Goal: Task Accomplishment & Management: Use online tool/utility

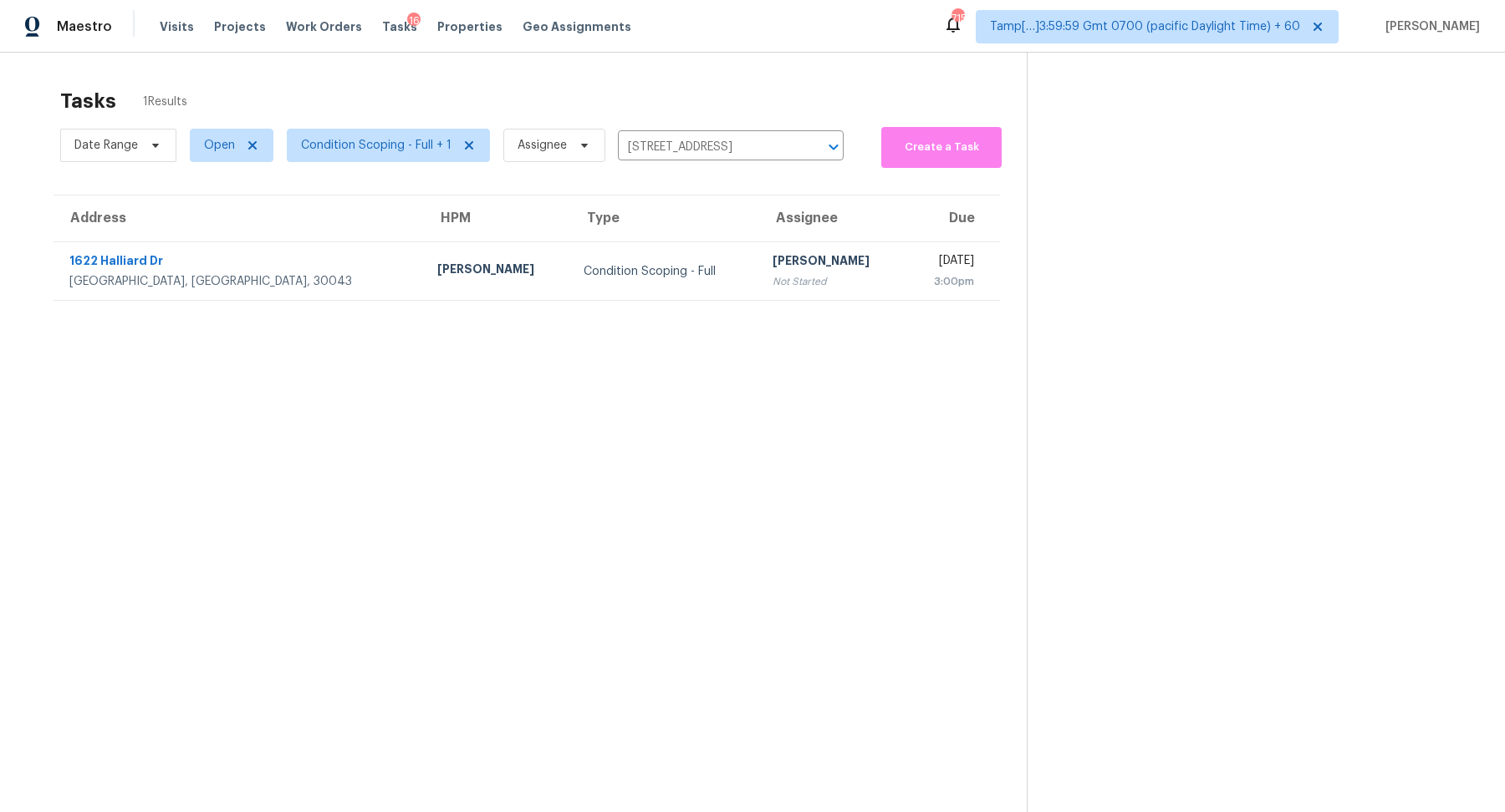
click at [596, 237] on th "Type" at bounding box center [664, 219] width 188 height 47
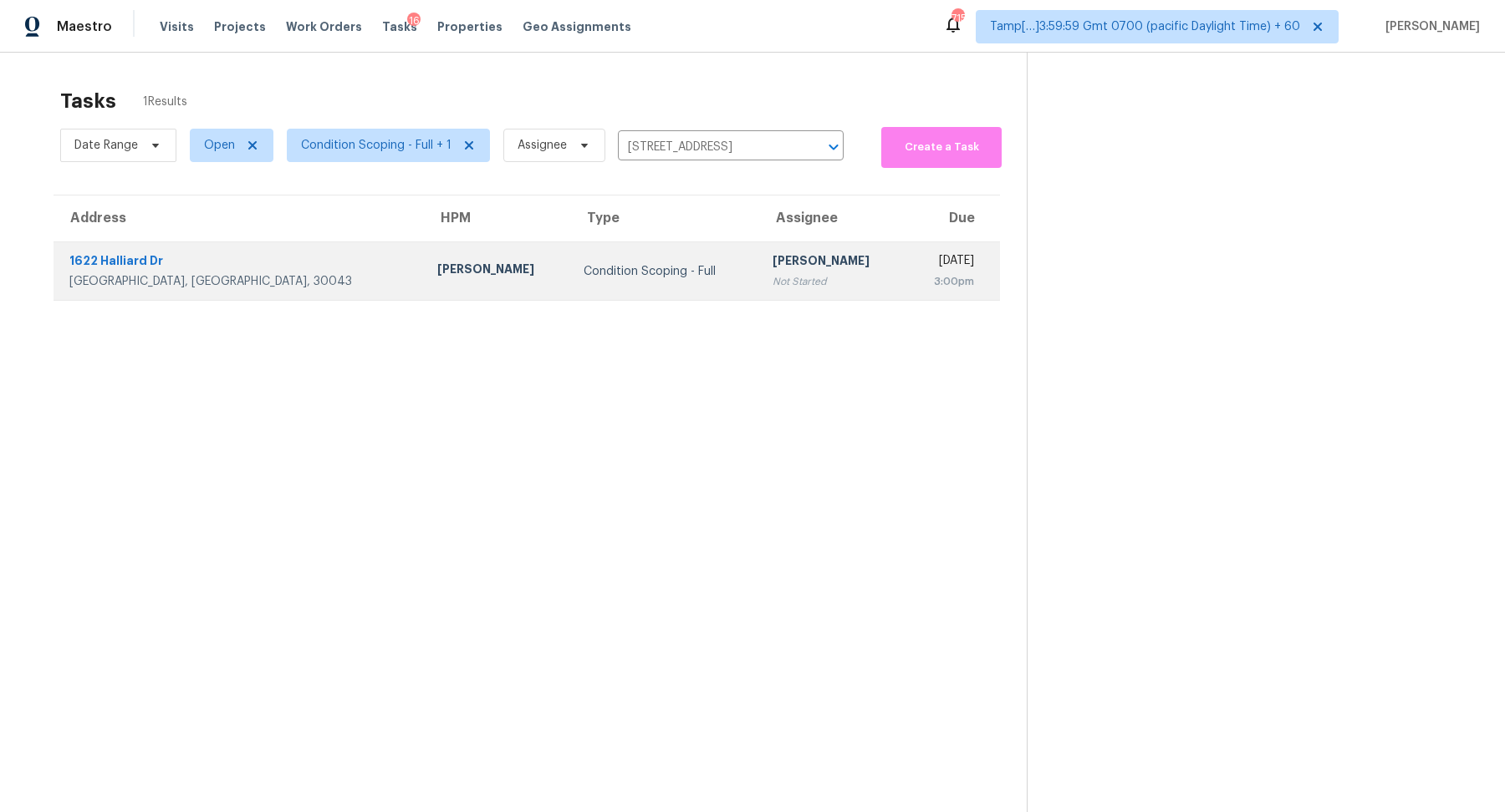
click at [596, 268] on div "Condition Scoping - Full" at bounding box center [664, 271] width 161 height 16
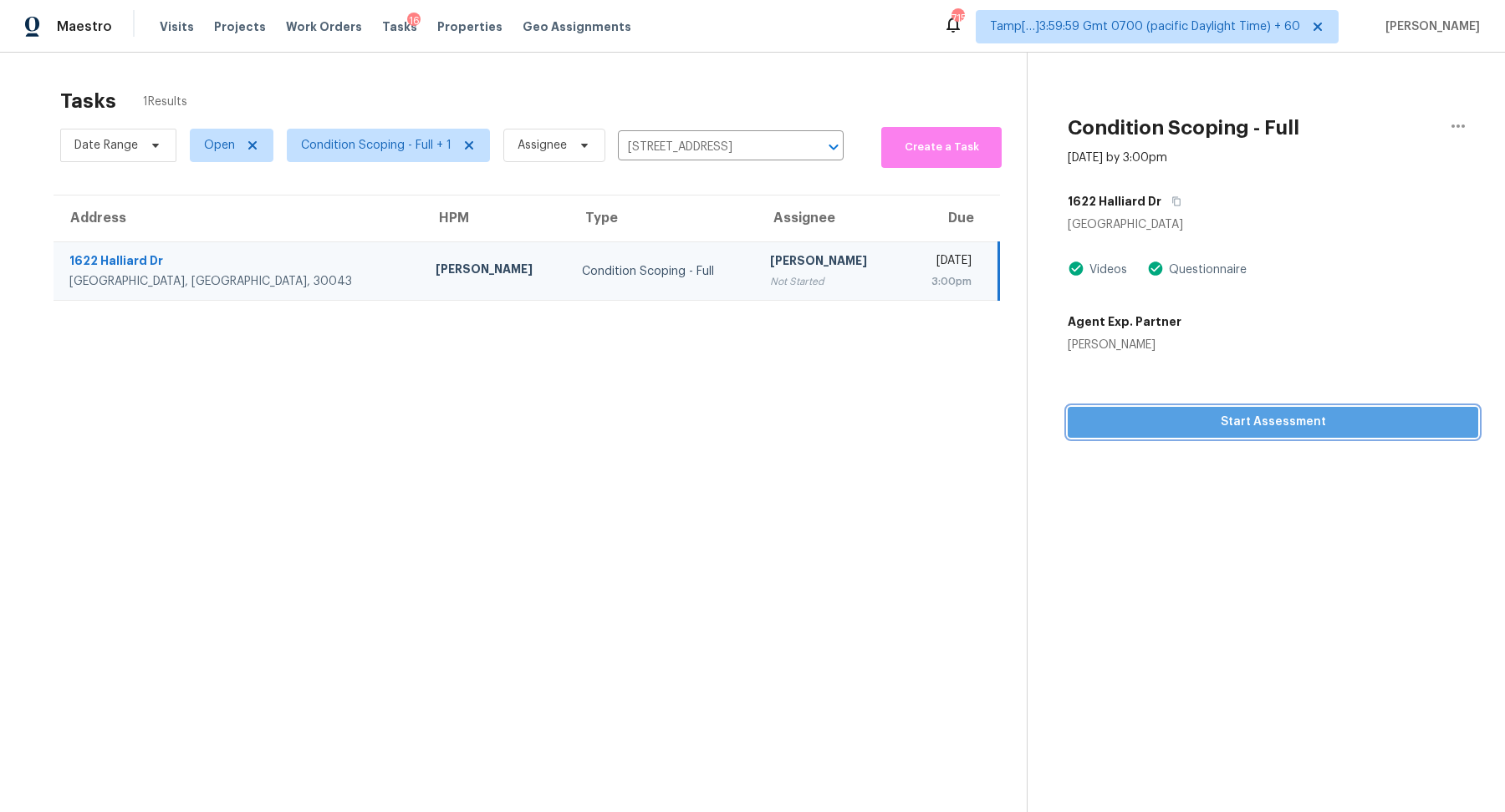
click at [1262, 430] on span "Start Assessment" at bounding box center [1273, 422] width 384 height 21
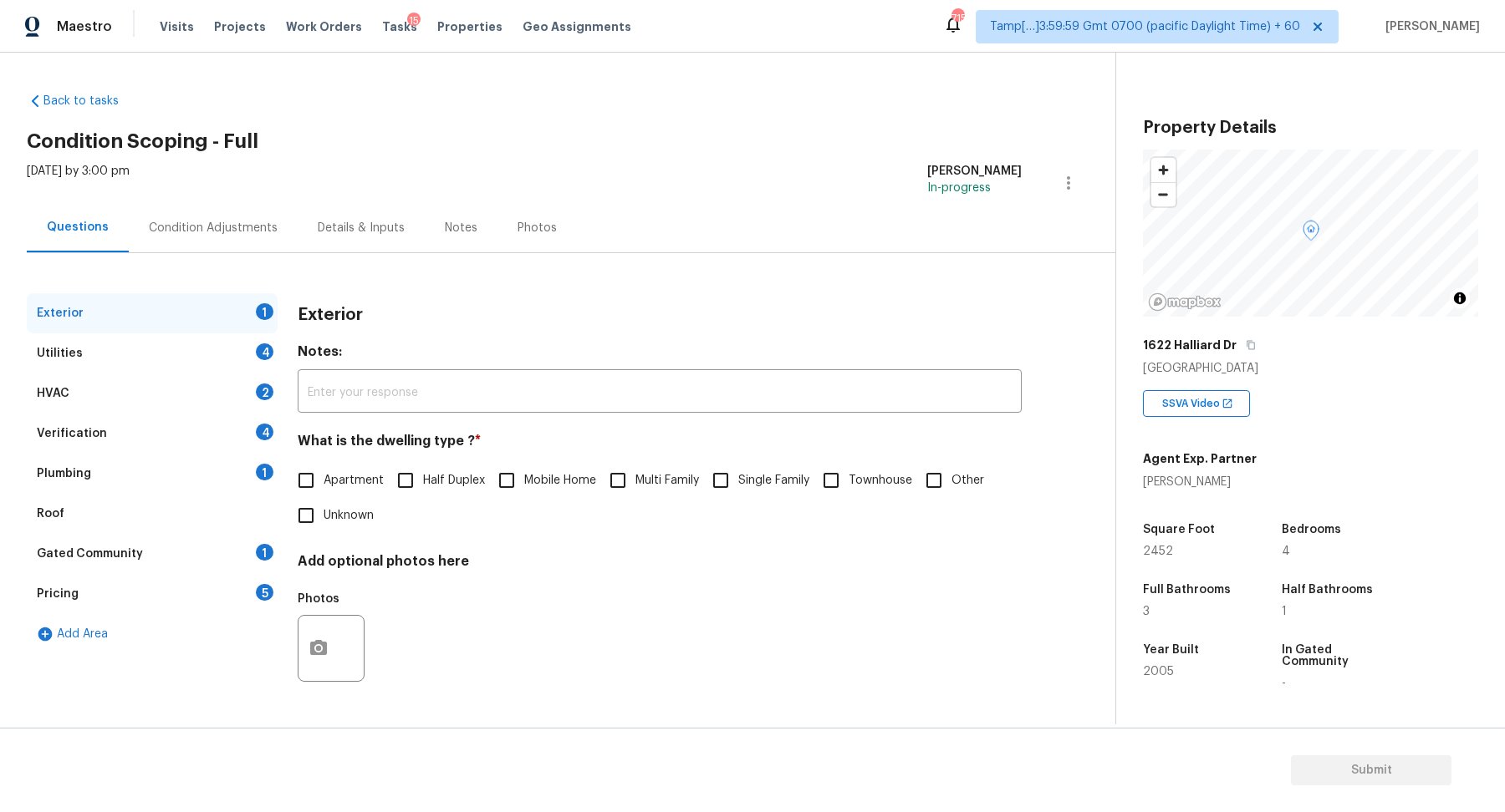
click at [362, 487] on span "Apartment" at bounding box center [353, 481] width 60 height 17
click at [323, 487] on input "Apartment" at bounding box center [306, 480] width 36 height 36
checkbox input "true"
click at [864, 484] on span "Townhouse" at bounding box center [880, 481] width 63 height 17
click at [849, 484] on input "Townhouse" at bounding box center [831, 480] width 36 height 36
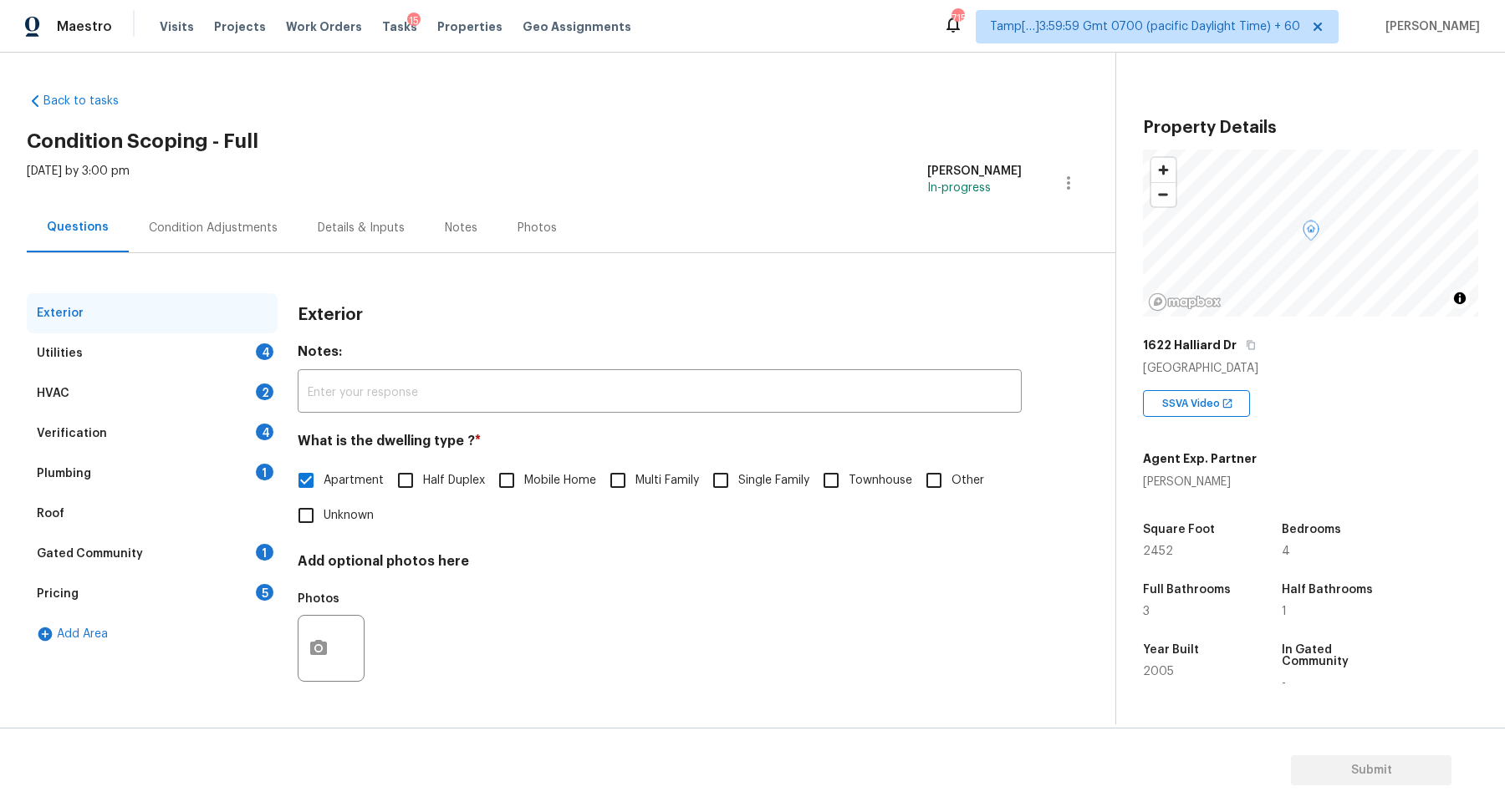
checkbox input "true"
checkbox input "false"
click at [209, 347] on div "Utilities 4" at bounding box center [152, 354] width 251 height 40
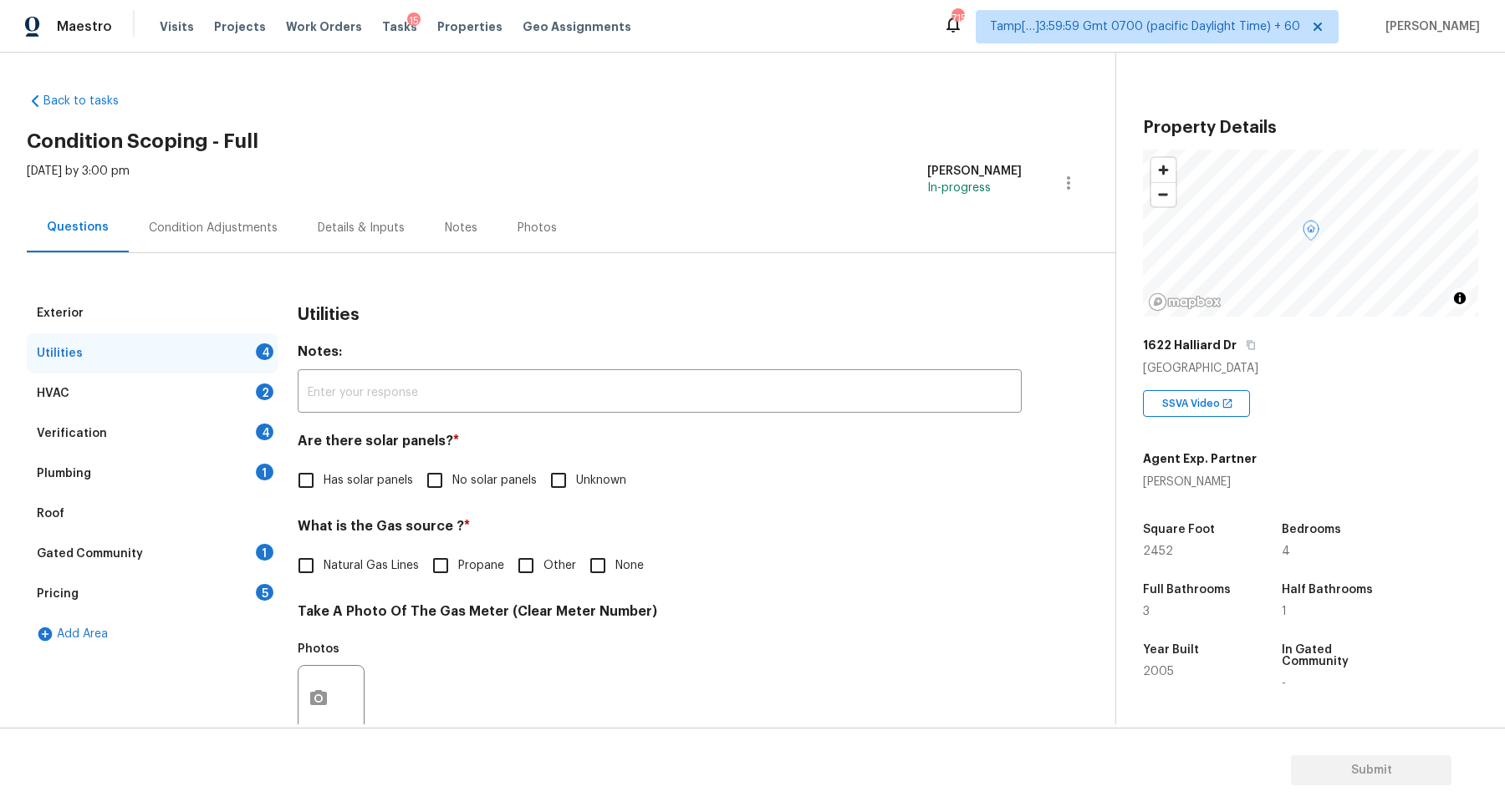
click at [352, 485] on span "Has solar panels" at bounding box center [368, 481] width 89 height 17
click at [323, 485] on input "Has solar panels" at bounding box center [306, 480] width 36 height 36
checkbox input "true"
click at [449, 490] on input "No solar panels" at bounding box center [434, 480] width 36 height 36
checkbox input "true"
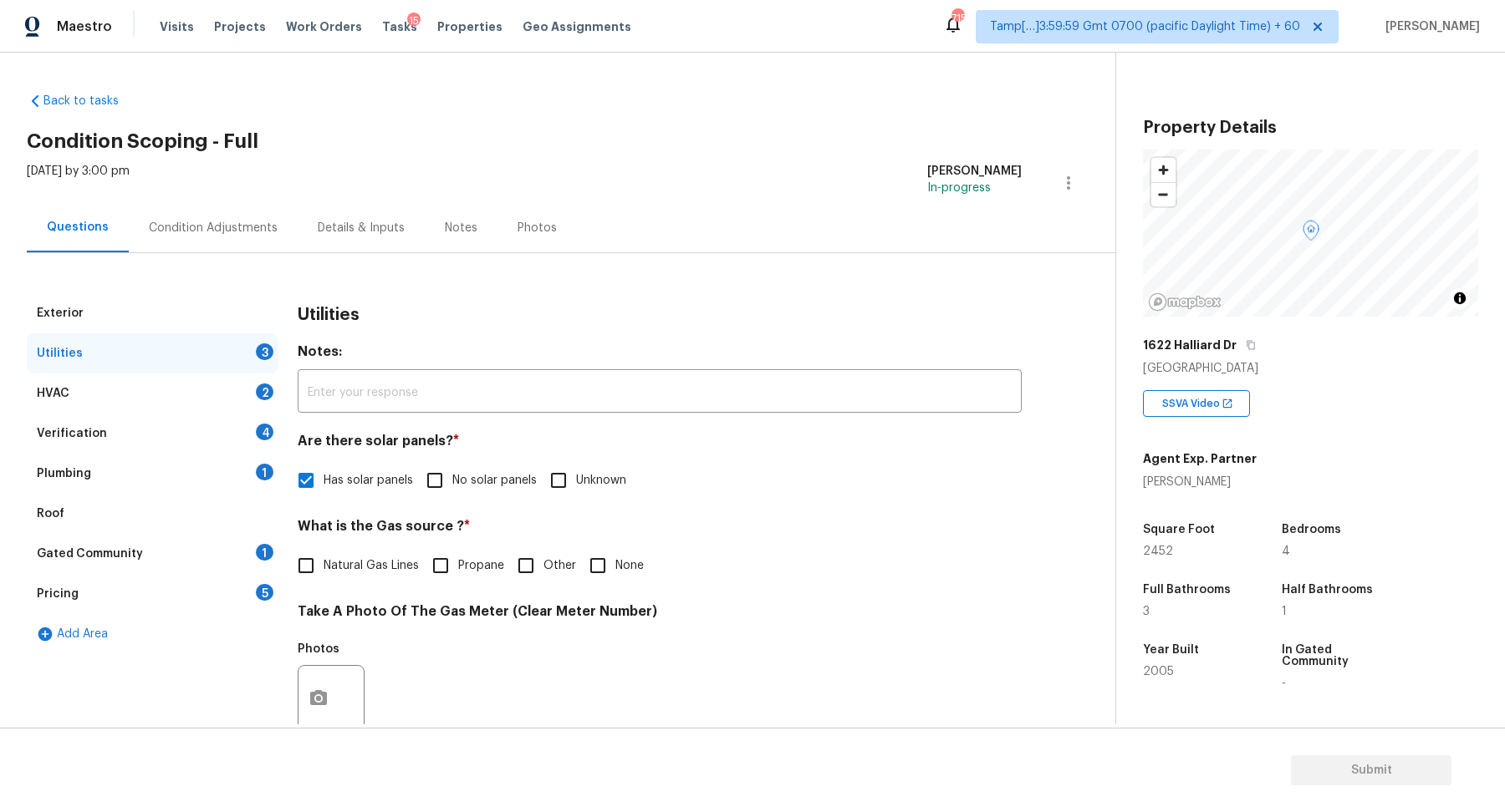
checkbox input "false"
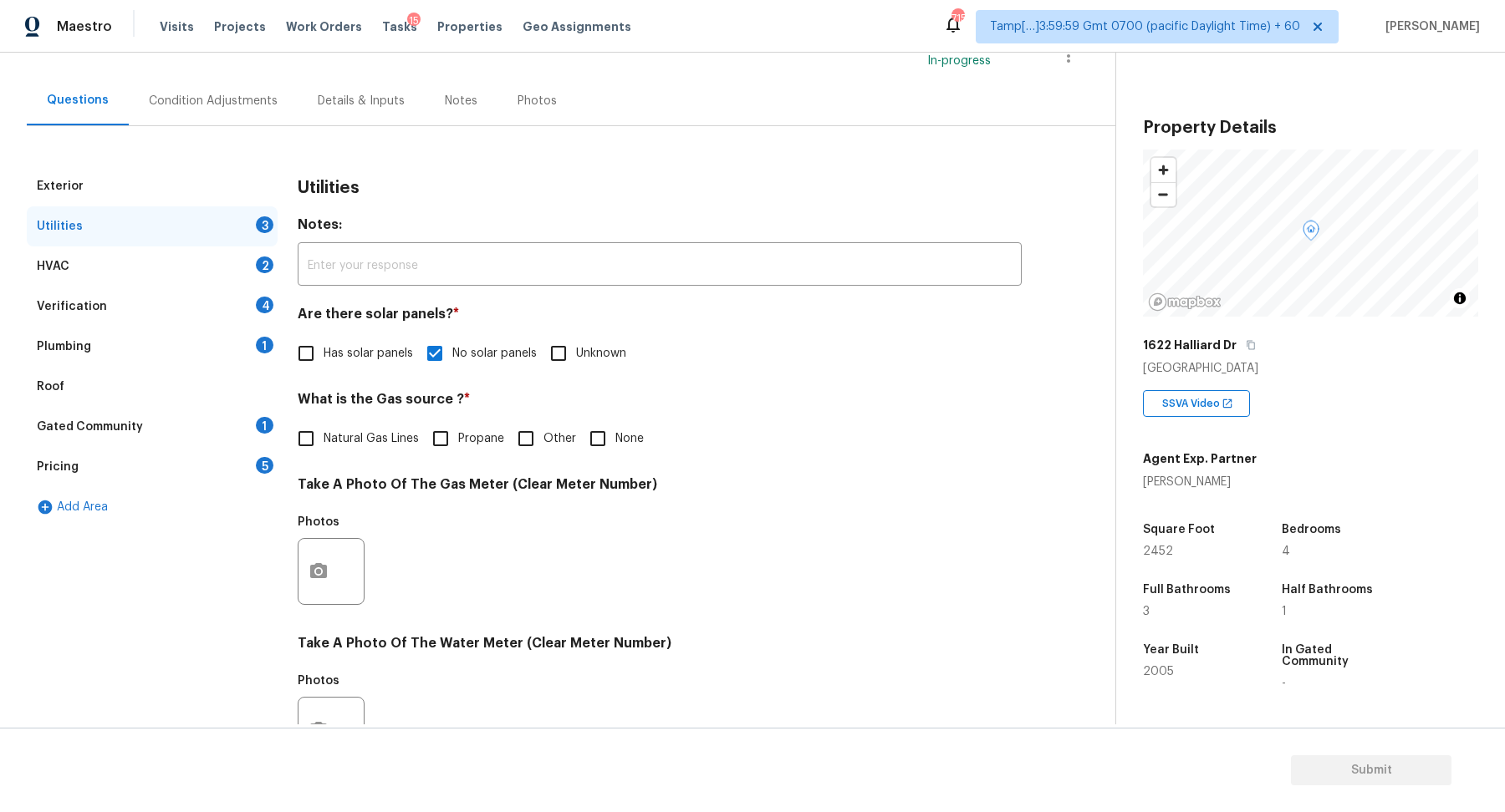
scroll to position [235, 0]
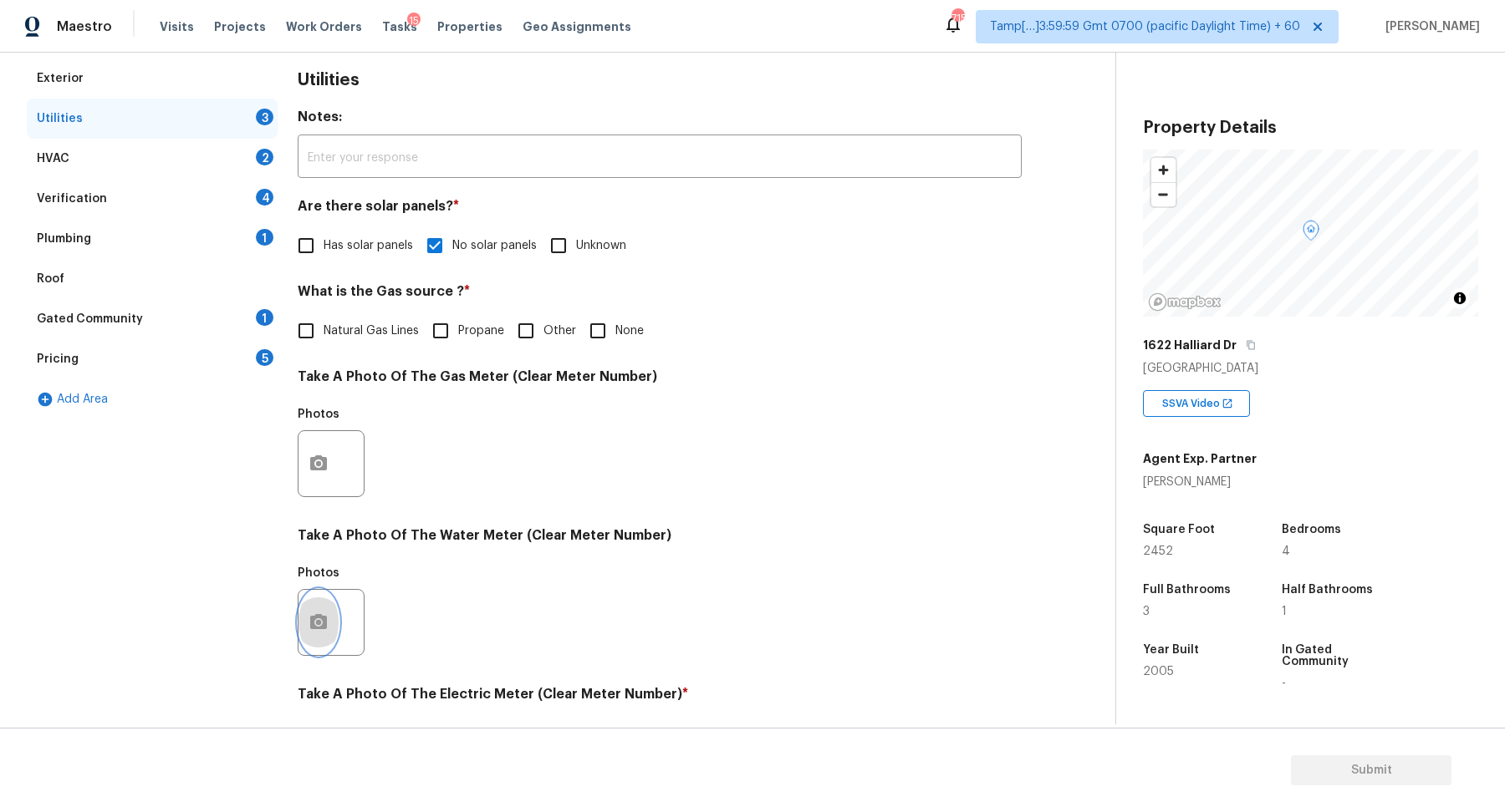
click at [318, 627] on icon "button" at bounding box center [318, 621] width 16 height 15
click at [362, 553] on body "Maestro Visits Projects Work Orders Tasks 15 Properties Geo Assignments 715 Tam…" at bounding box center [752, 406] width 1505 height 812
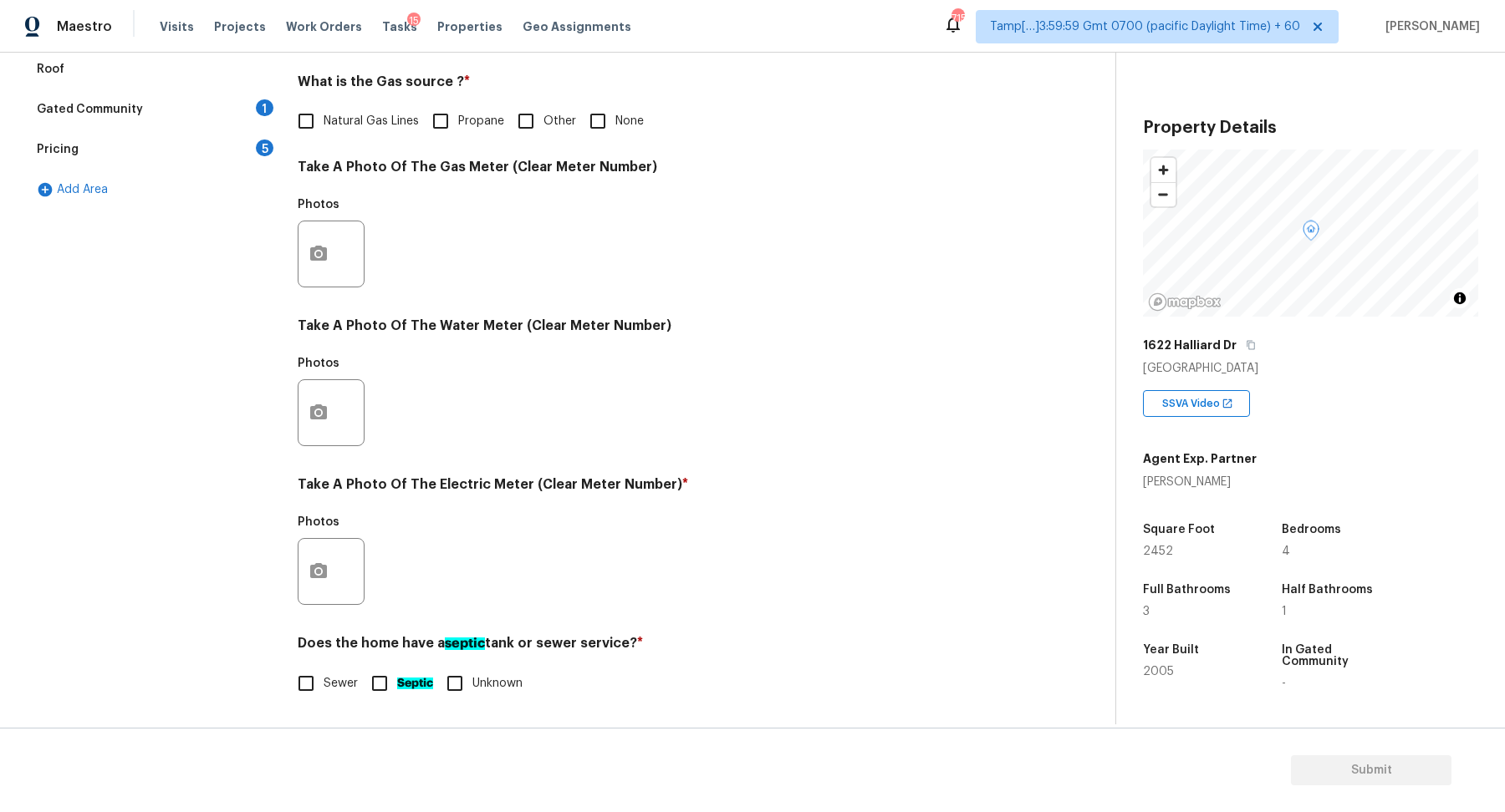
click at [355, 533] on div "Photos" at bounding box center [332, 527] width 70 height 22
click at [333, 563] on button "button" at bounding box center [318, 571] width 40 height 65
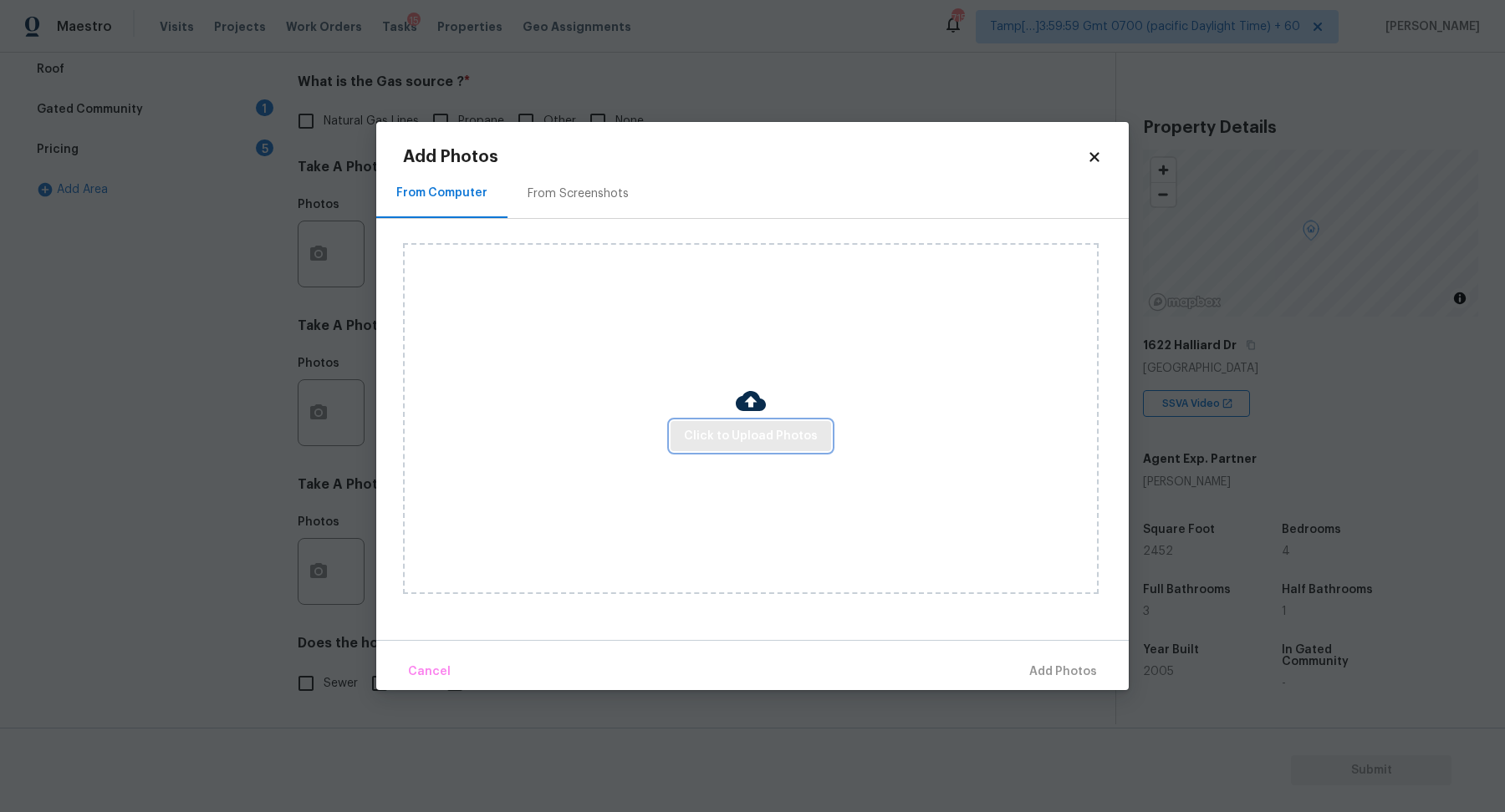
click at [727, 432] on span "Click to Upload Photos" at bounding box center [751, 437] width 134 height 21
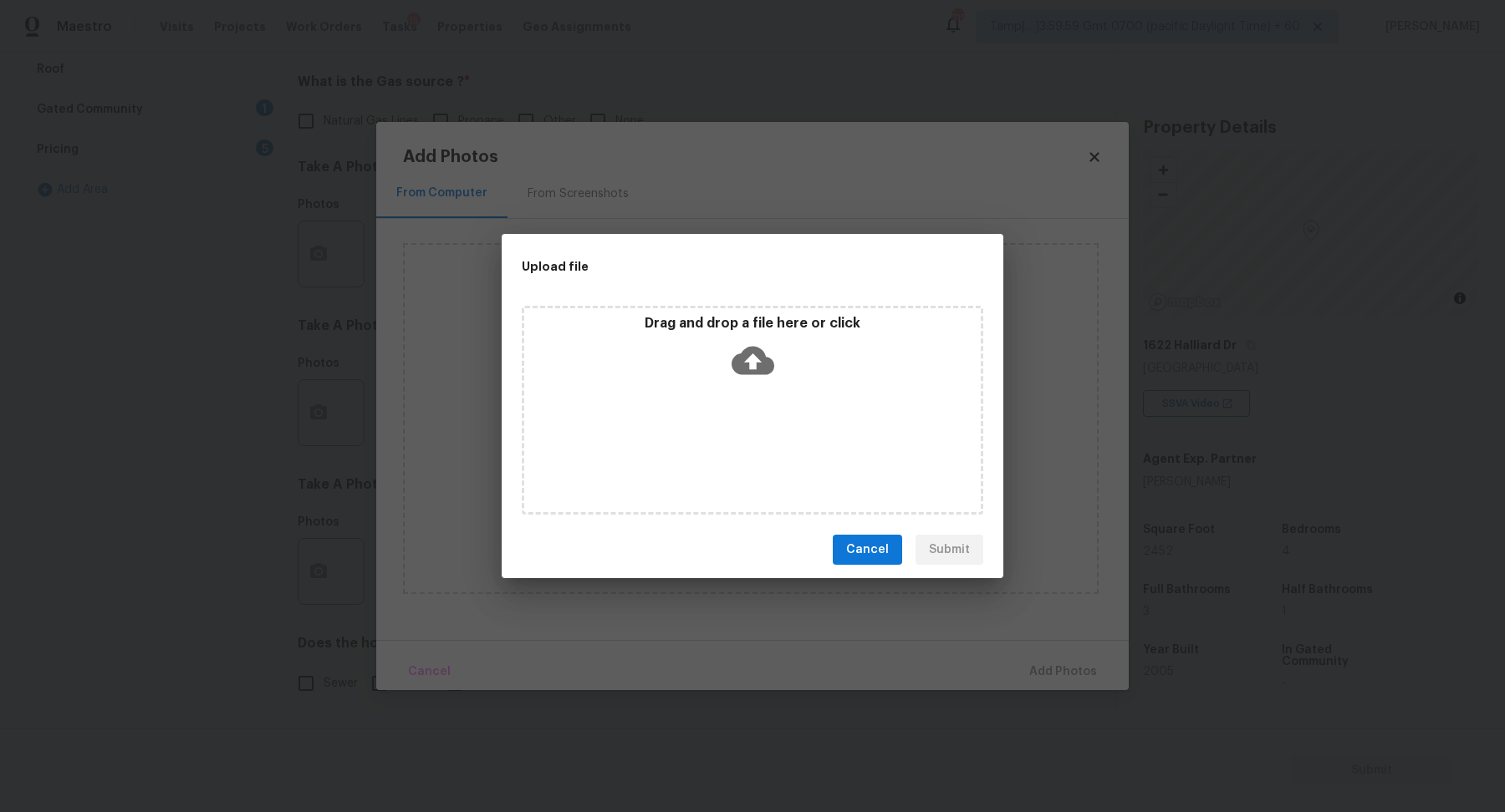
click at [751, 395] on div "Drag and drop a file here or click" at bounding box center [752, 410] width 461 height 209
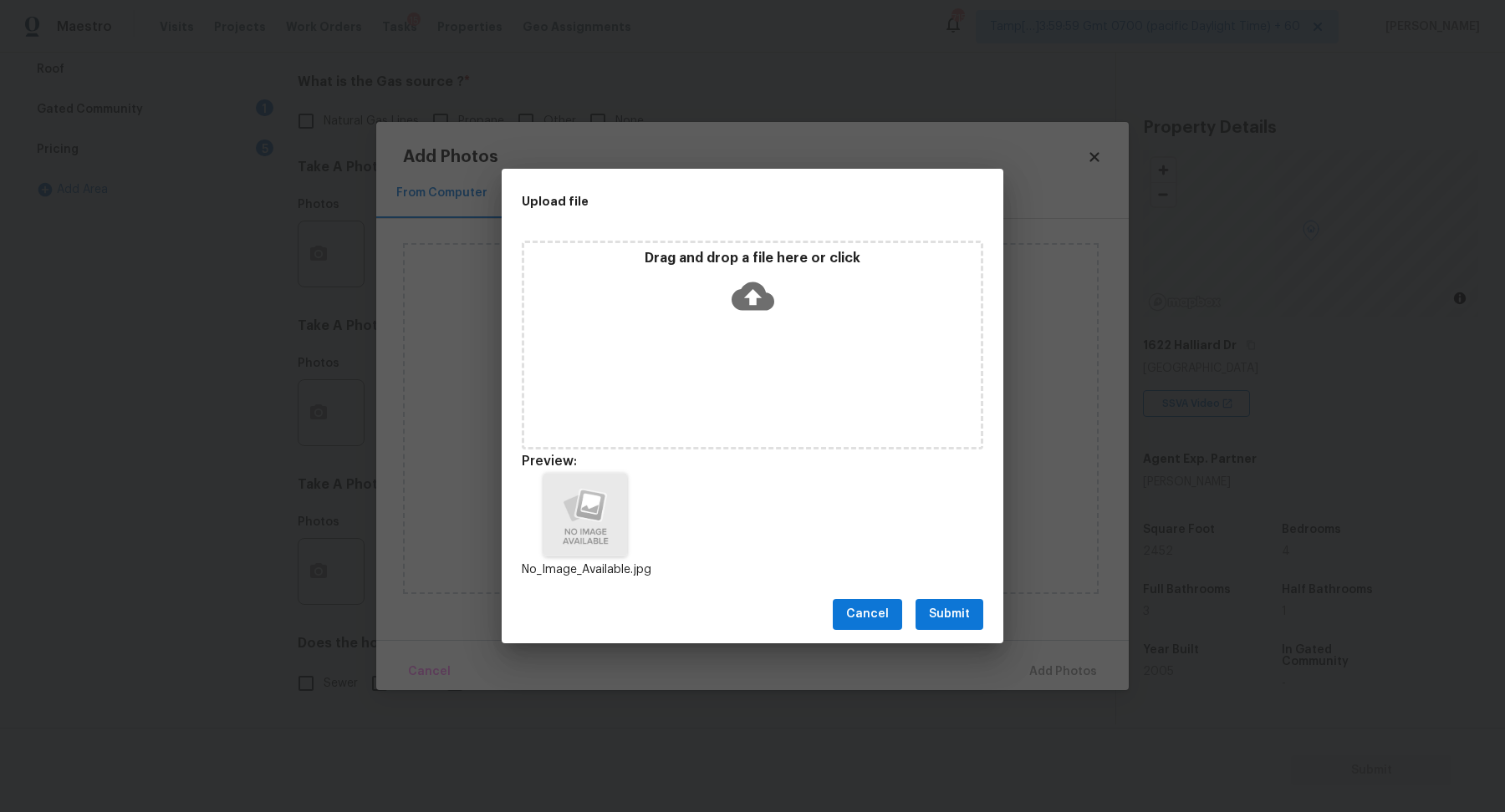
click at [955, 620] on span "Submit" at bounding box center [948, 614] width 41 height 21
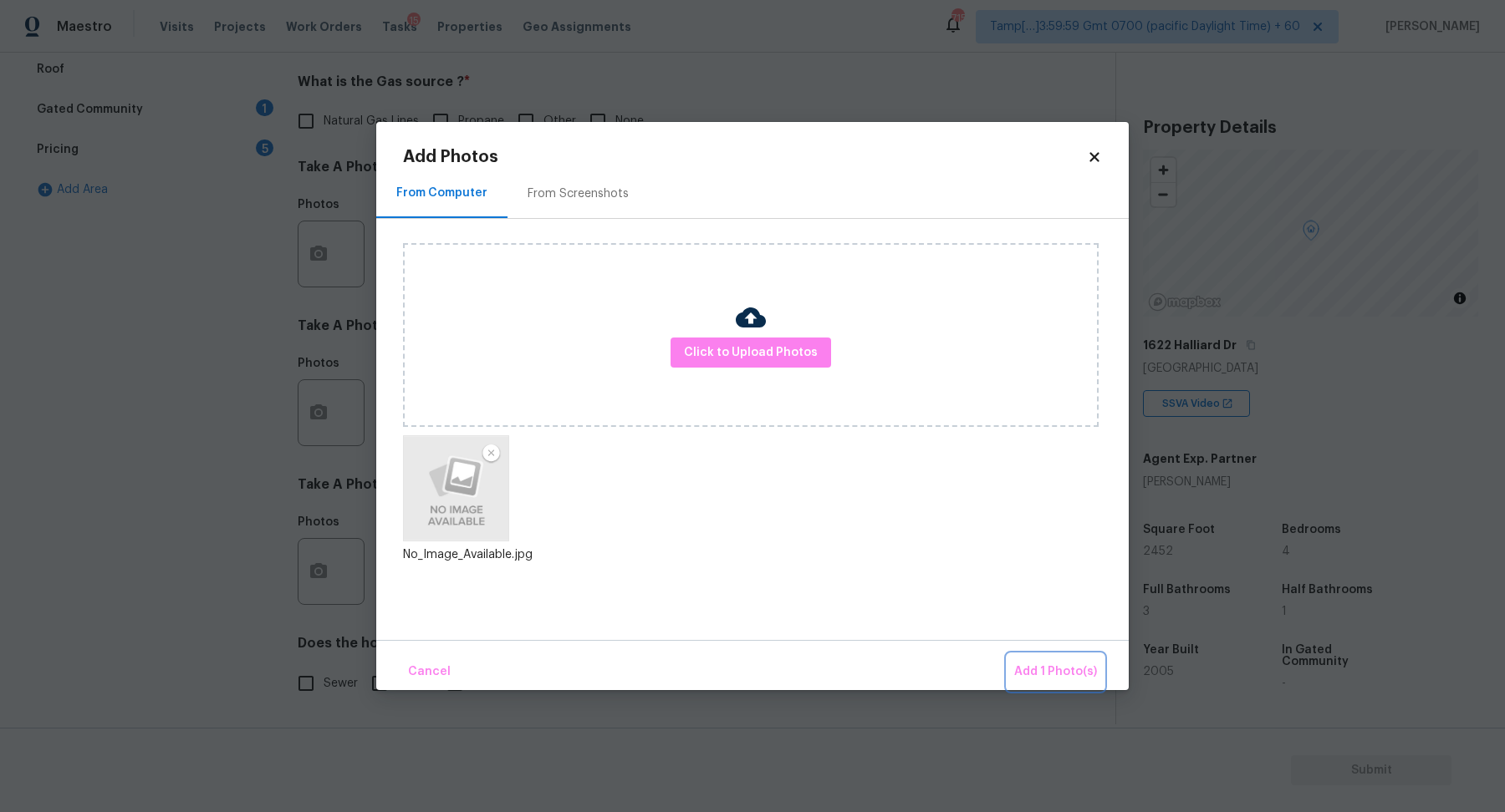
click at [1061, 670] on span "Add 1 Photo(s)" at bounding box center [1055, 672] width 82 height 21
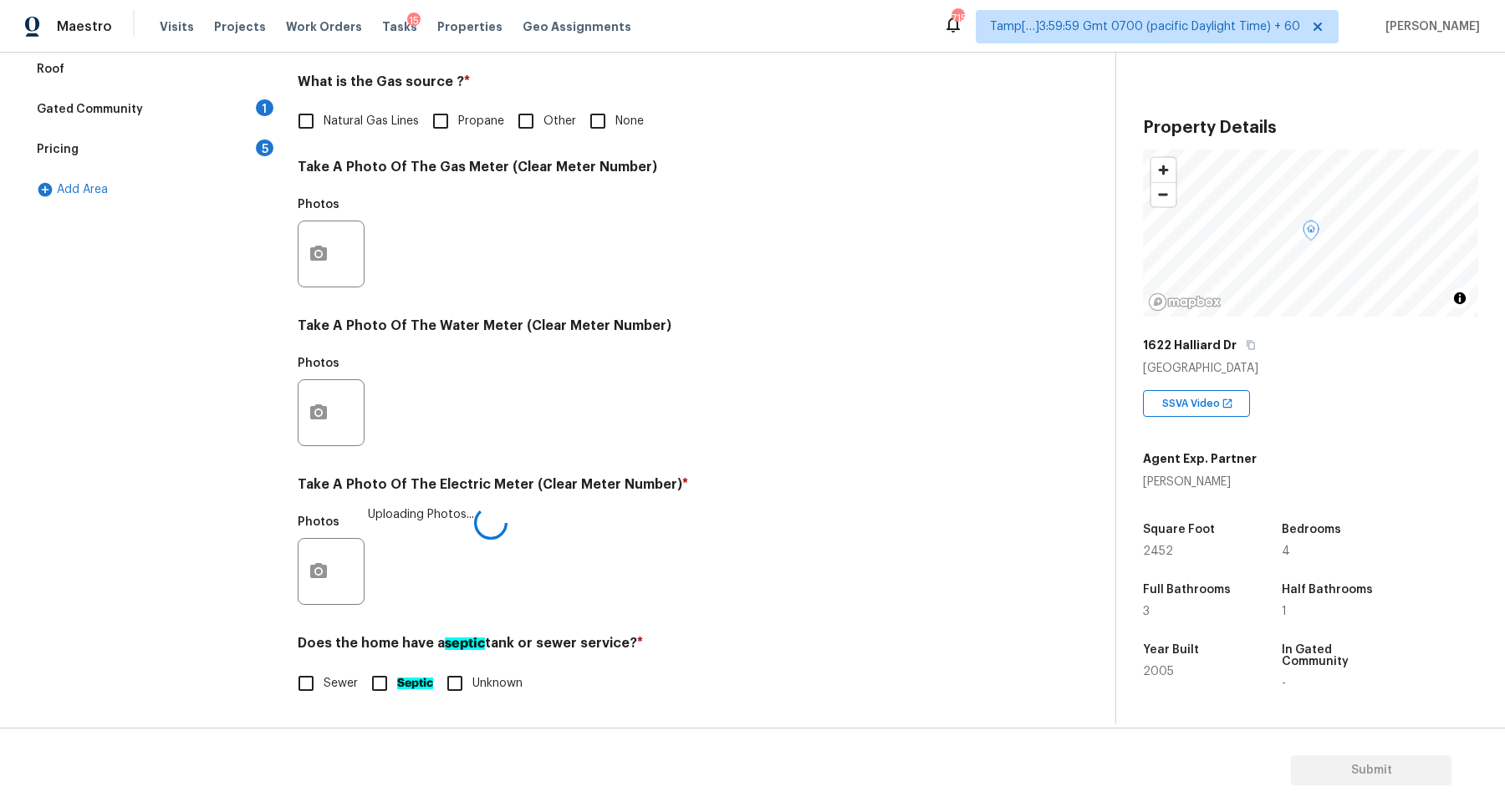
click at [342, 668] on label "Sewer" at bounding box center [323, 684] width 69 height 36
click at [323, 668] on input "Sewer" at bounding box center [306, 684] width 36 height 36
checkbox input "true"
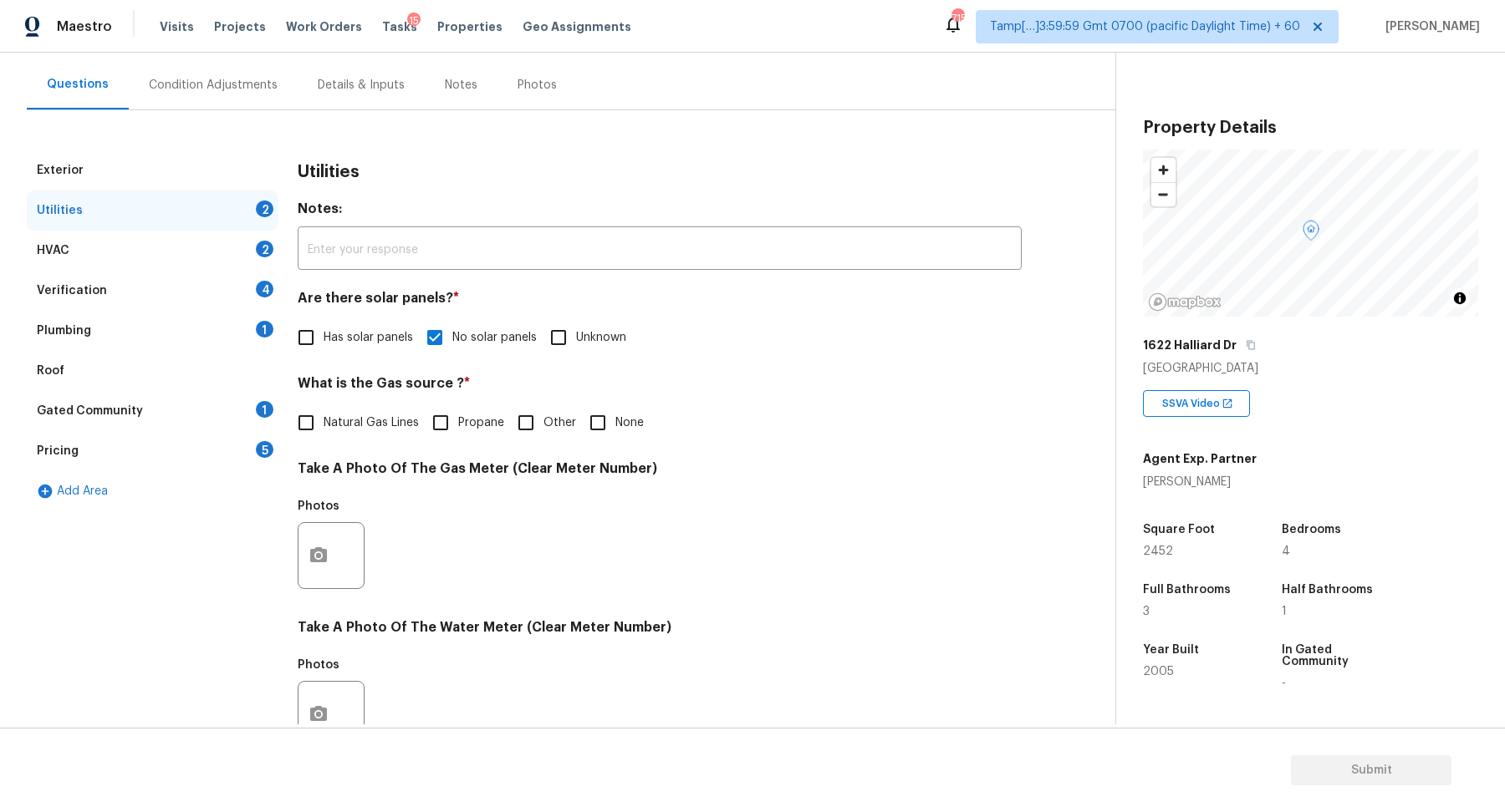
scroll to position [138, 0]
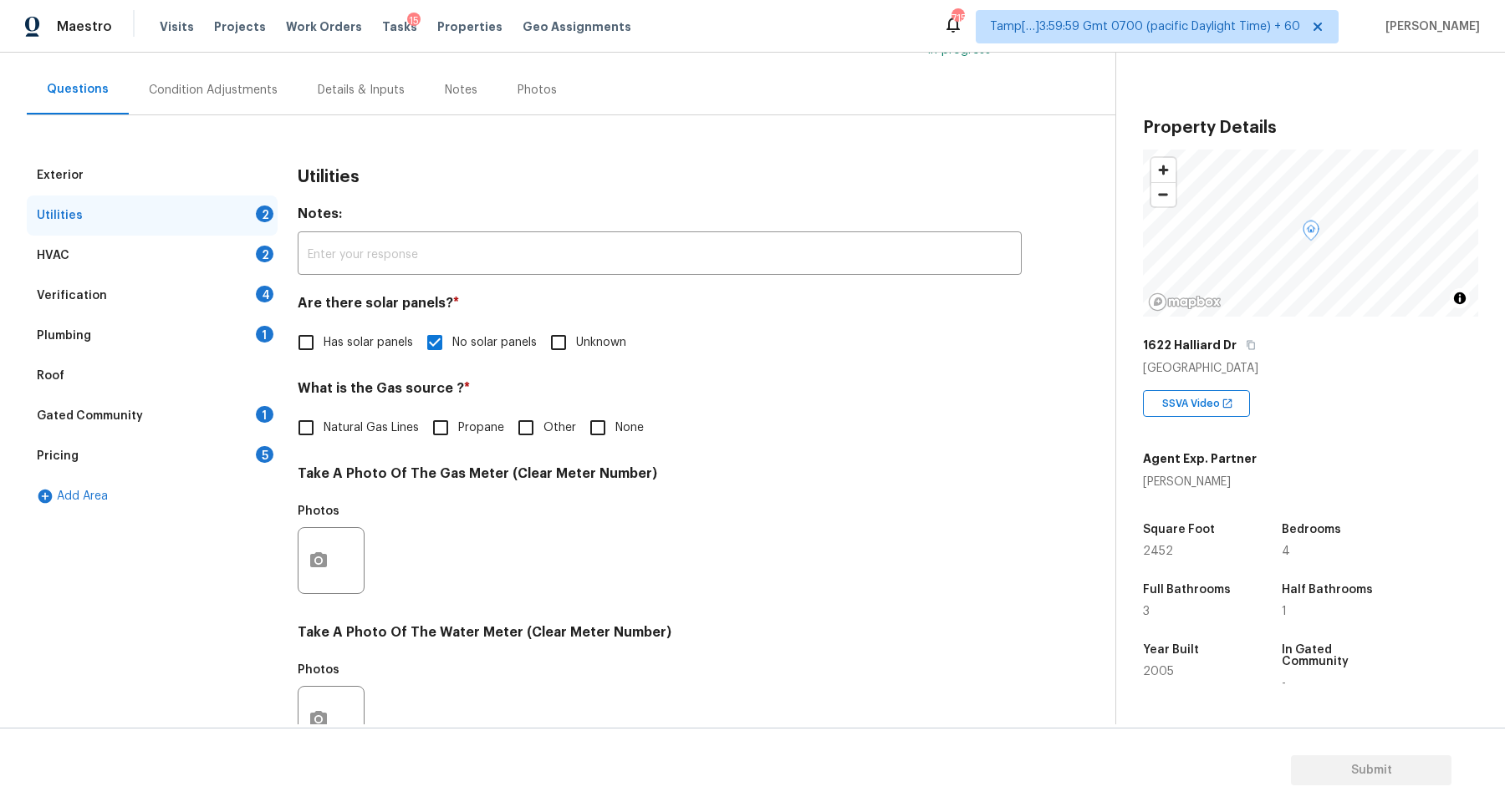
click at [392, 417] on label "Natural Gas Lines" at bounding box center [354, 428] width 130 height 36
click at [323, 417] on input "Natural Gas Lines" at bounding box center [306, 428] width 36 height 36
checkbox input "true"
click at [607, 421] on input "None" at bounding box center [597, 428] width 36 height 36
checkbox input "true"
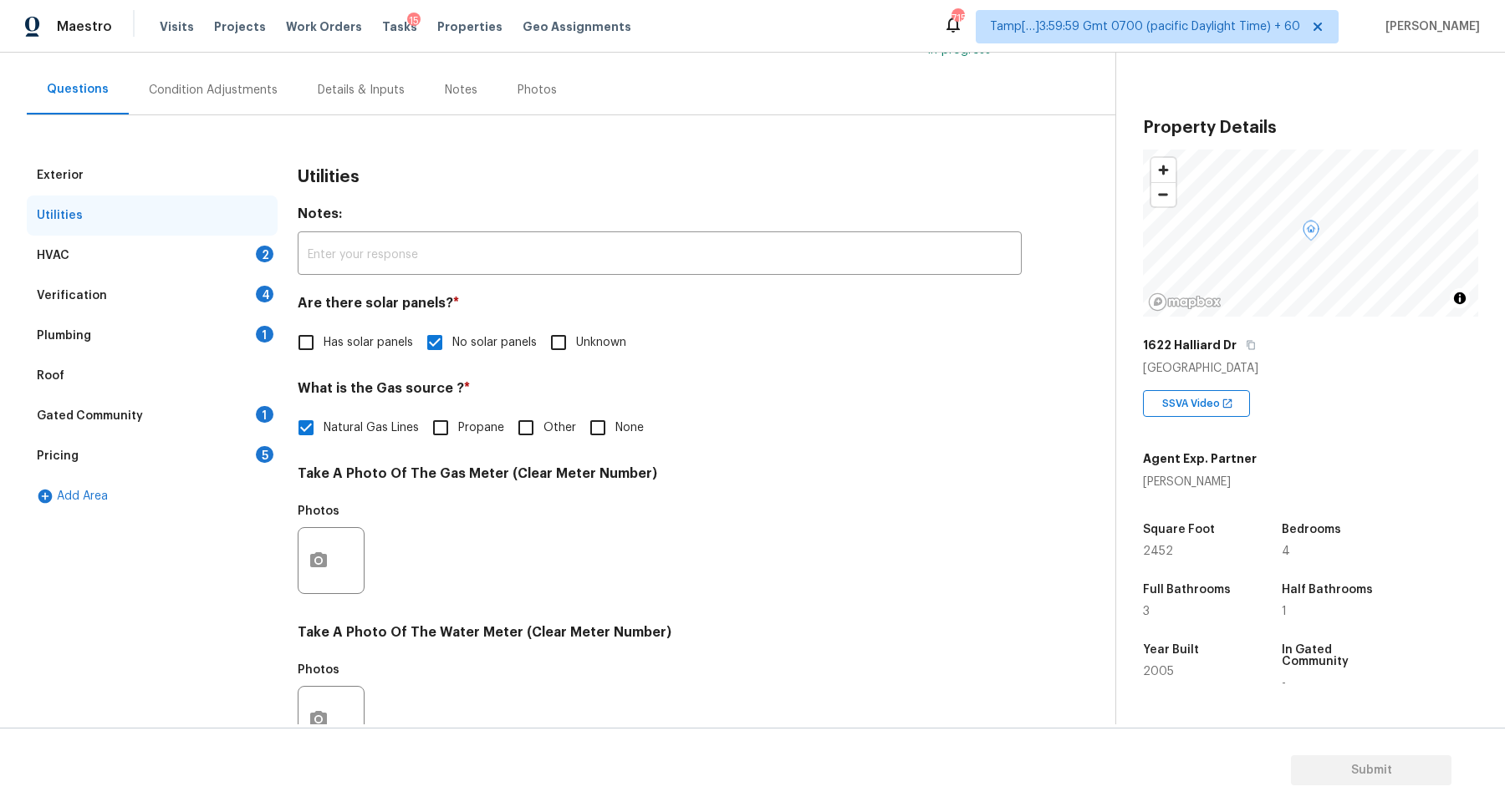
checkbox input "false"
click at [224, 231] on div "Utilities" at bounding box center [152, 216] width 251 height 40
click at [270, 258] on div "2" at bounding box center [264, 254] width 17 height 16
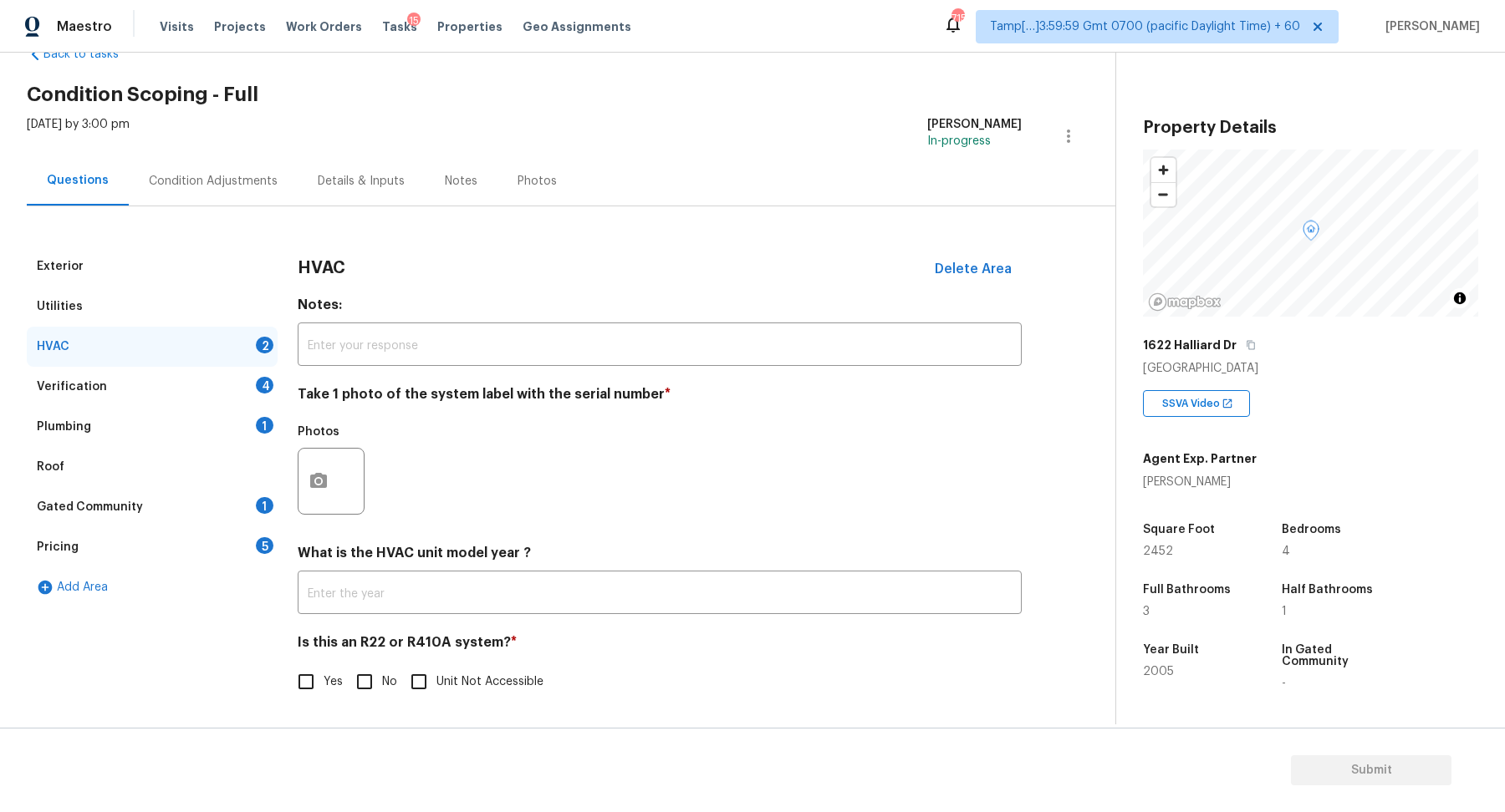
scroll to position [46, 0]
click at [325, 485] on icon "button" at bounding box center [318, 481] width 16 height 15
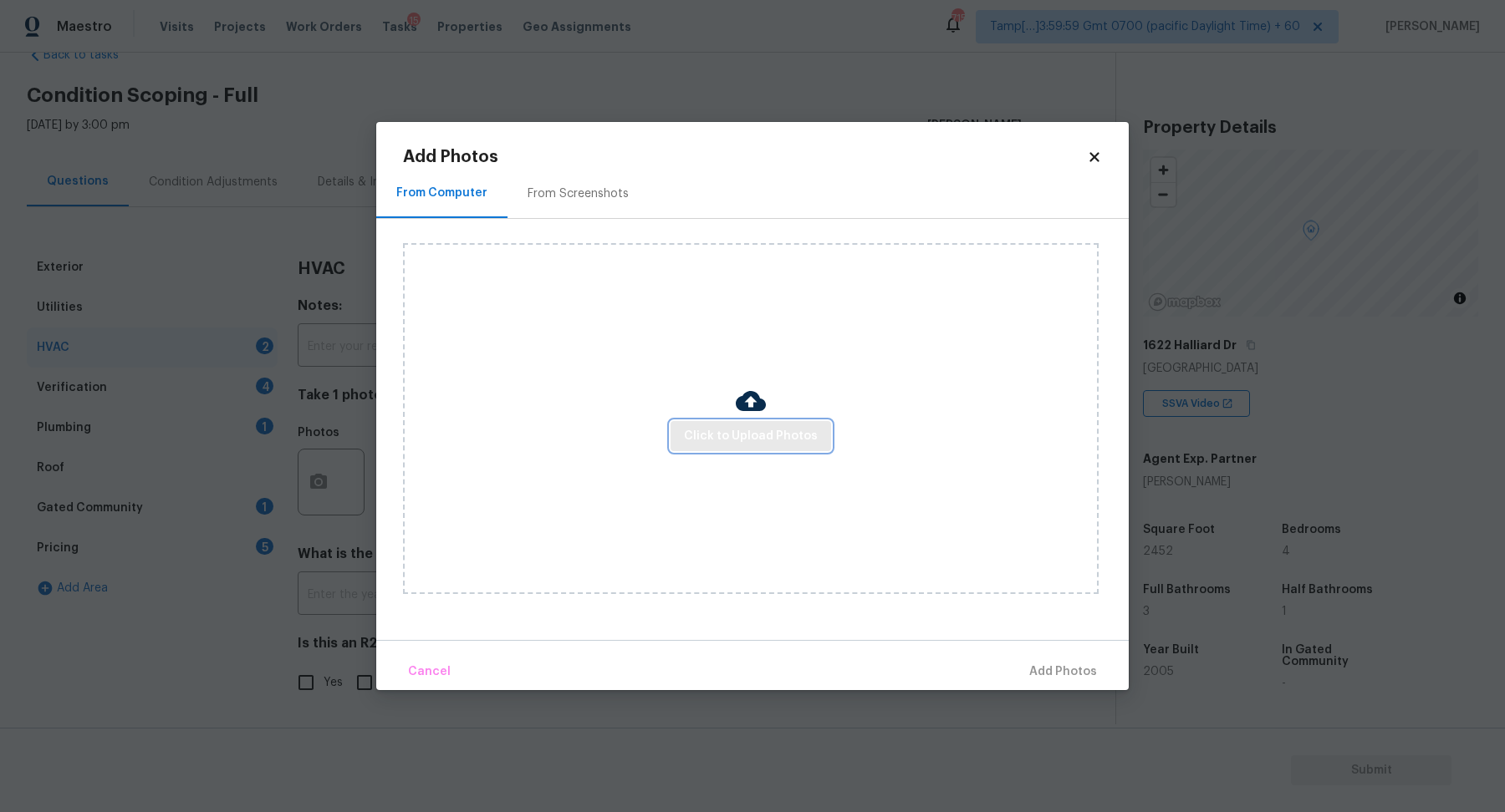
click at [717, 447] on button "Click to Upload Photos" at bounding box center [750, 437] width 160 height 31
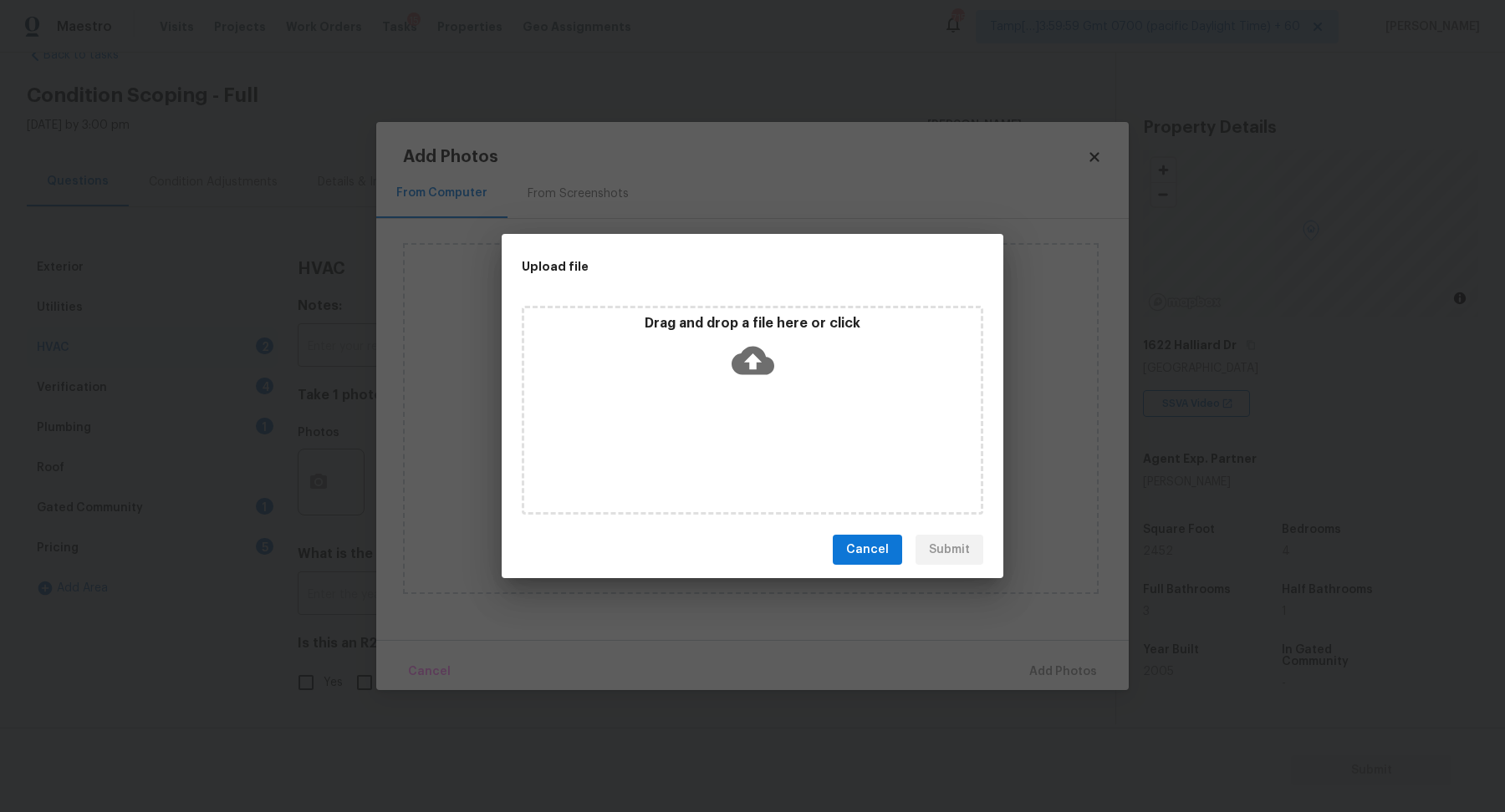
click at [752, 398] on div "Drag and drop a file here or click" at bounding box center [752, 410] width 461 height 209
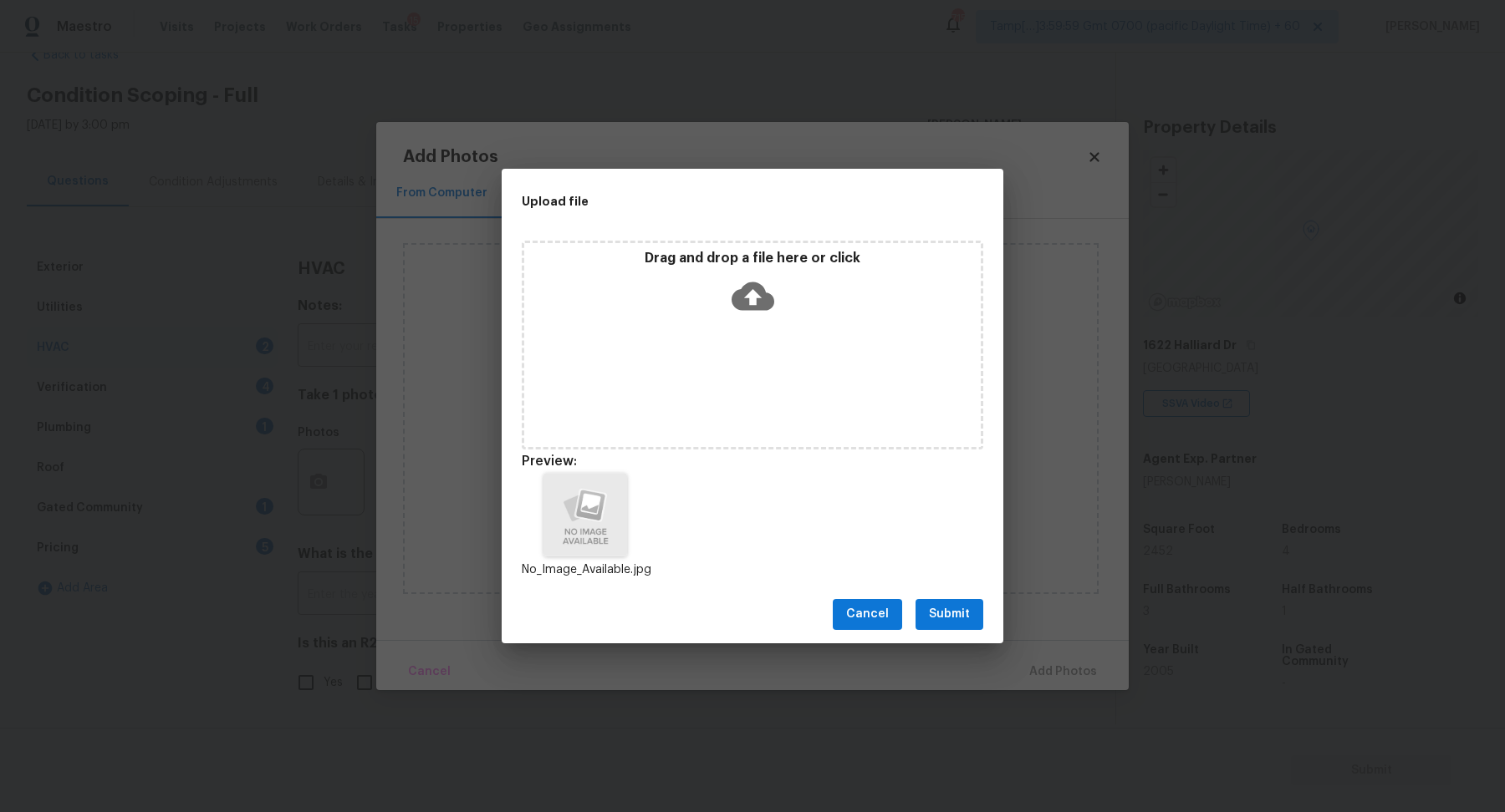
click at [914, 606] on div "Cancel Submit" at bounding box center [752, 614] width 502 height 58
click at [927, 608] on button "Submit" at bounding box center [949, 615] width 68 height 31
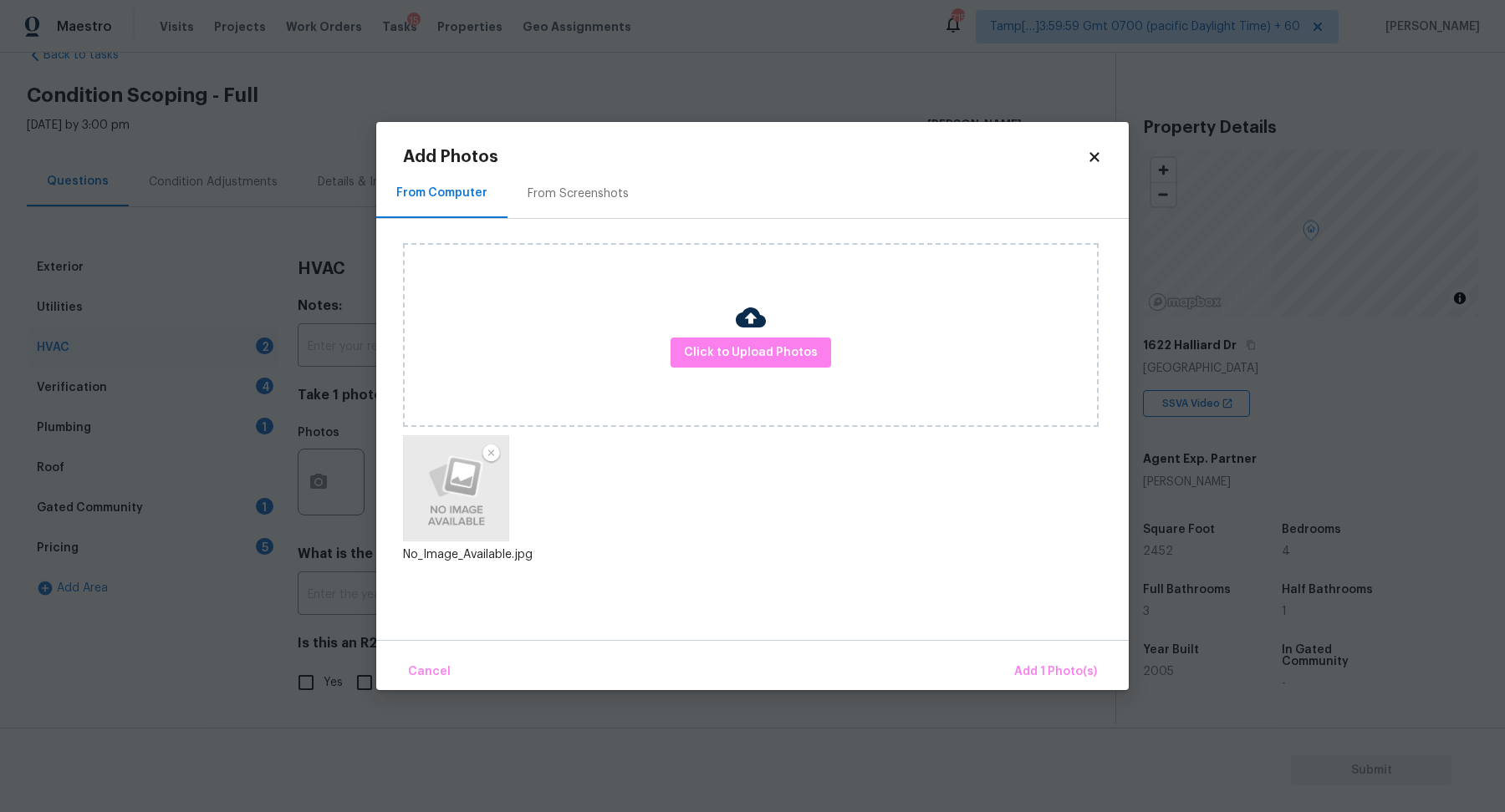
click at [1040, 640] on div "Cancel Add 1 Photo(s)" at bounding box center [752, 666] width 752 height 50
click at [1040, 663] on span "Add 1 Photo(s)" at bounding box center [1055, 672] width 82 height 21
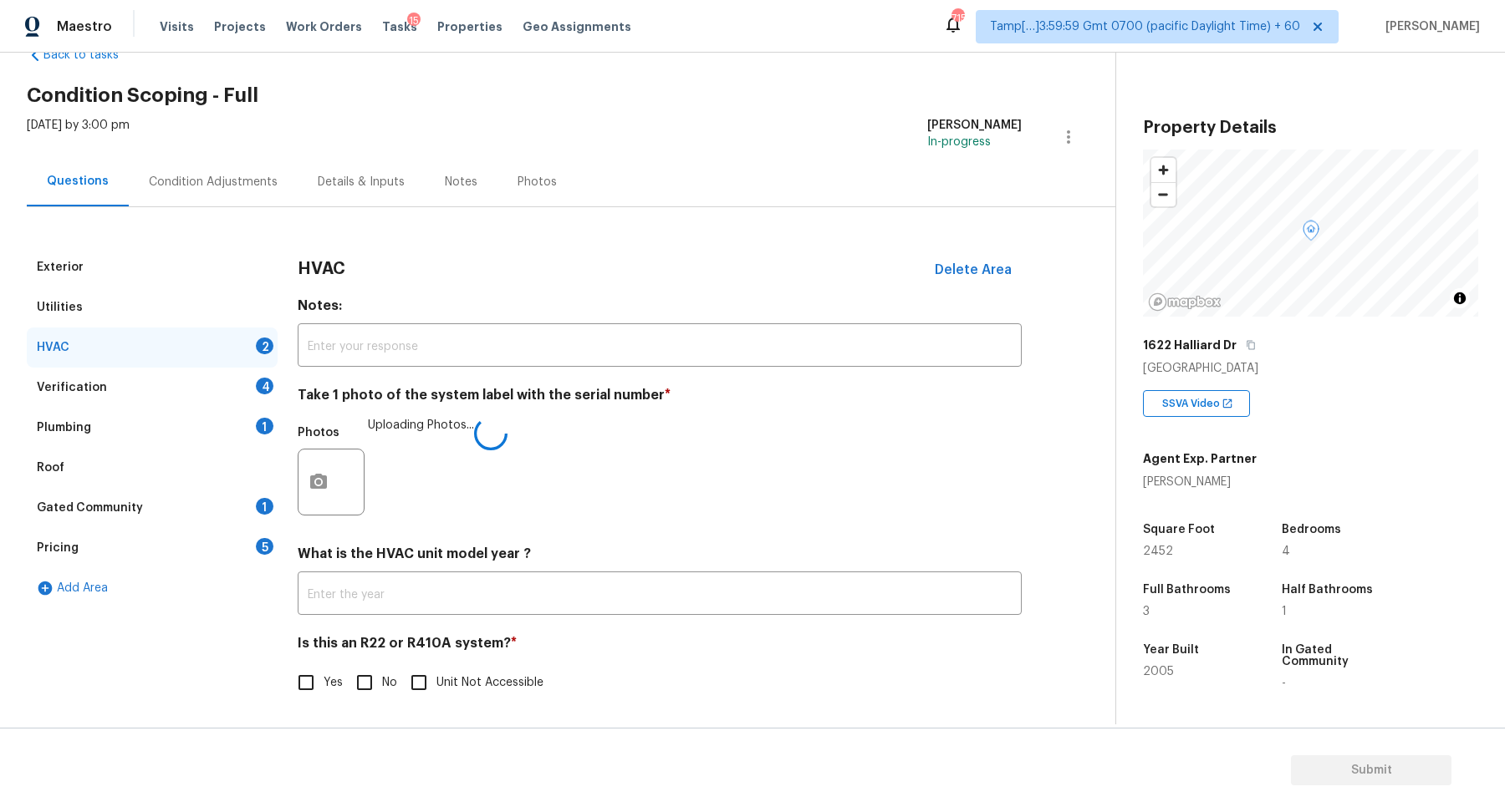
click at [372, 672] on input "No" at bounding box center [364, 683] width 36 height 36
checkbox input "true"
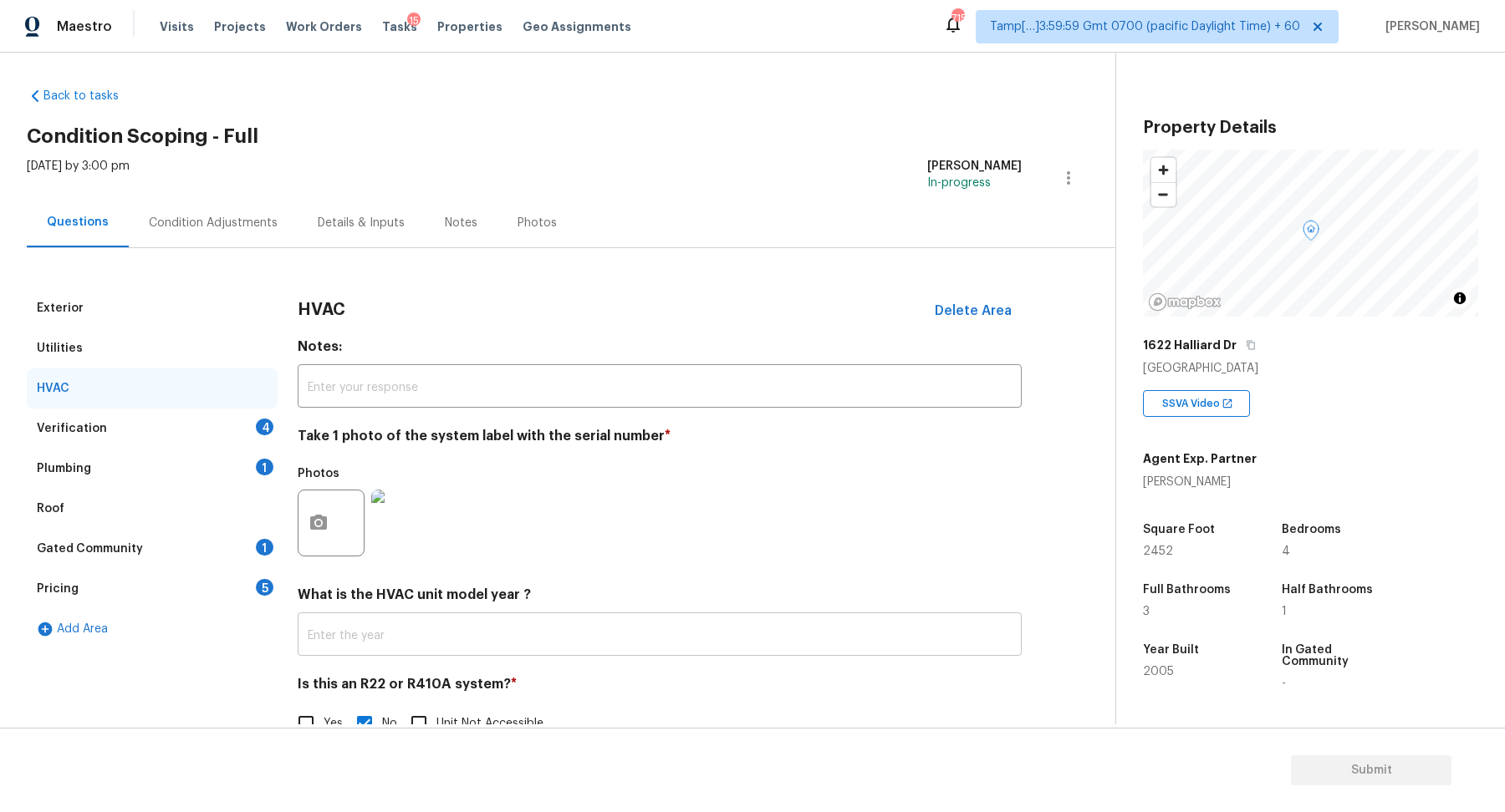
scroll to position [0, 0]
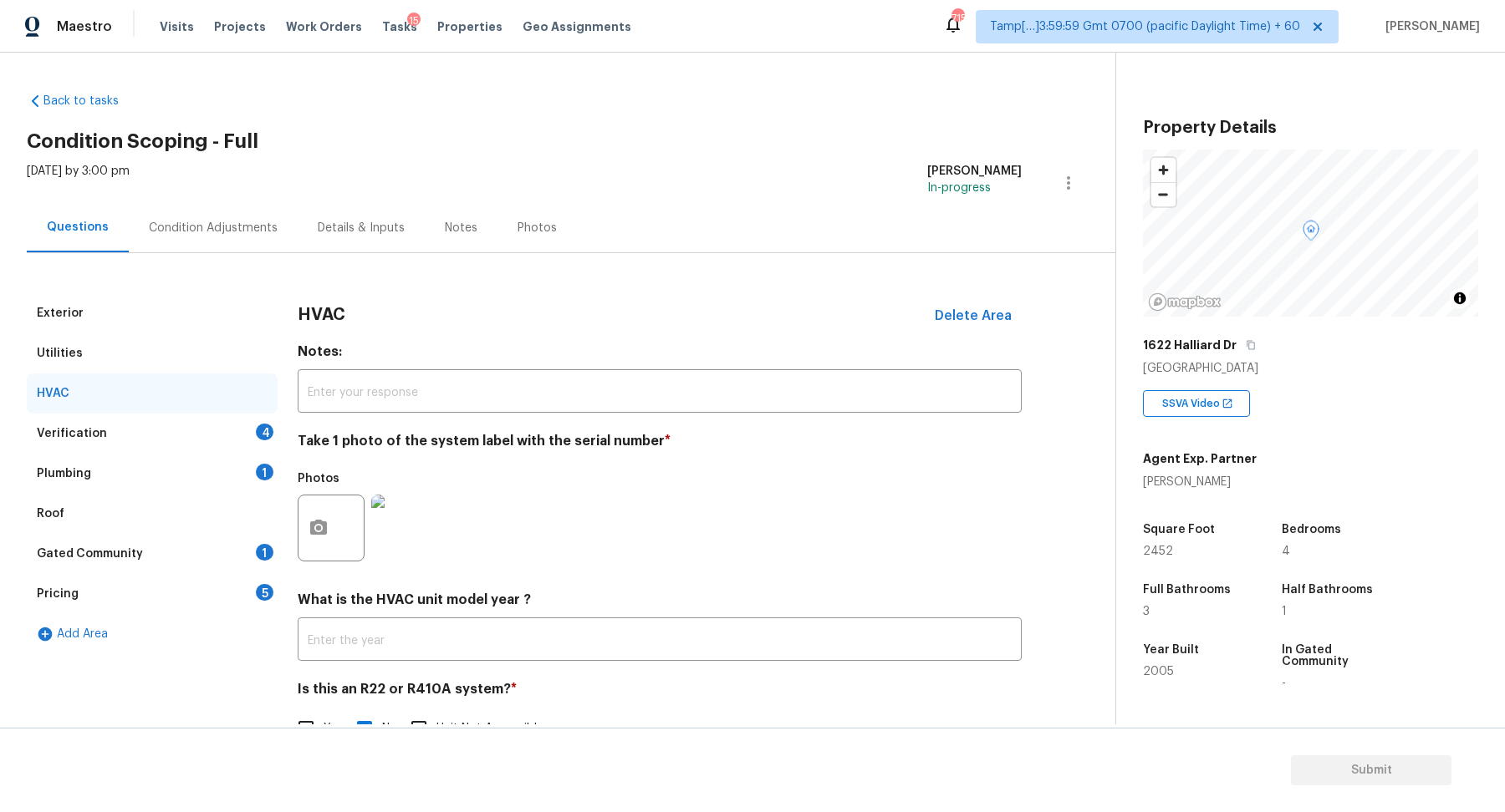
click at [251, 447] on div "Verification 4" at bounding box center [152, 433] width 251 height 40
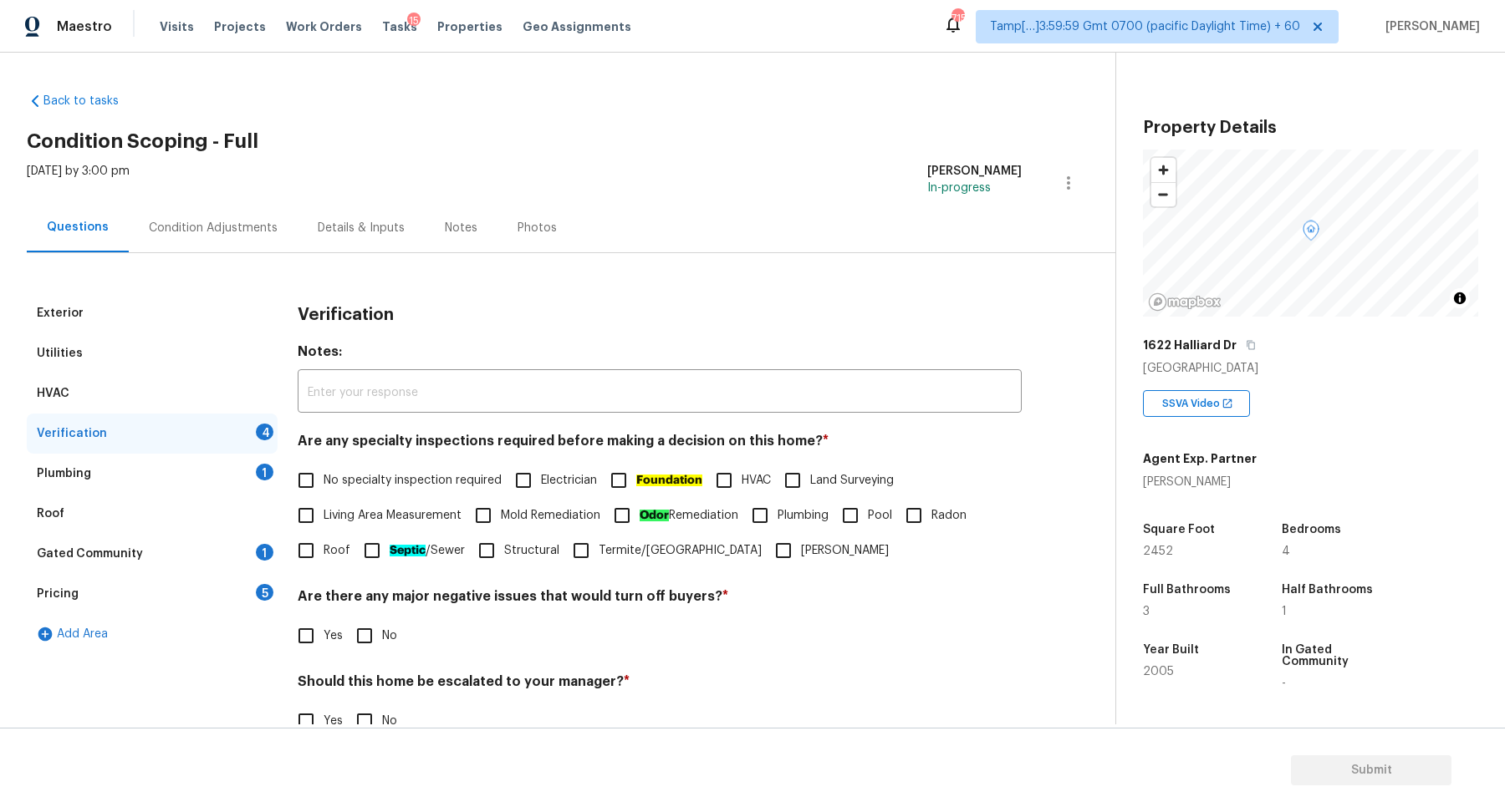
scroll to position [52, 0]
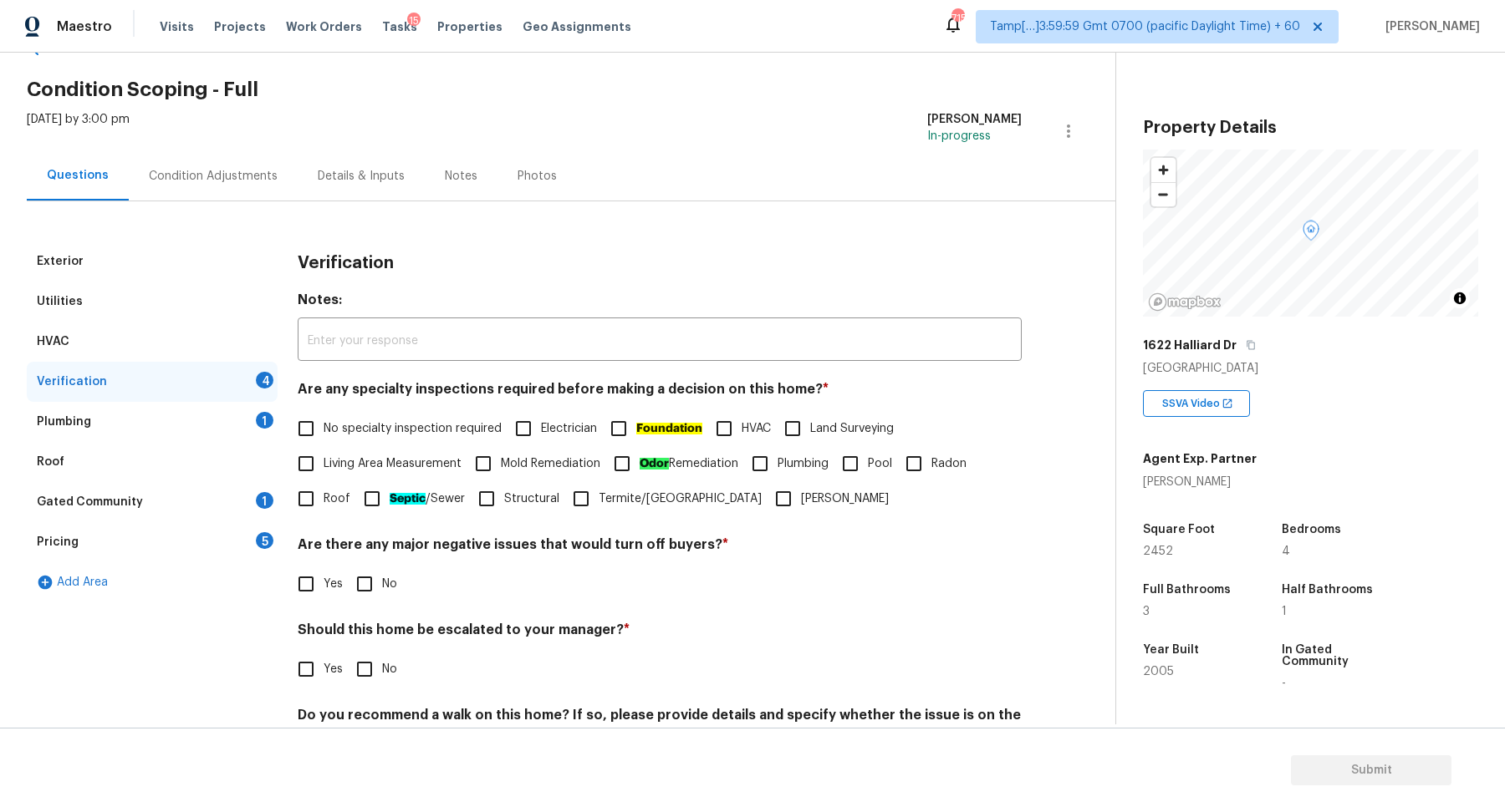
click at [370, 435] on span "No specialty inspection required" at bounding box center [412, 429] width 178 height 17
click at [323, 435] on input "No specialty inspection required" at bounding box center [306, 429] width 36 height 36
checkbox input "true"
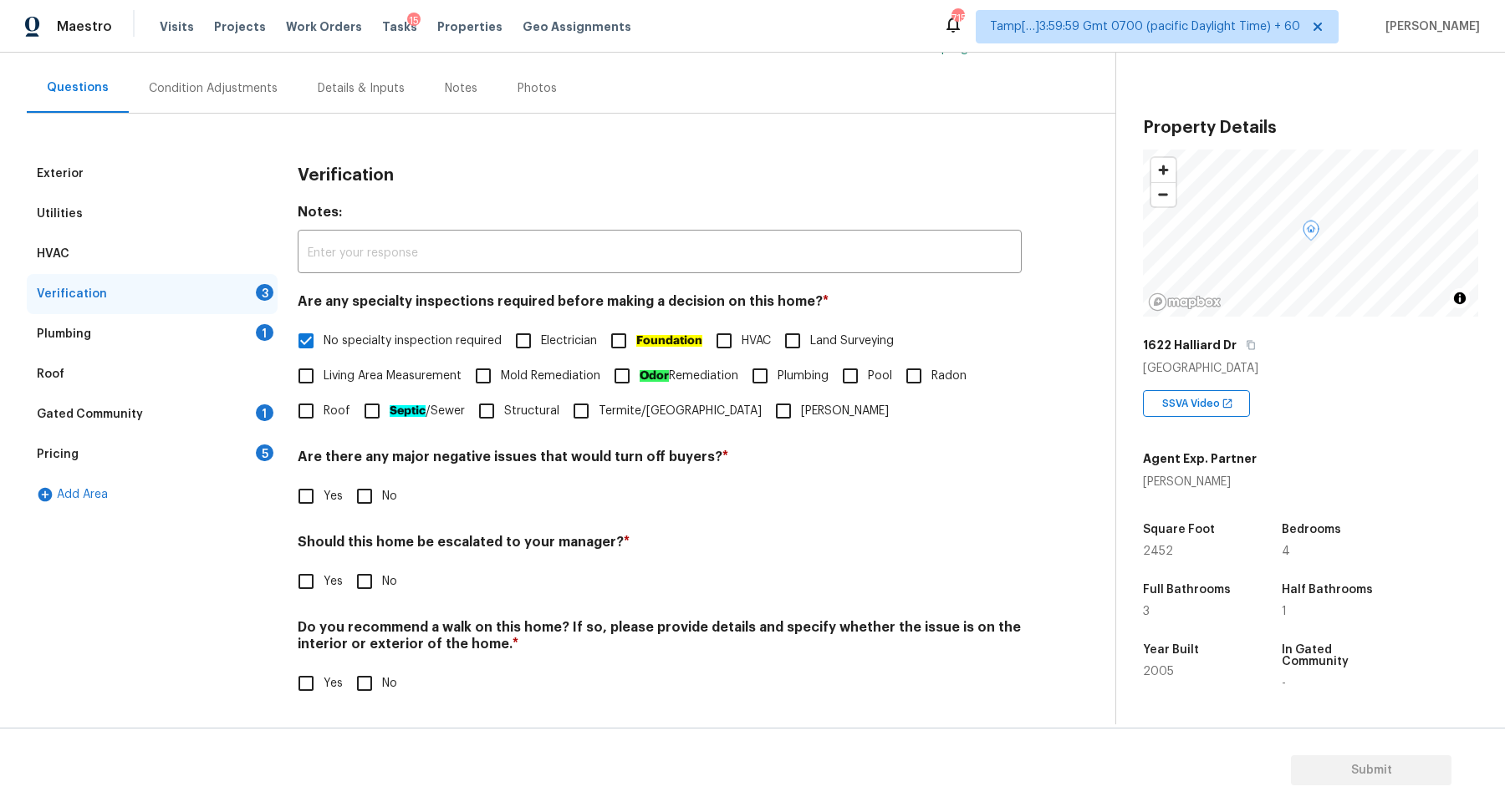
click at [376, 497] on input "No" at bounding box center [364, 497] width 36 height 36
checkbox input "true"
click at [347, 564] on input "No" at bounding box center [364, 581] width 36 height 36
checkbox input "true"
click at [347, 668] on input "No" at bounding box center [364, 685] width 36 height 36
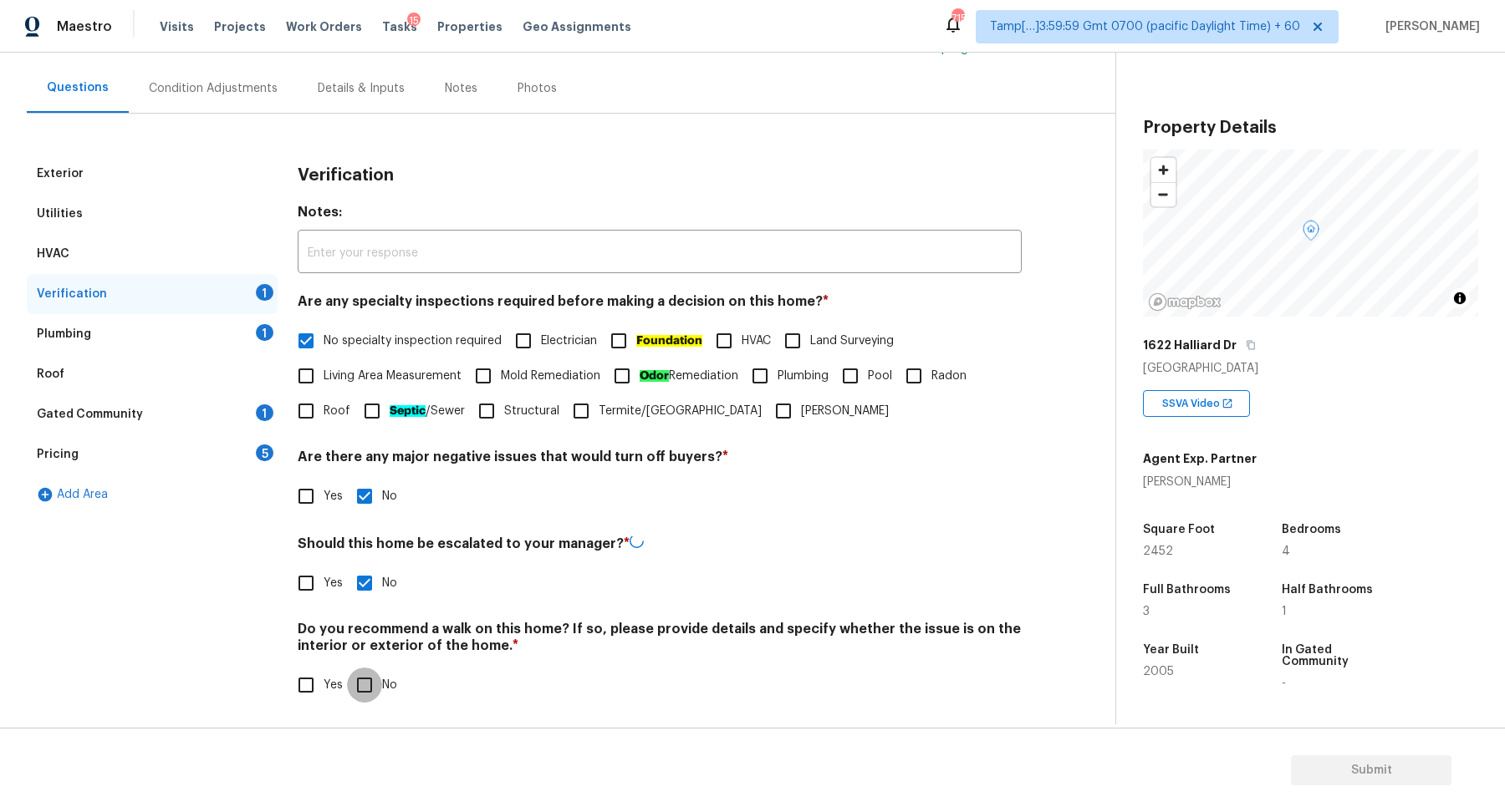
checkbox input "true"
click at [205, 305] on div "Verification" at bounding box center [152, 294] width 251 height 40
click at [232, 334] on div "Plumbing 1" at bounding box center [152, 335] width 251 height 40
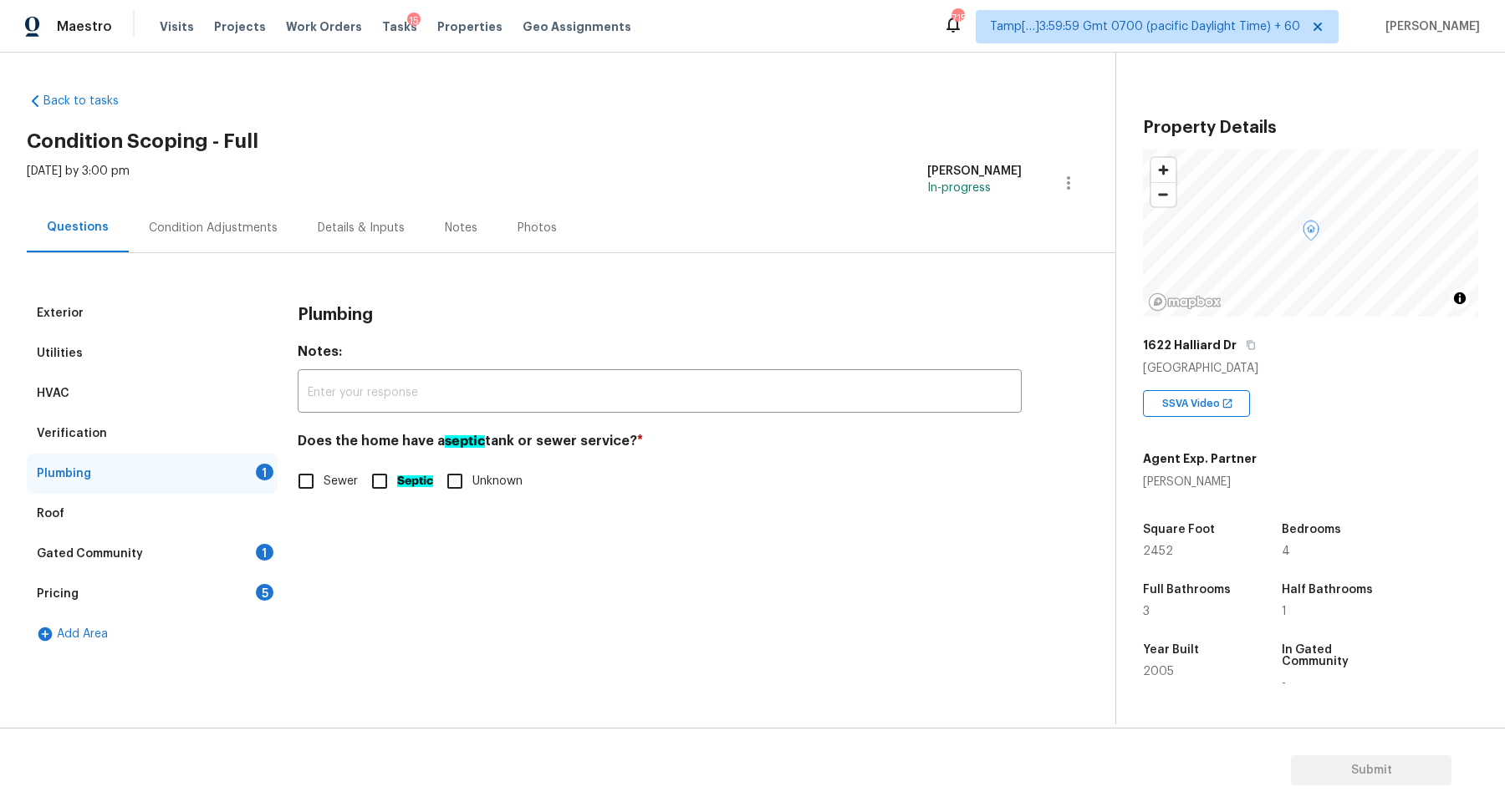
click at [355, 473] on span "Sewer" at bounding box center [341, 482] width 35 height 17
click at [323, 472] on input "Sewer" at bounding box center [306, 481] width 36 height 36
checkbox input "true"
click at [197, 485] on div "Plumbing" at bounding box center [152, 474] width 251 height 40
click at [214, 560] on div "Gated Community 1" at bounding box center [152, 554] width 251 height 40
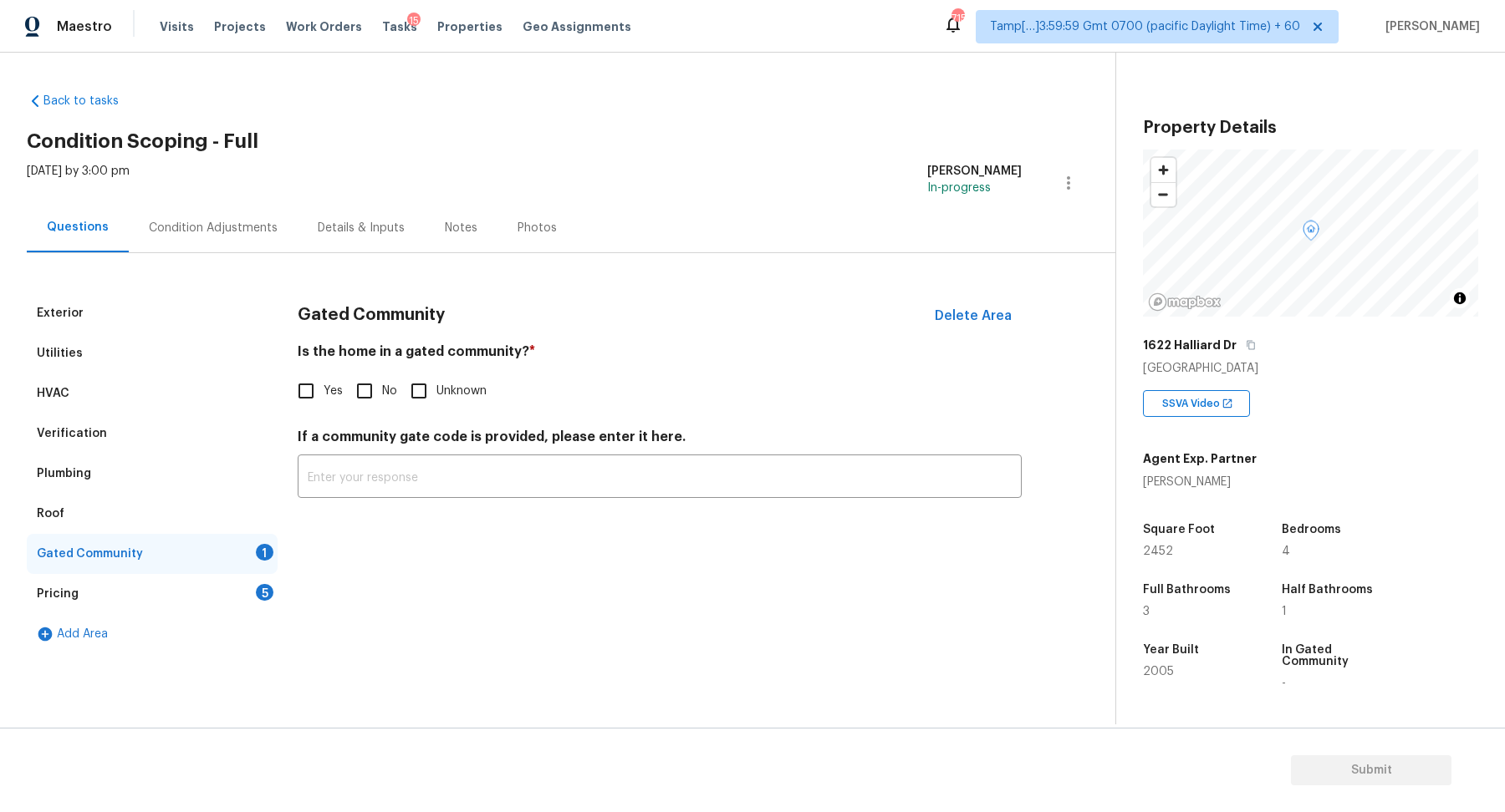
click at [384, 392] on span "No" at bounding box center [389, 392] width 15 height 17
click at [382, 392] on input "No" at bounding box center [364, 391] width 36 height 36
checkbox input "true"
click at [256, 594] on div "Pricing 5" at bounding box center [152, 594] width 251 height 40
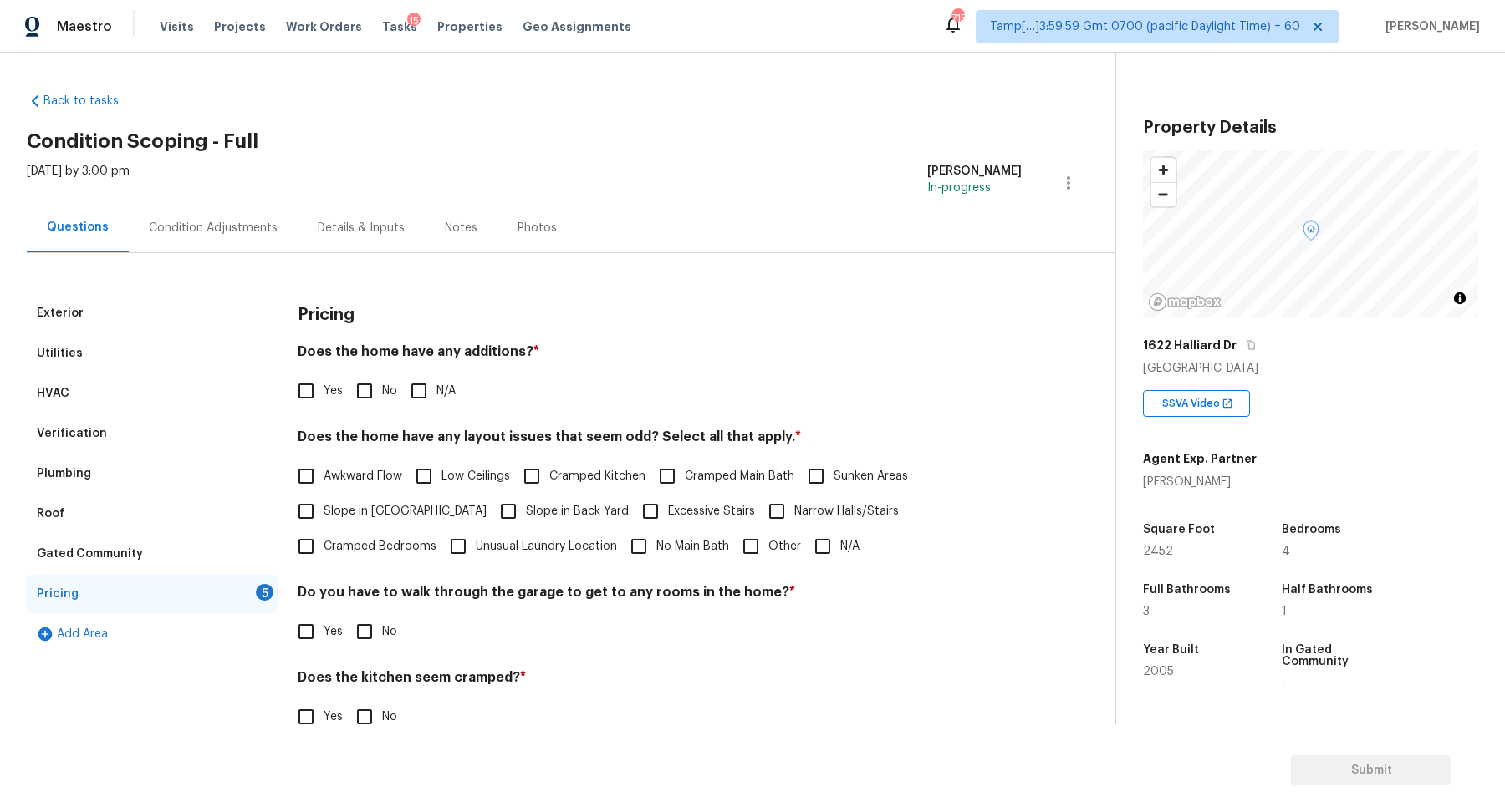
click at [385, 393] on span "No" at bounding box center [389, 392] width 15 height 17
click at [382, 393] on input "No" at bounding box center [364, 391] width 36 height 36
checkbox input "true"
click at [402, 511] on span "Slope in Front Yard" at bounding box center [405, 512] width 163 height 17
click at [323, 511] on input "Slope in Front Yard" at bounding box center [306, 511] width 36 height 36
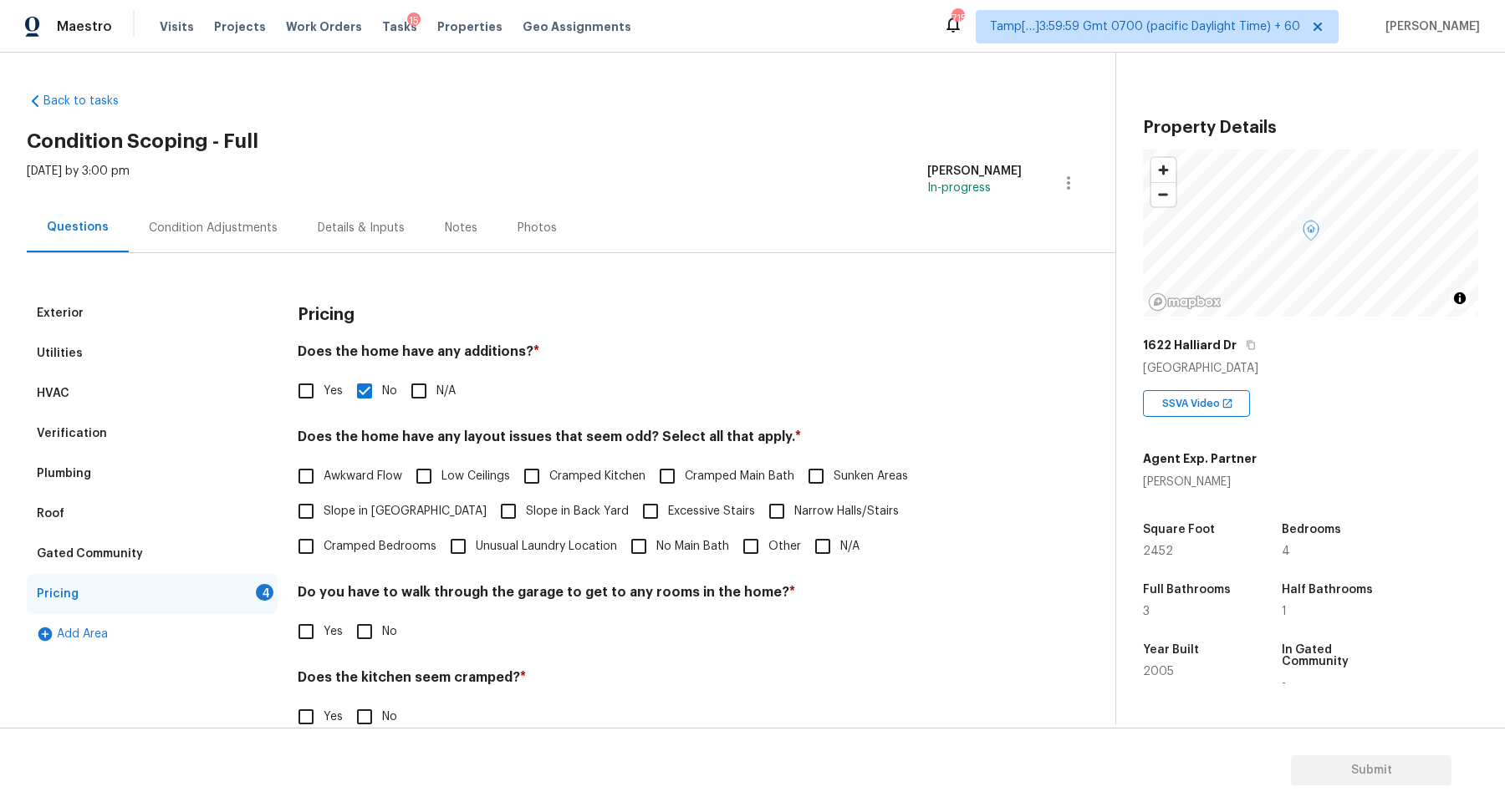
checkbox input "true"
click at [526, 511] on span "Slope in Back Yard" at bounding box center [577, 514] width 103 height 17
click at [491, 511] on input "Slope in Back Yard" at bounding box center [508, 513] width 36 height 36
checkbox input "true"
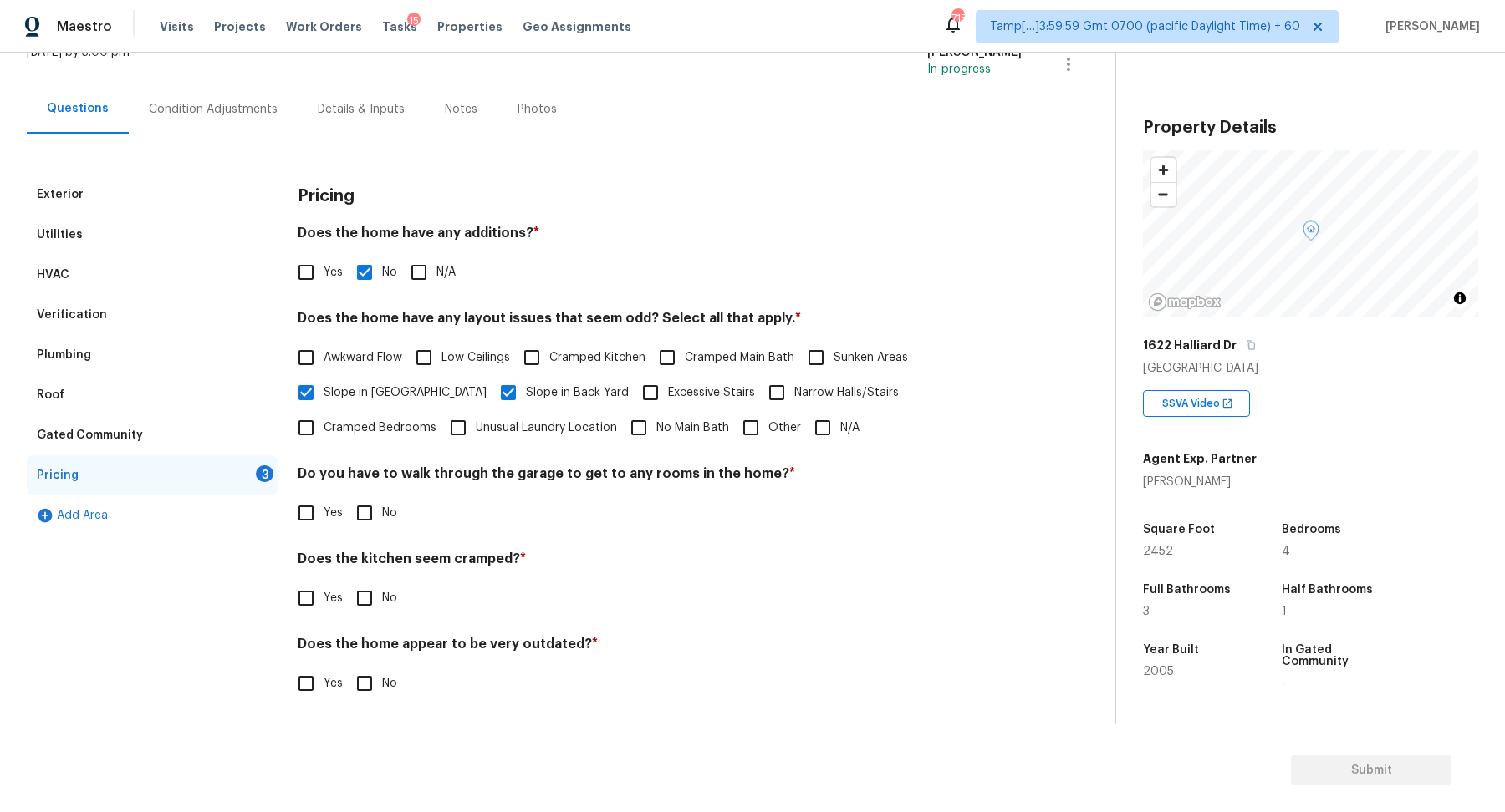
click at [342, 503] on div "Yes No" at bounding box center [659, 513] width 724 height 36
click at [375, 503] on input "No" at bounding box center [364, 513] width 36 height 36
checkbox input "true"
click at [347, 581] on input "No" at bounding box center [364, 598] width 36 height 36
checkbox input "true"
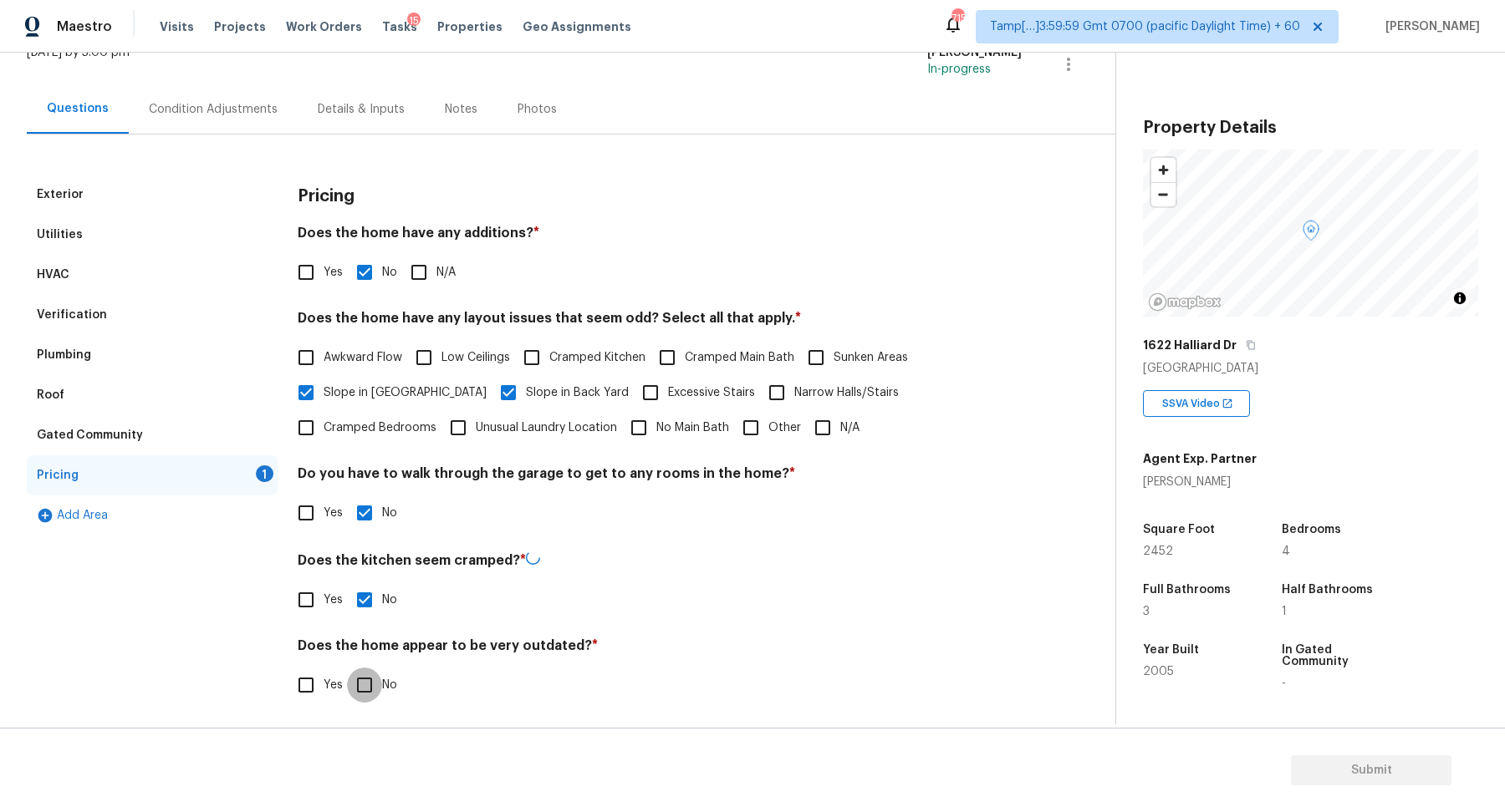
click at [347, 668] on input "No" at bounding box center [364, 685] width 36 height 36
checkbox input "true"
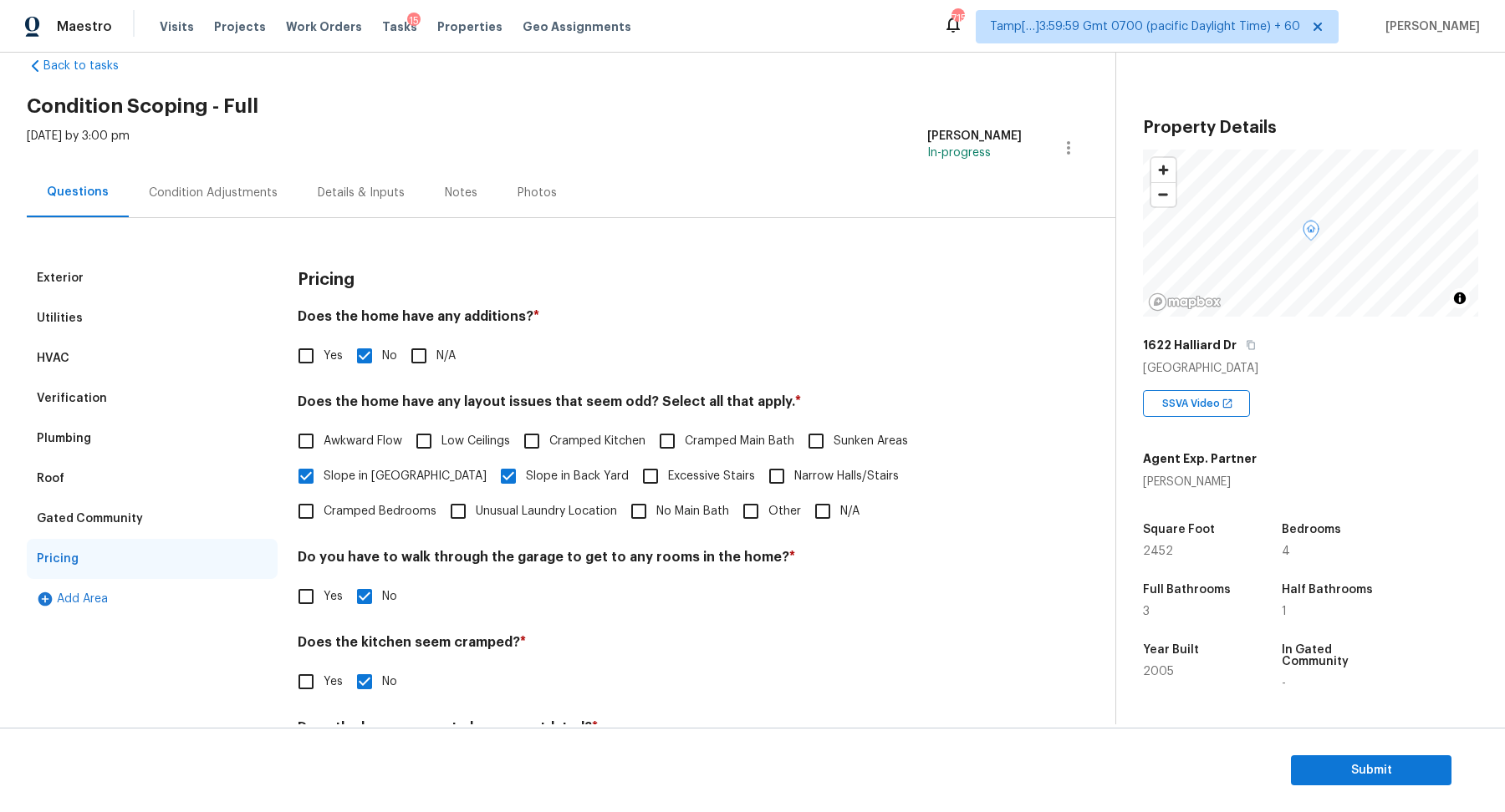
scroll to position [0, 0]
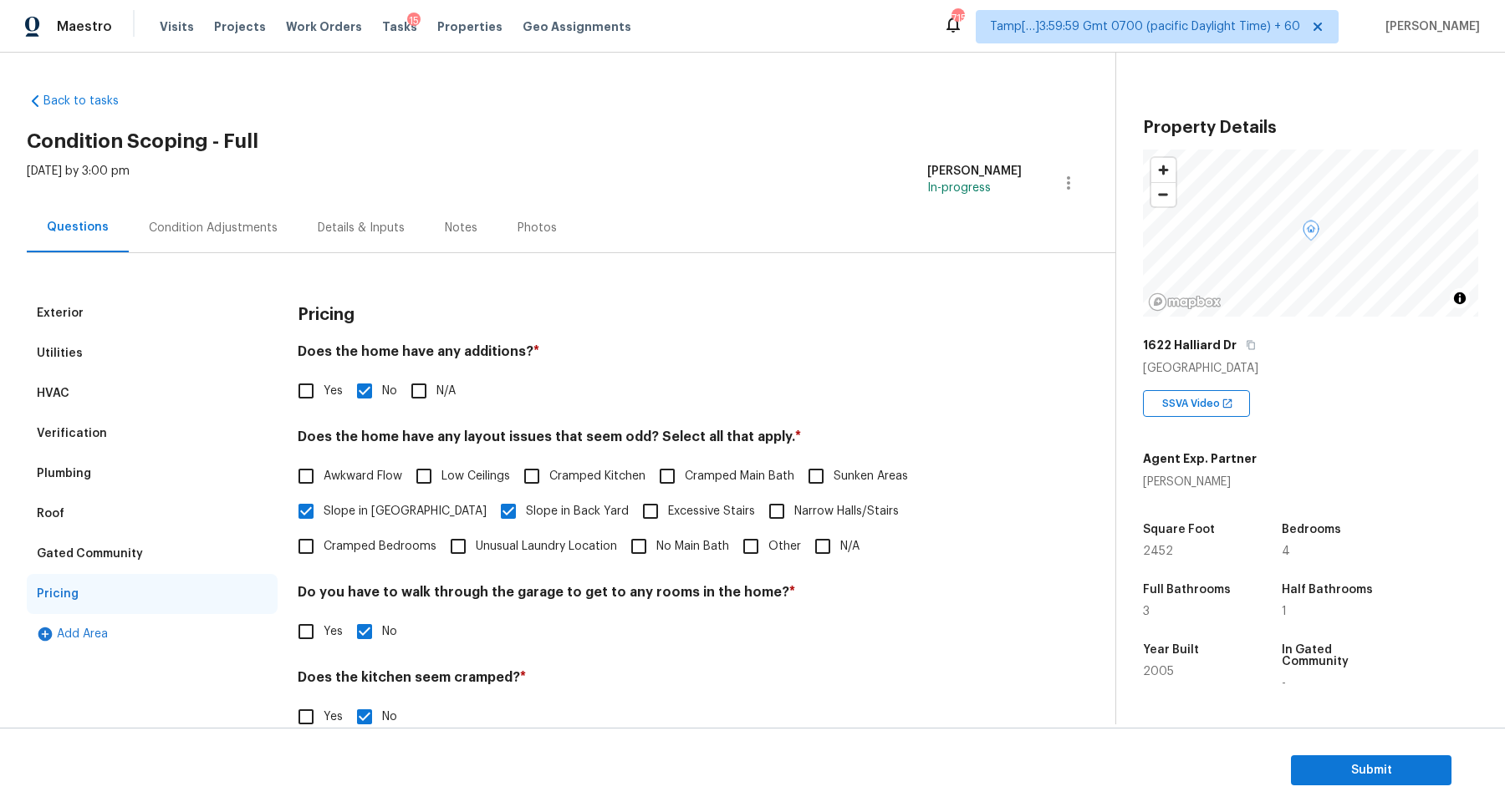
click at [198, 248] on div "Condition Adjustments" at bounding box center [213, 227] width 169 height 49
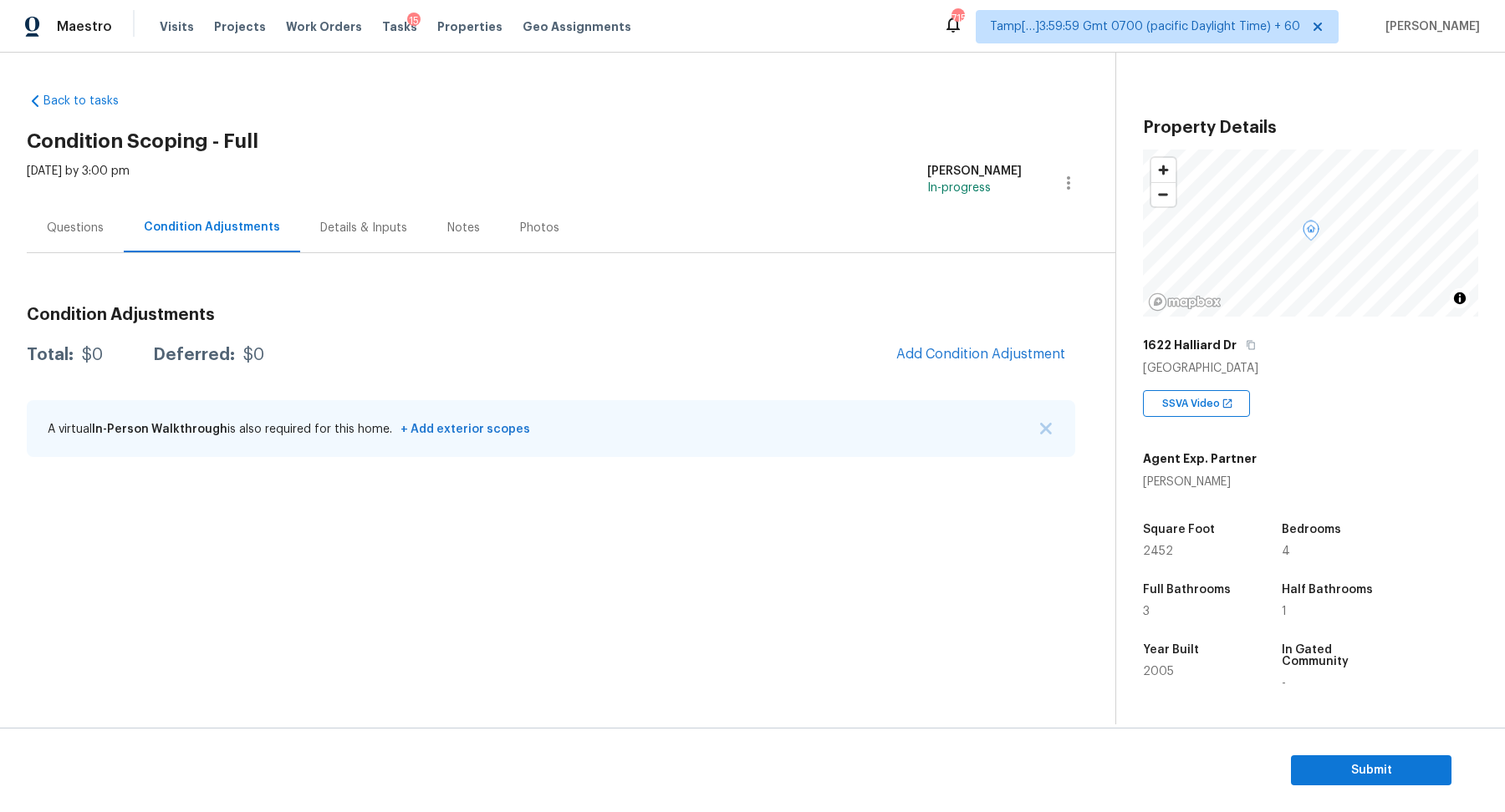
click at [86, 232] on div "Questions" at bounding box center [75, 228] width 57 height 16
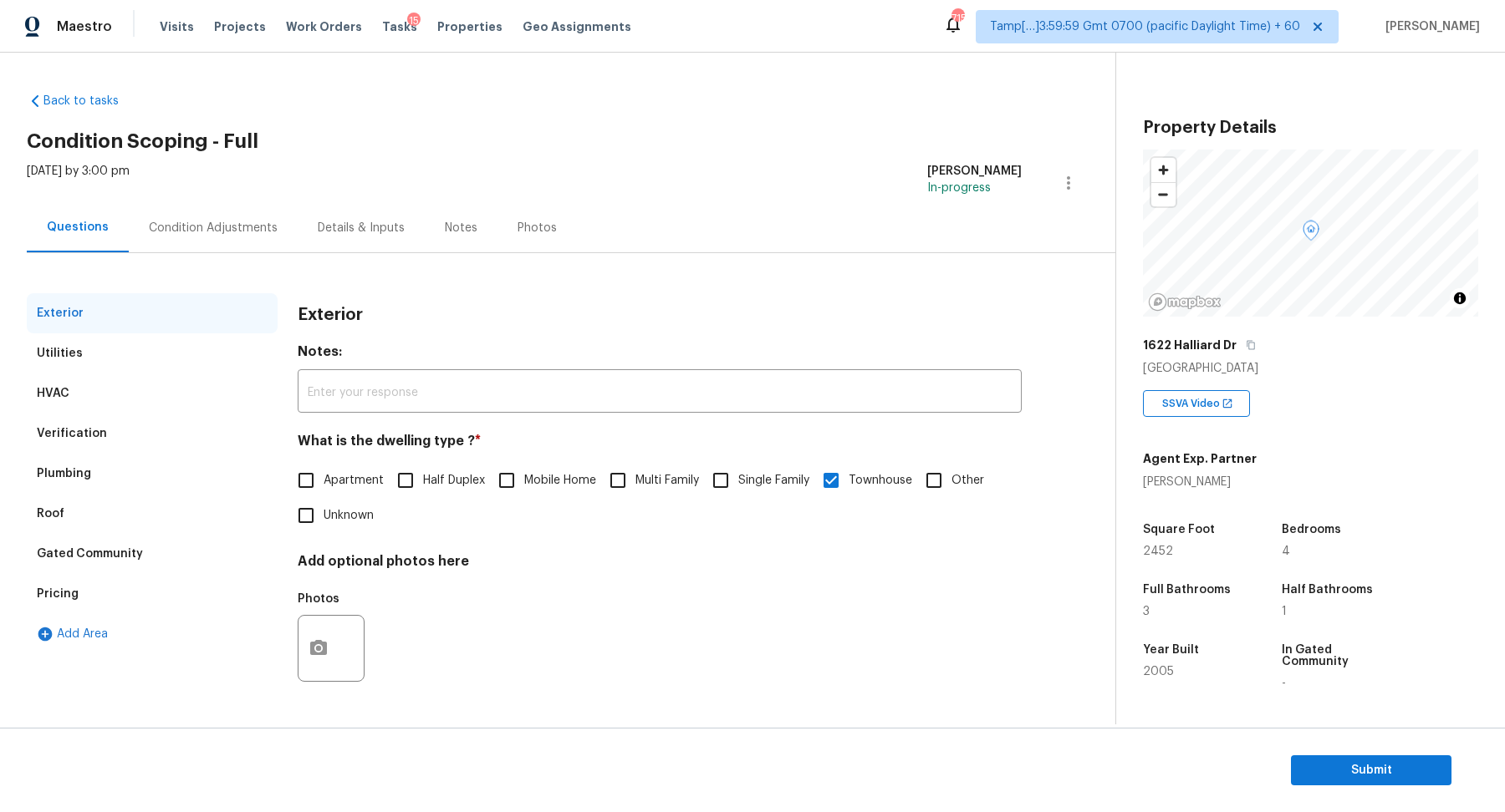
click at [246, 229] on div "Condition Adjustments" at bounding box center [213, 228] width 129 height 16
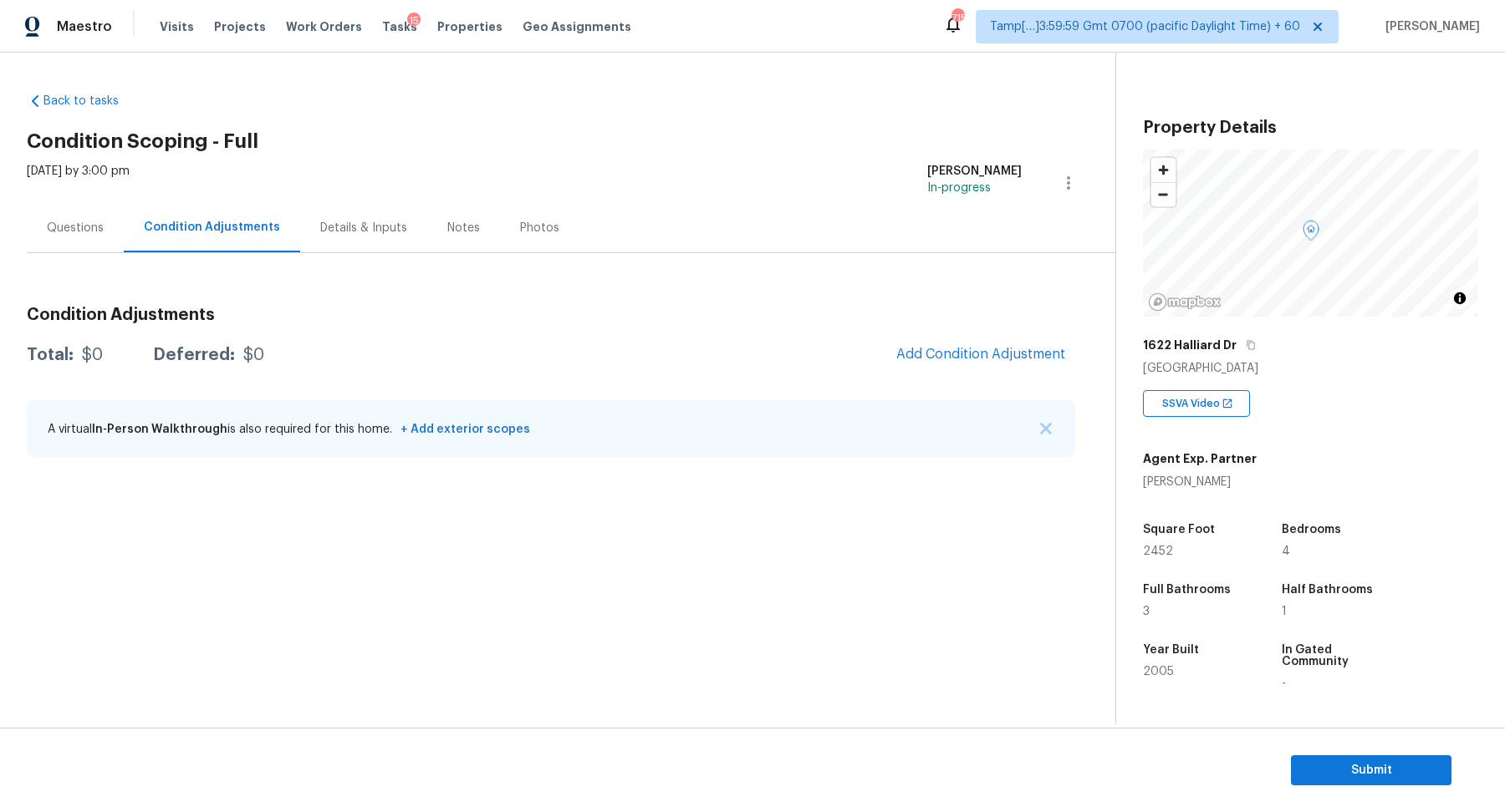
click at [992, 322] on h3 "Condition Adjustments" at bounding box center [551, 315] width 1048 height 16
click at [981, 341] on button "Add Condition Adjustment" at bounding box center [981, 354] width 189 height 36
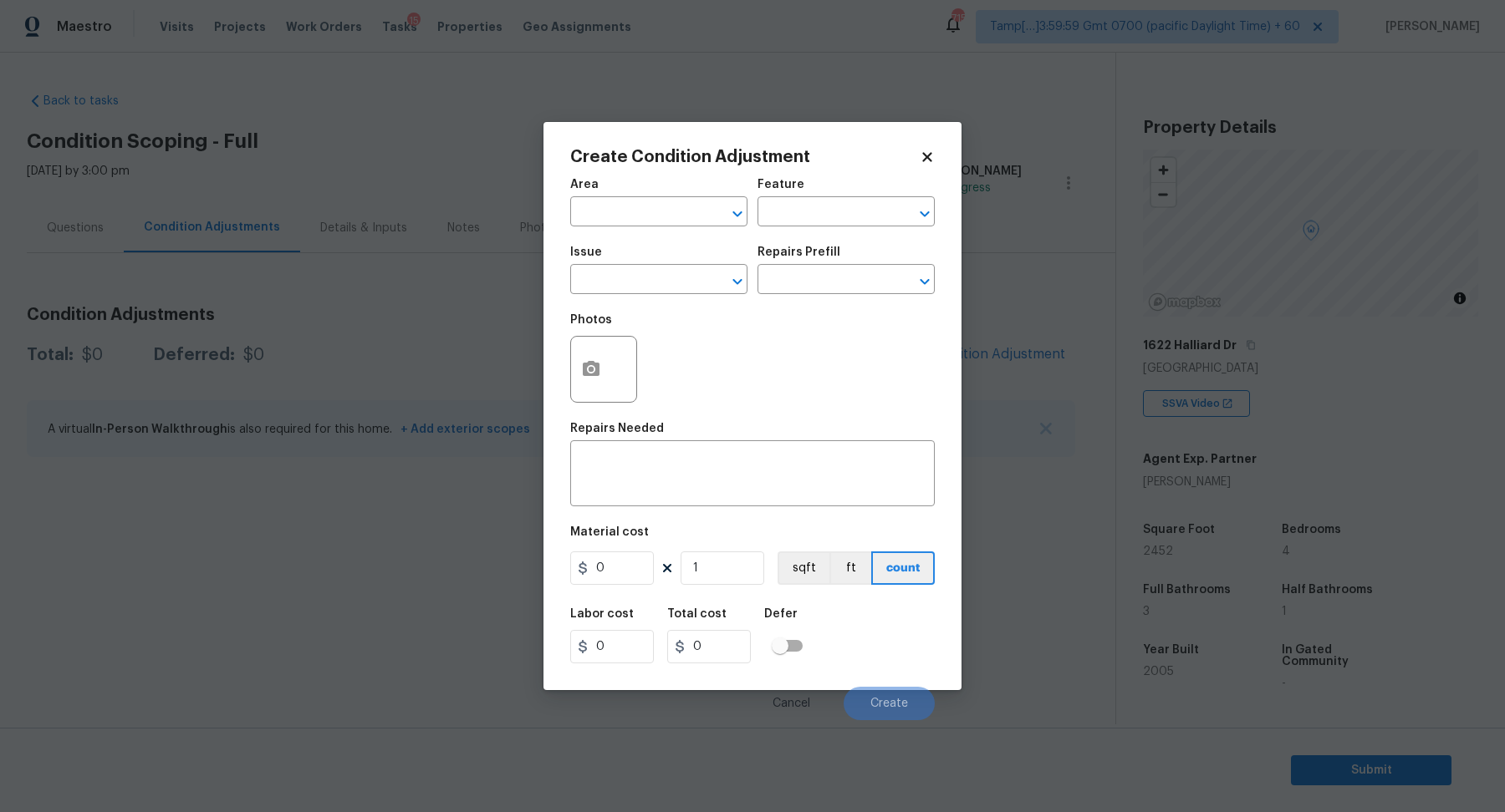
click at [649, 228] on span "Area ​" at bounding box center [659, 203] width 177 height 68
click at [661, 218] on input "text" at bounding box center [635, 213] width 130 height 26
click at [664, 270] on li "Interior Overall" at bounding box center [659, 278] width 177 height 28
type input "Interior Overall"
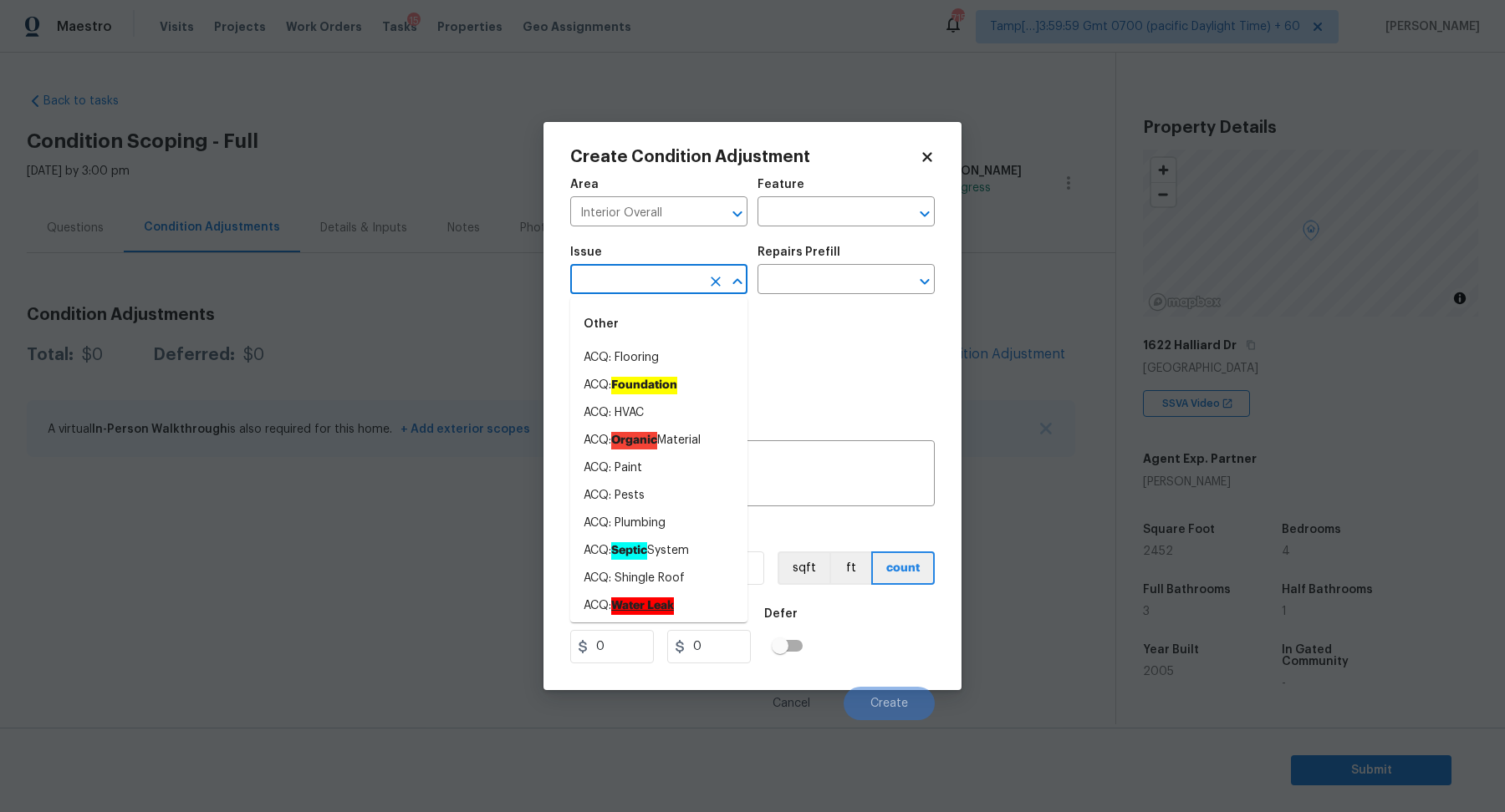
click at [664, 270] on input "text" at bounding box center [635, 282] width 130 height 26
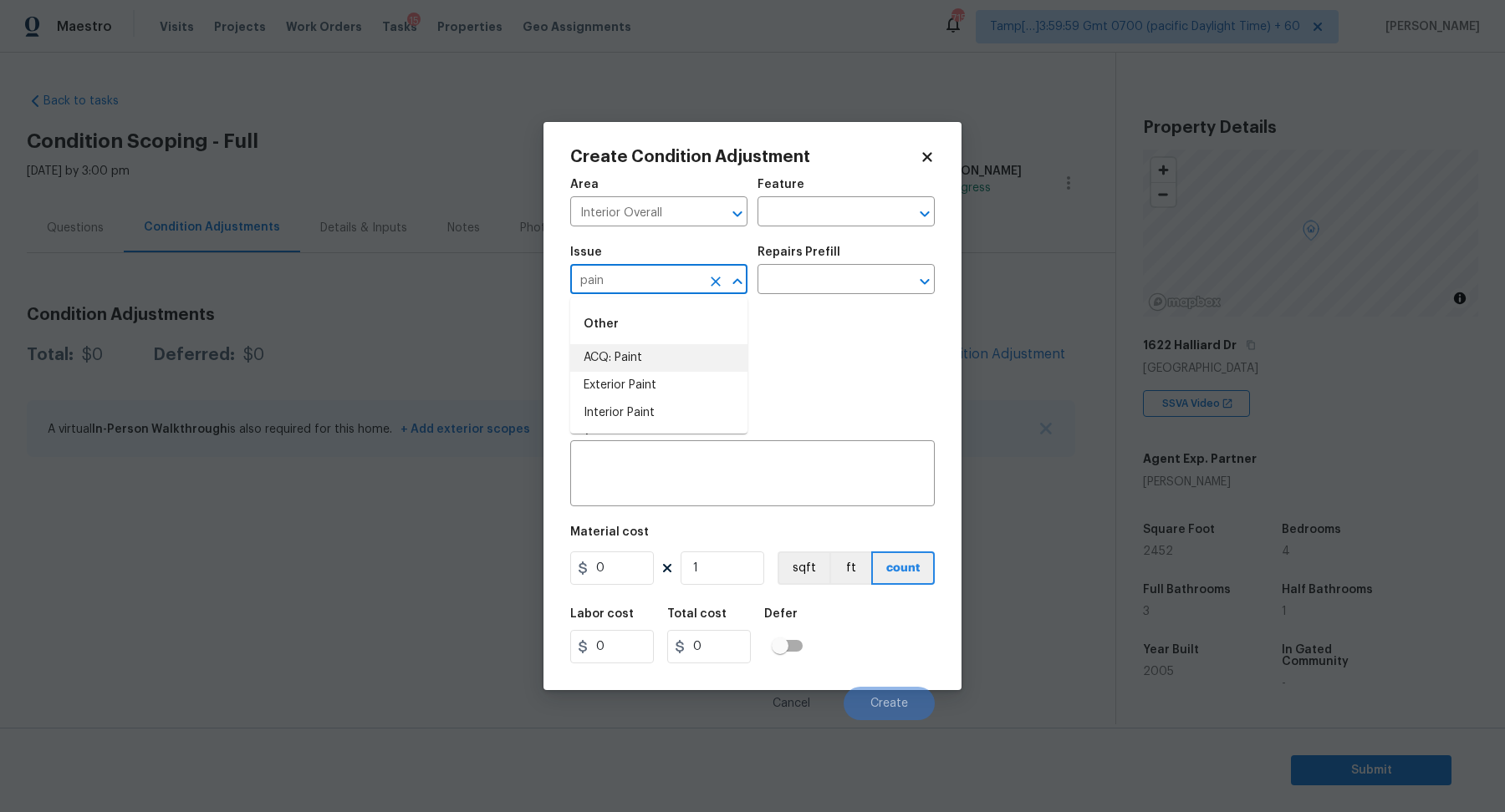
click at [647, 357] on li "ACQ: Paint" at bounding box center [659, 358] width 177 height 28
type input "ACQ: Paint"
click at [848, 288] on input "text" at bounding box center [823, 282] width 130 height 26
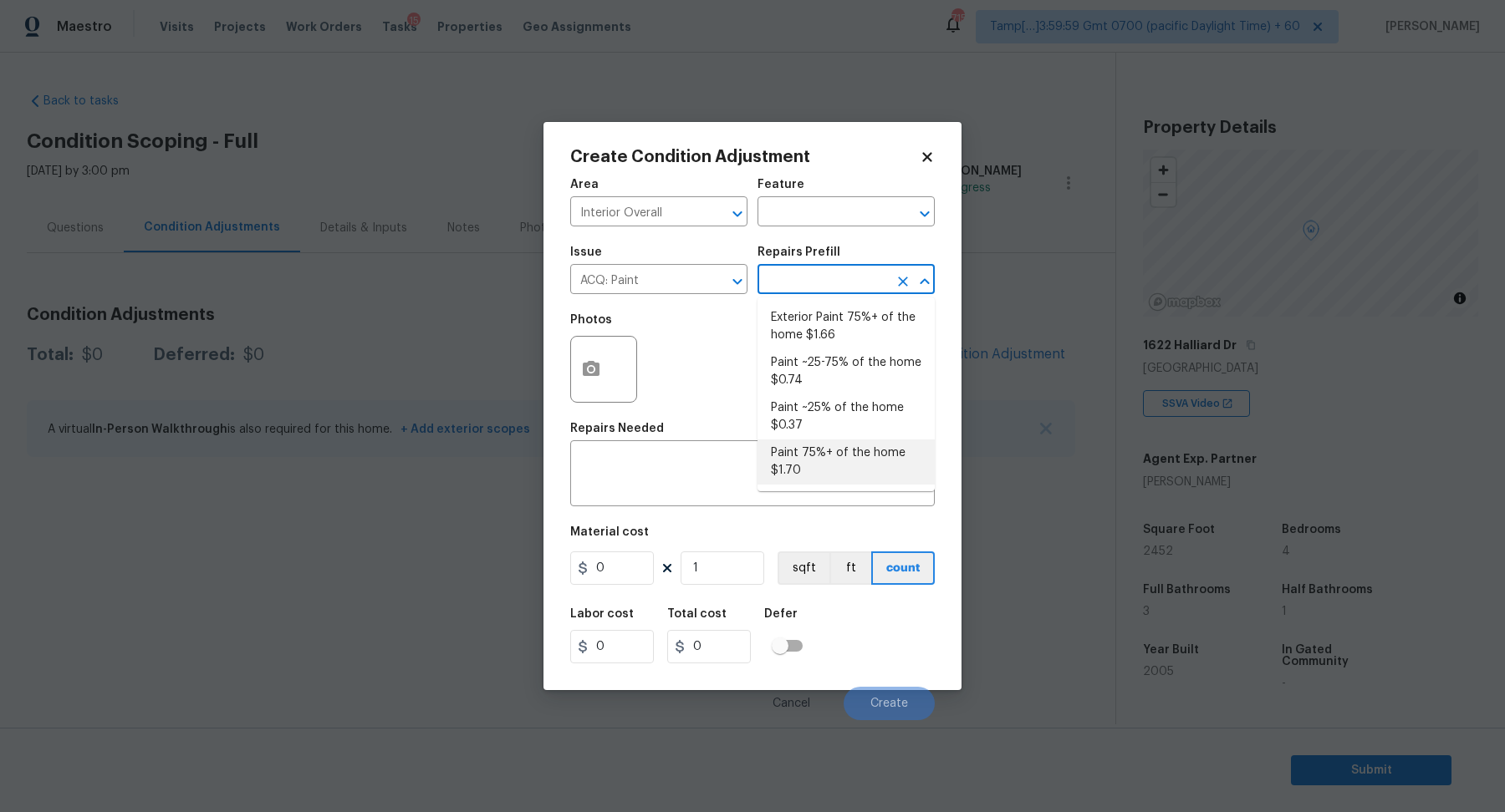
click at [848, 456] on li "Paint 75%+ of the home $1.70" at bounding box center [846, 462] width 177 height 45
type input "Acquisition"
type textarea "Acquisition Scope: 75%+ of the home will likely require interior paint"
type input "1.7"
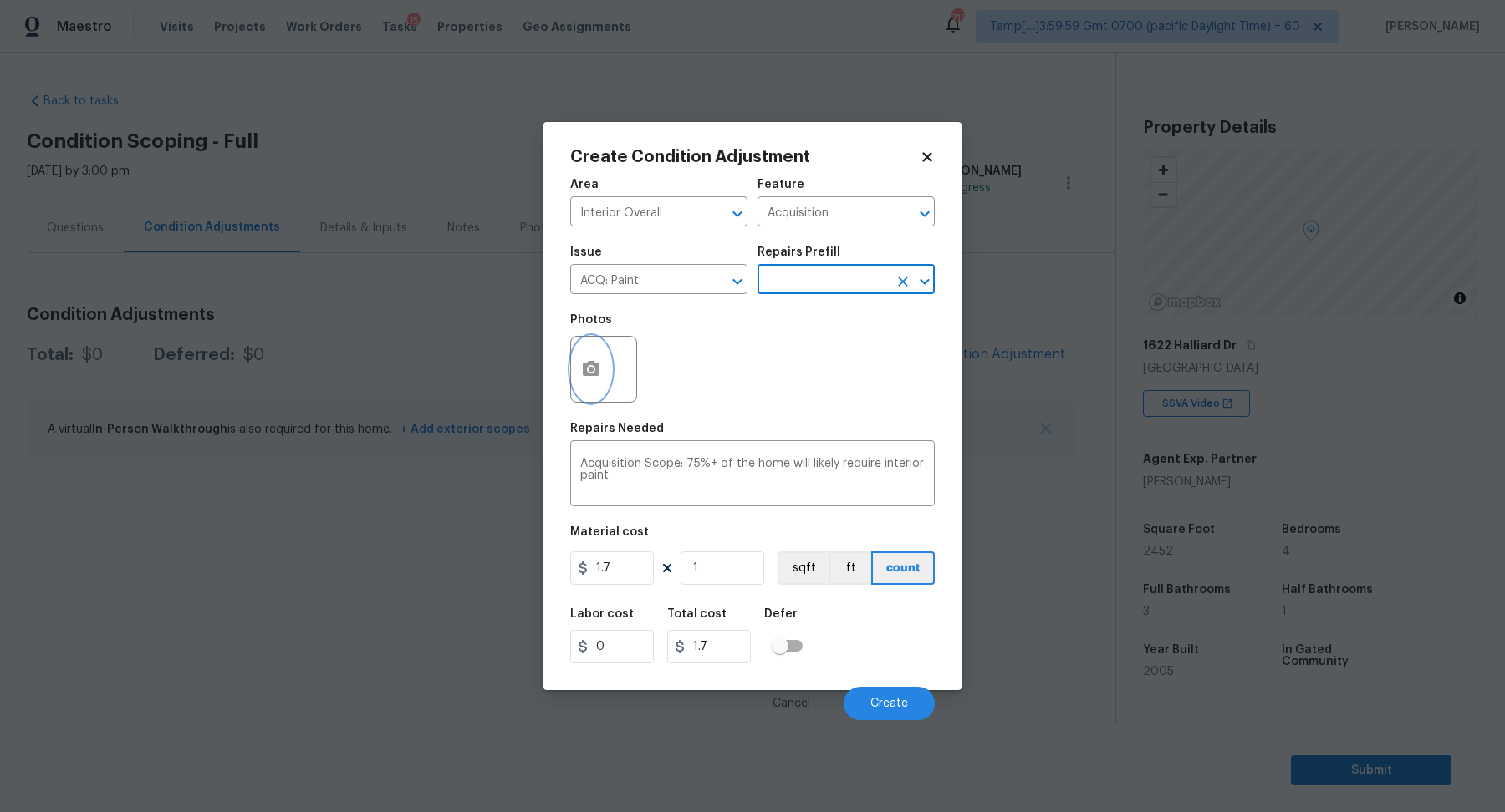
click at [581, 376] on icon "button" at bounding box center [590, 369] width 20 height 20
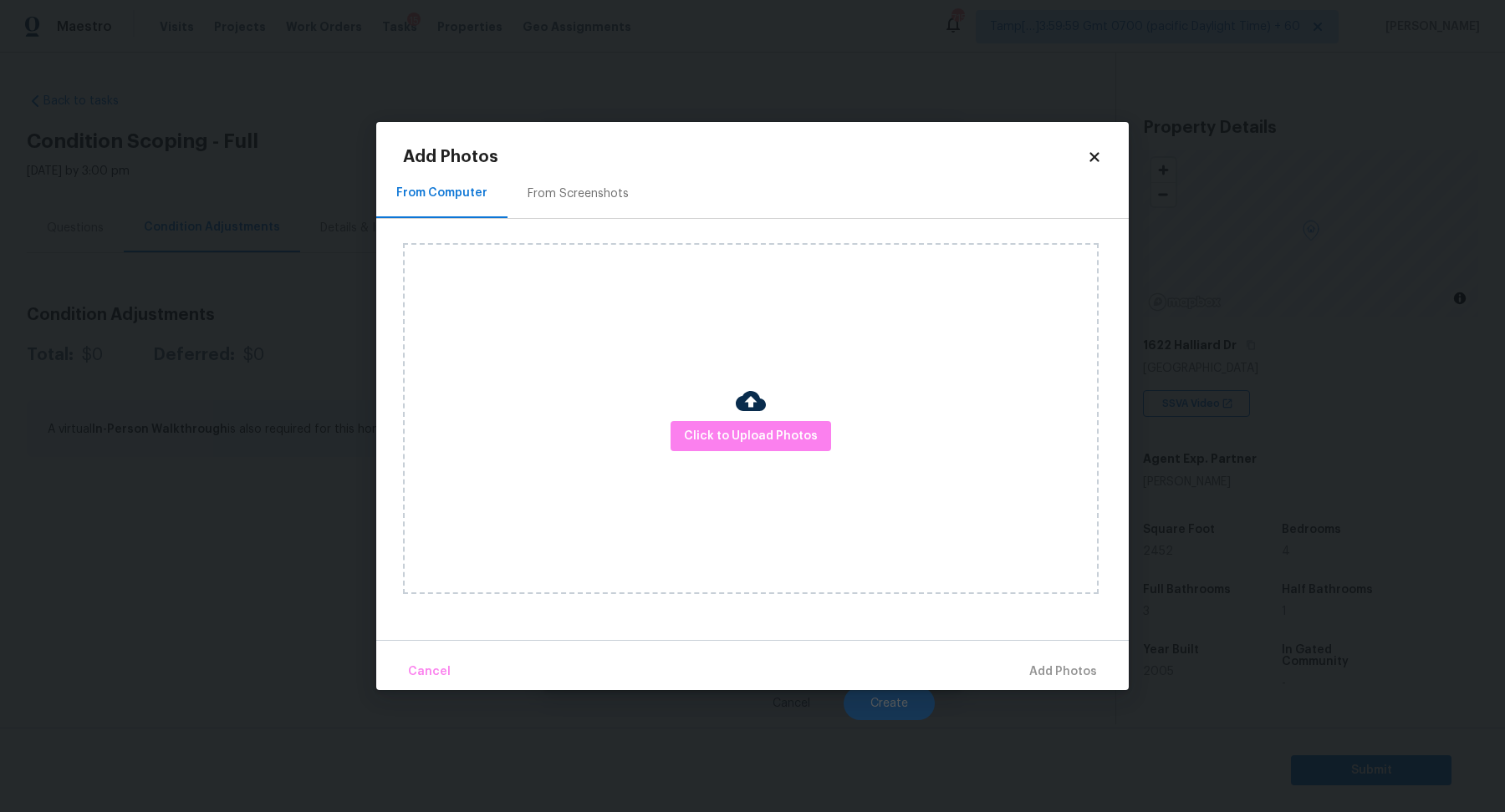
click at [766, 453] on div "Click to Upload Photos" at bounding box center [751, 419] width 695 height 351
click at [766, 421] on button "Click to Upload Photos" at bounding box center [750, 437] width 160 height 31
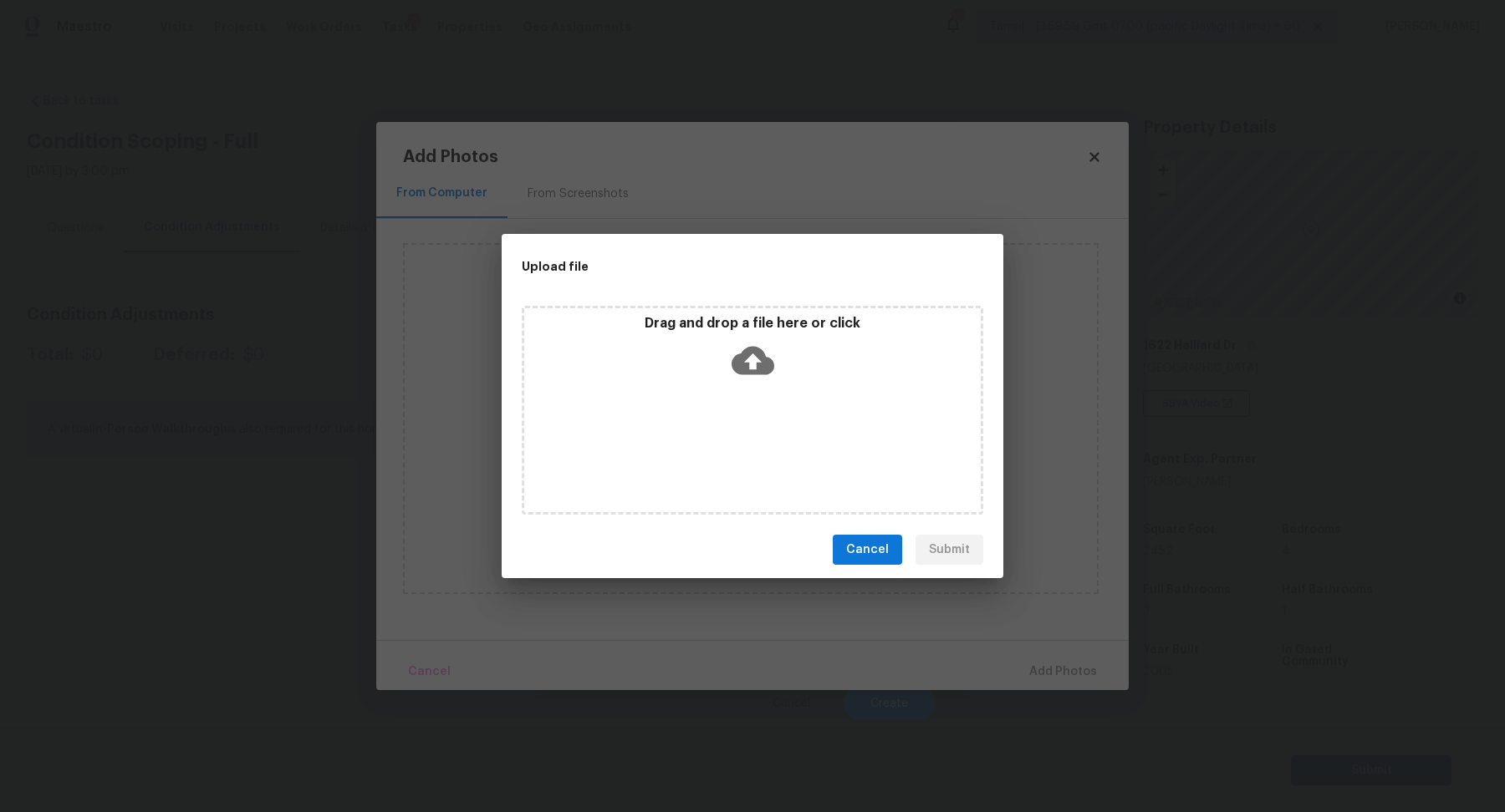
click at [779, 390] on div "Drag and drop a file here or click" at bounding box center [752, 410] width 461 height 209
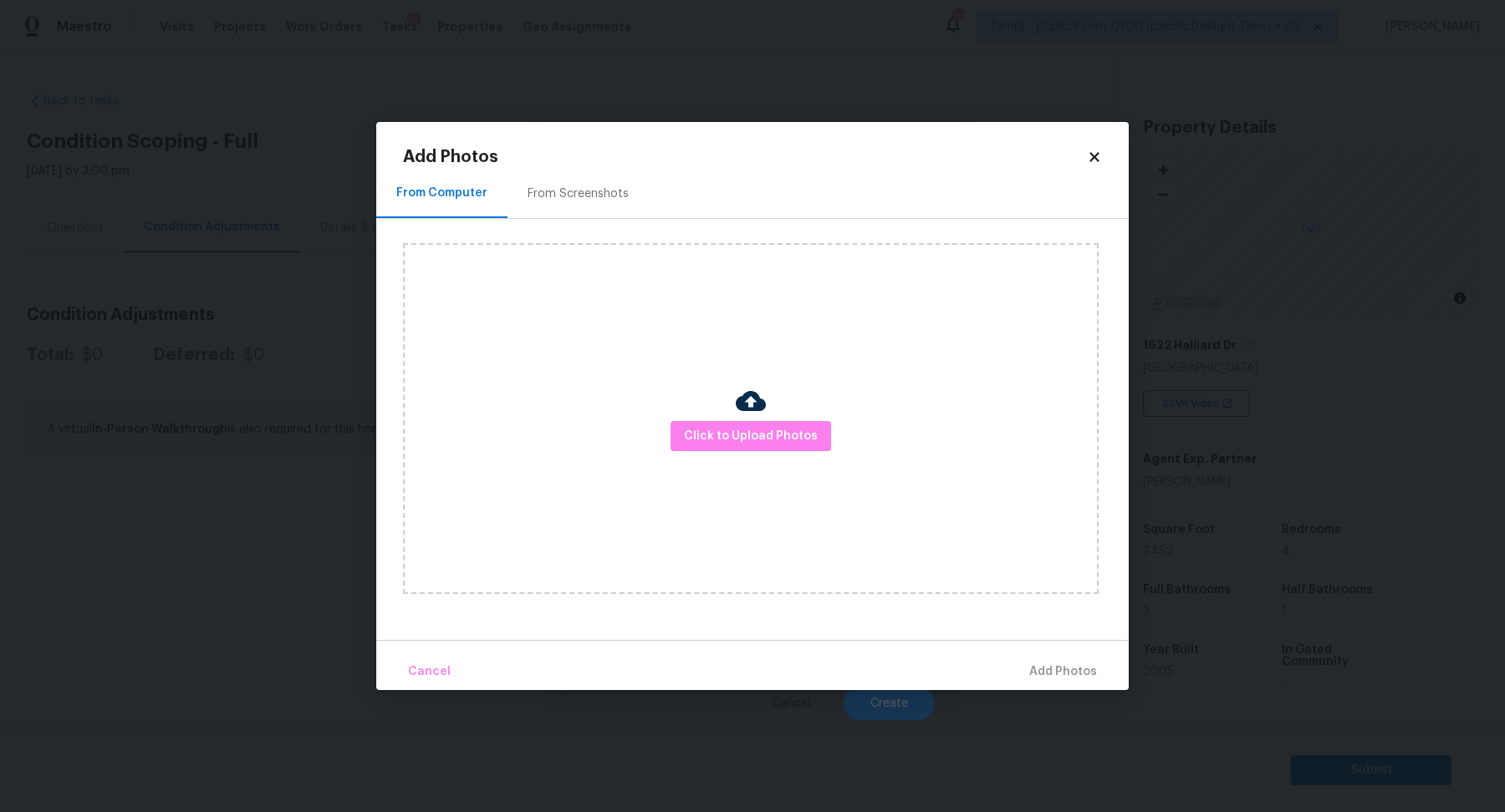
click at [561, 206] on div "From Screenshots" at bounding box center [577, 193] width 141 height 49
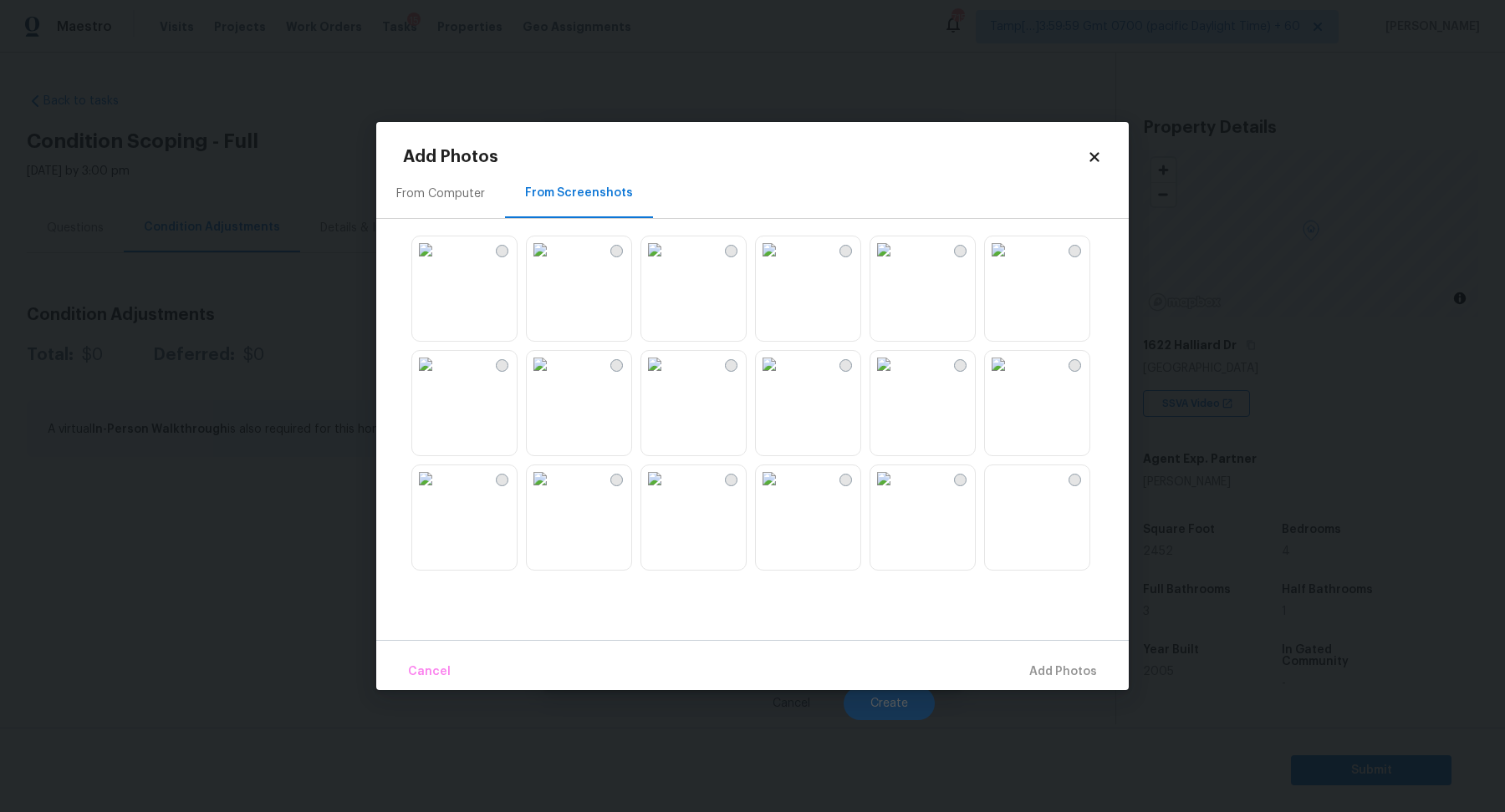
scroll to position [17, 0]
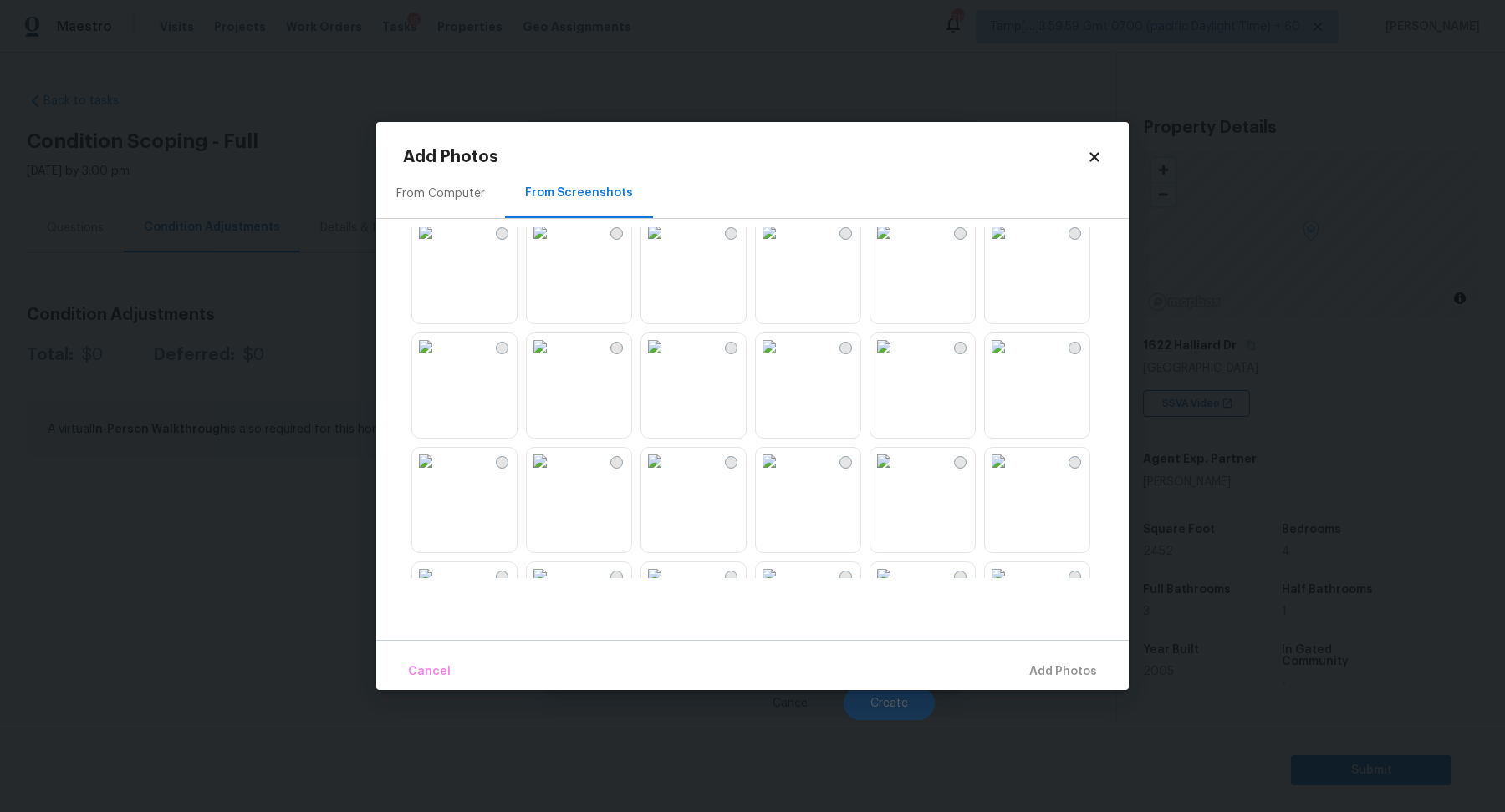
click at [553, 361] on img at bounding box center [540, 347] width 27 height 27
click at [439, 361] on img at bounding box center [425, 347] width 27 height 27
click at [439, 354] on img at bounding box center [425, 341] width 27 height 27
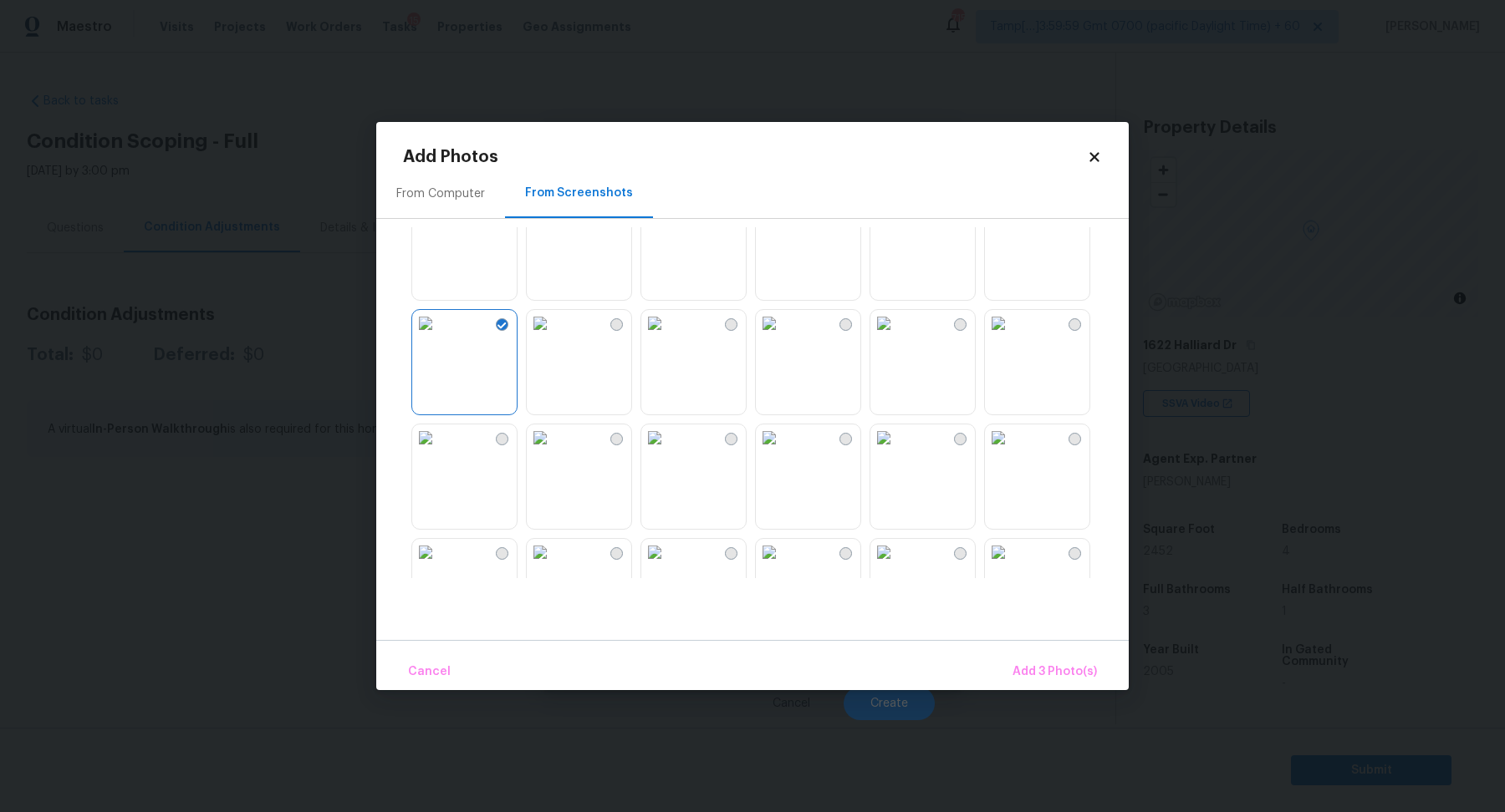
click at [553, 337] on img at bounding box center [540, 323] width 27 height 27
click at [553, 218] on img at bounding box center [540, 204] width 27 height 27
click at [783, 332] on img at bounding box center [769, 318] width 27 height 27
click at [1033, 667] on span "Add 6 Photo(s)" at bounding box center [1054, 672] width 85 height 21
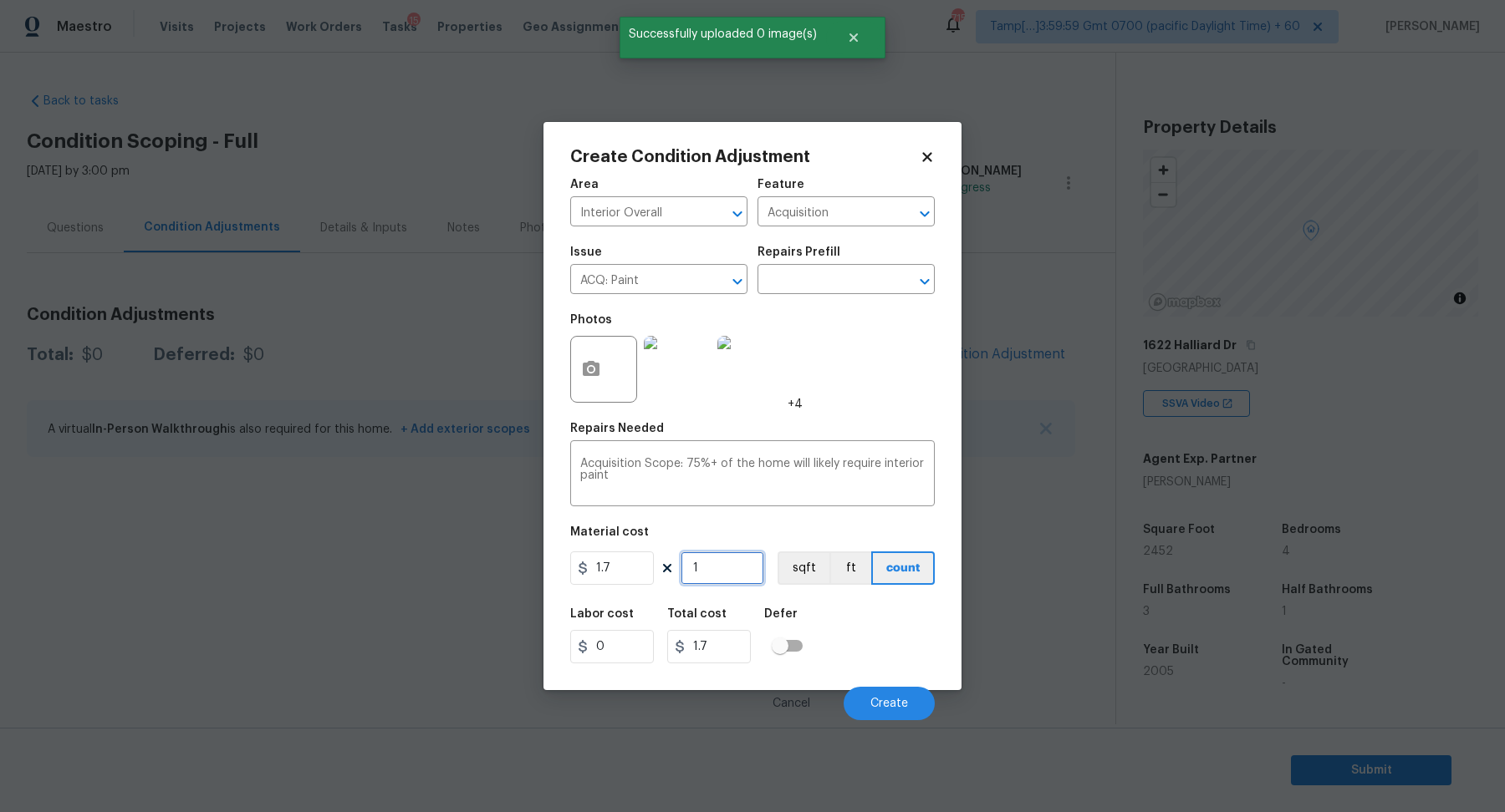
click at [754, 564] on input "1" at bounding box center [722, 568] width 83 height 34
type input "2"
type input "3.4"
type input "24"
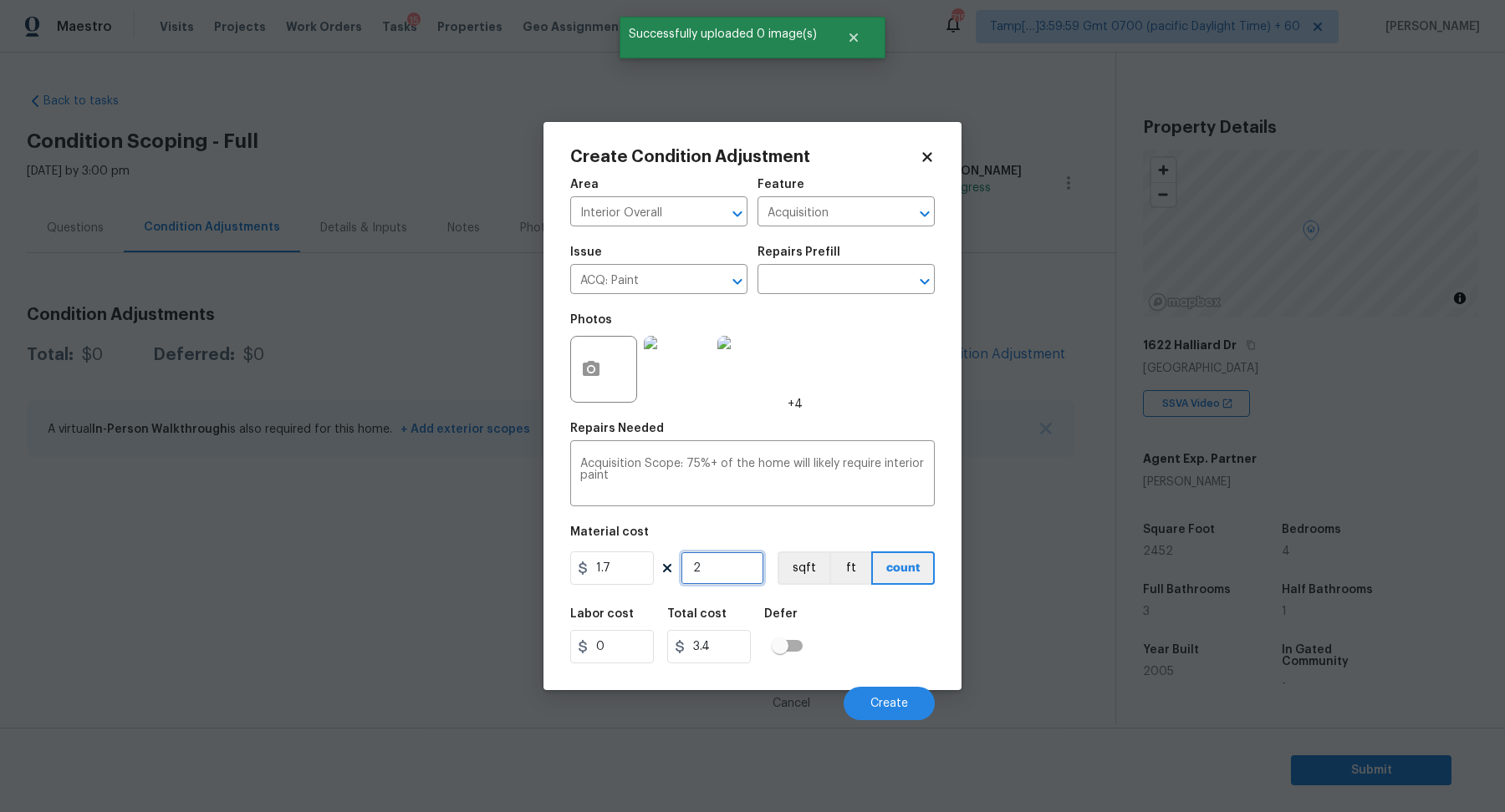
type input "40.8"
type input "245"
type input "416.5"
type input "2452"
type input "4168.4"
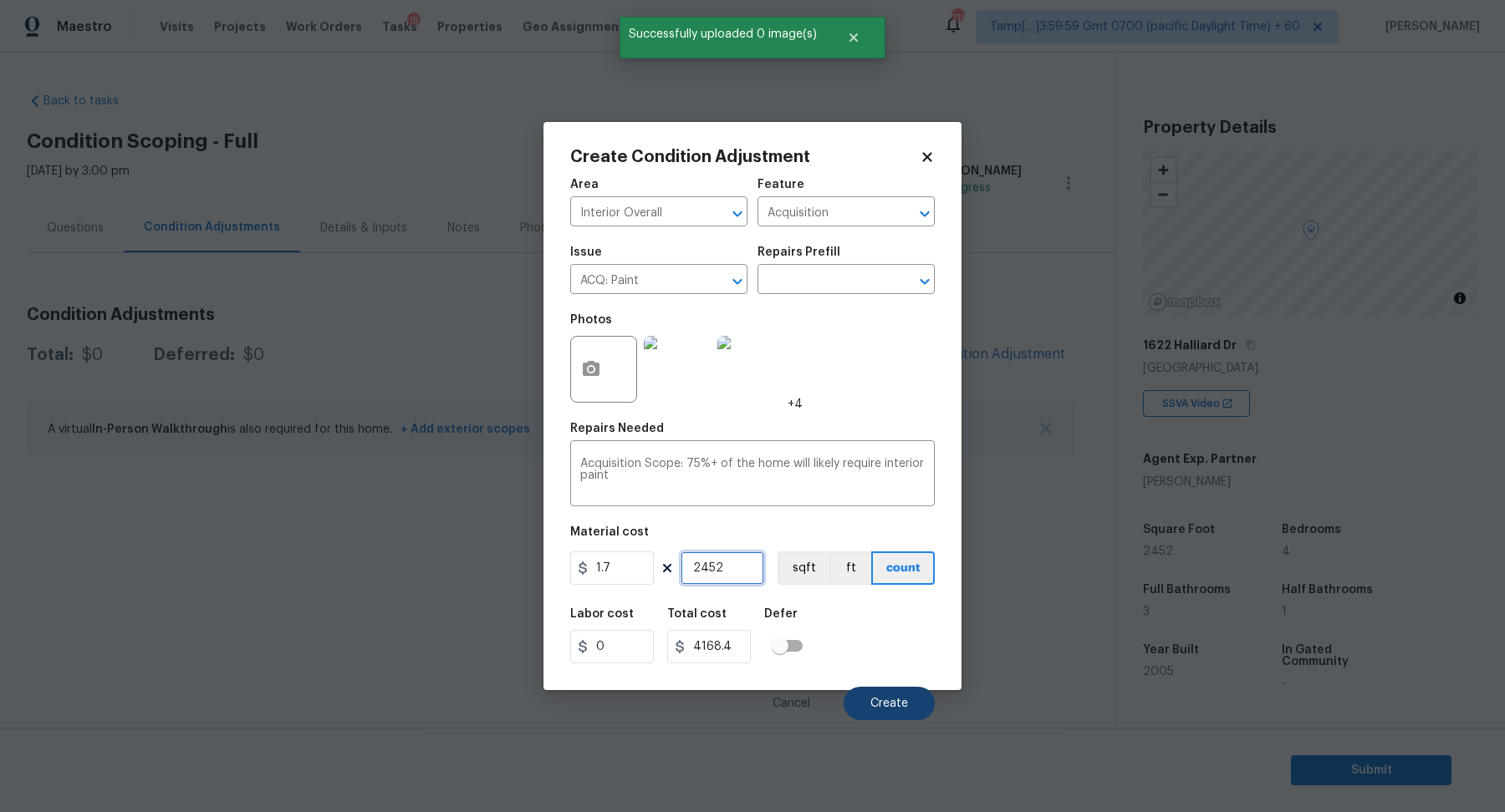
type input "2452"
click at [918, 712] on button "Create" at bounding box center [889, 704] width 91 height 34
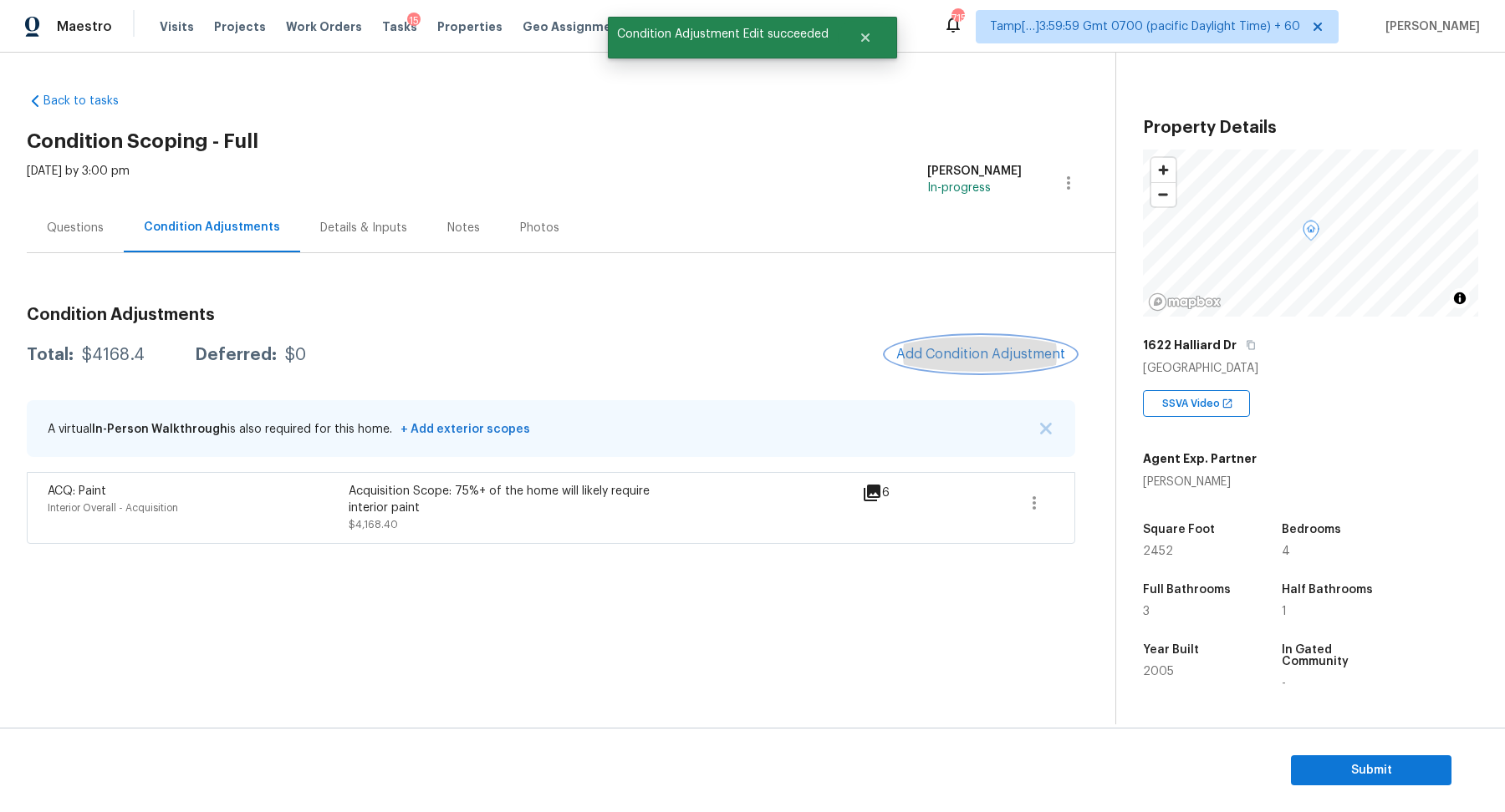
click at [992, 350] on span "Add Condition Adjustment" at bounding box center [981, 354] width 169 height 15
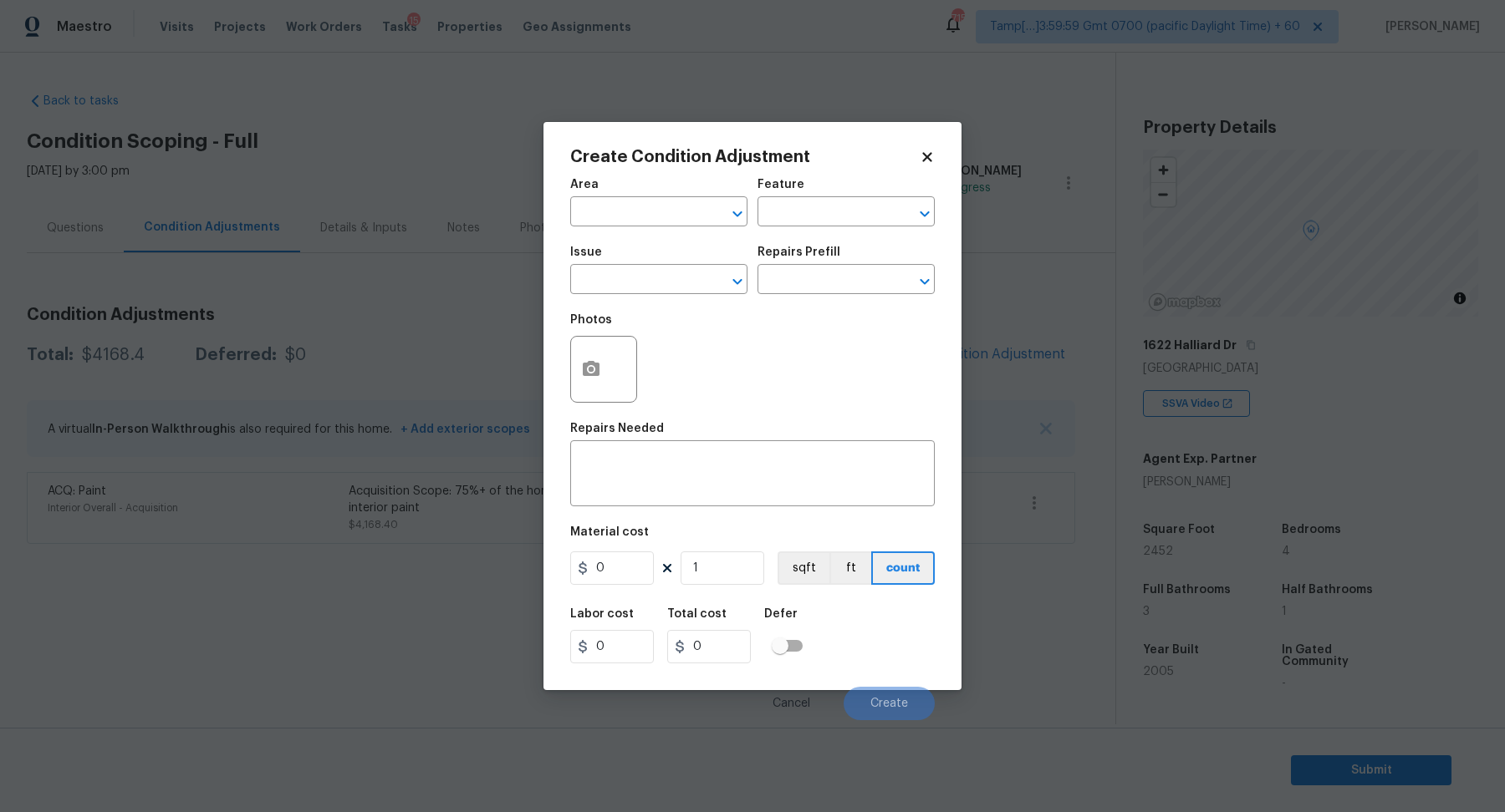
click at [598, 226] on span "Area ​" at bounding box center [659, 203] width 177 height 68
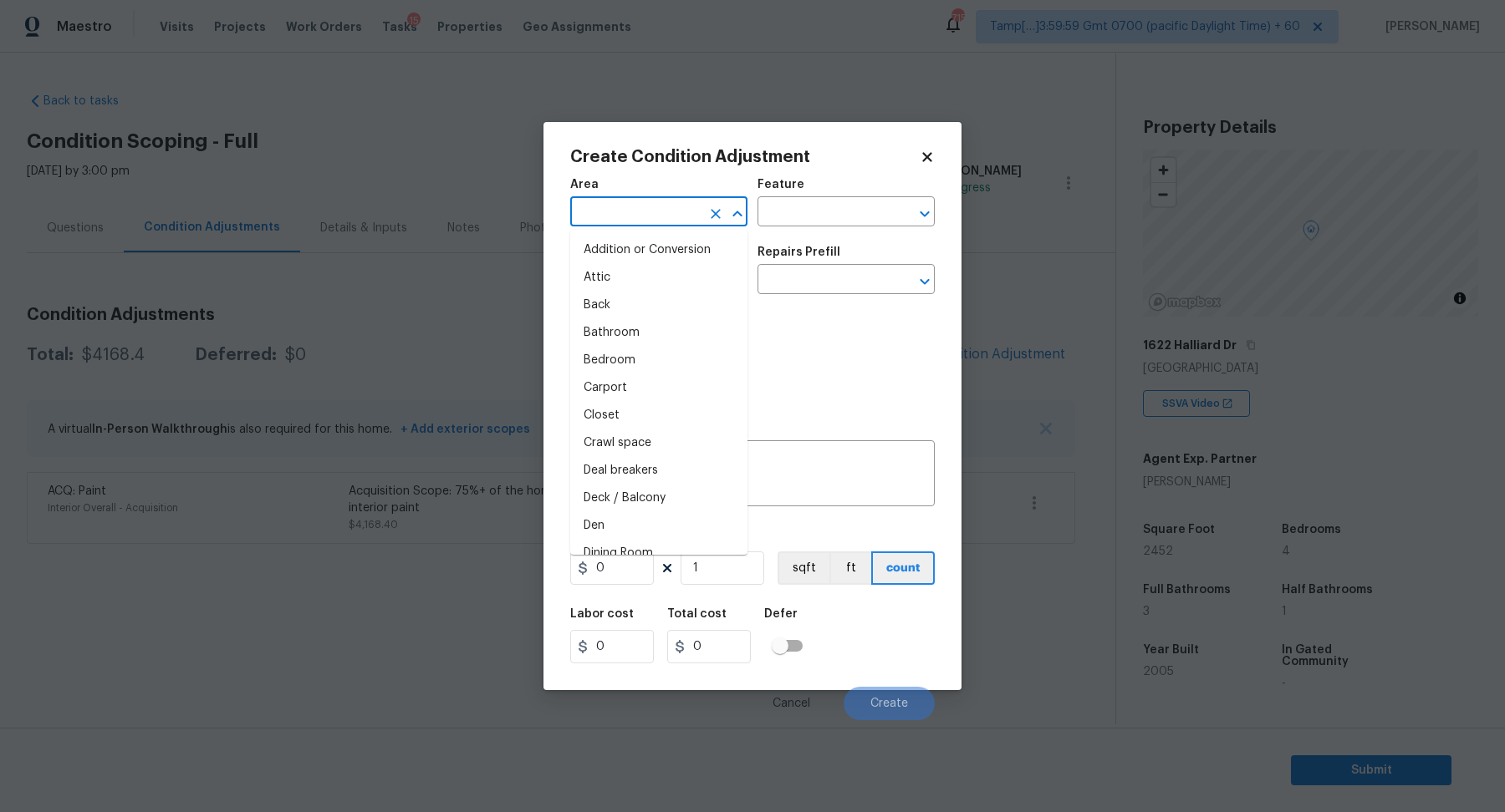
click at [600, 224] on input "text" at bounding box center [635, 213] width 130 height 26
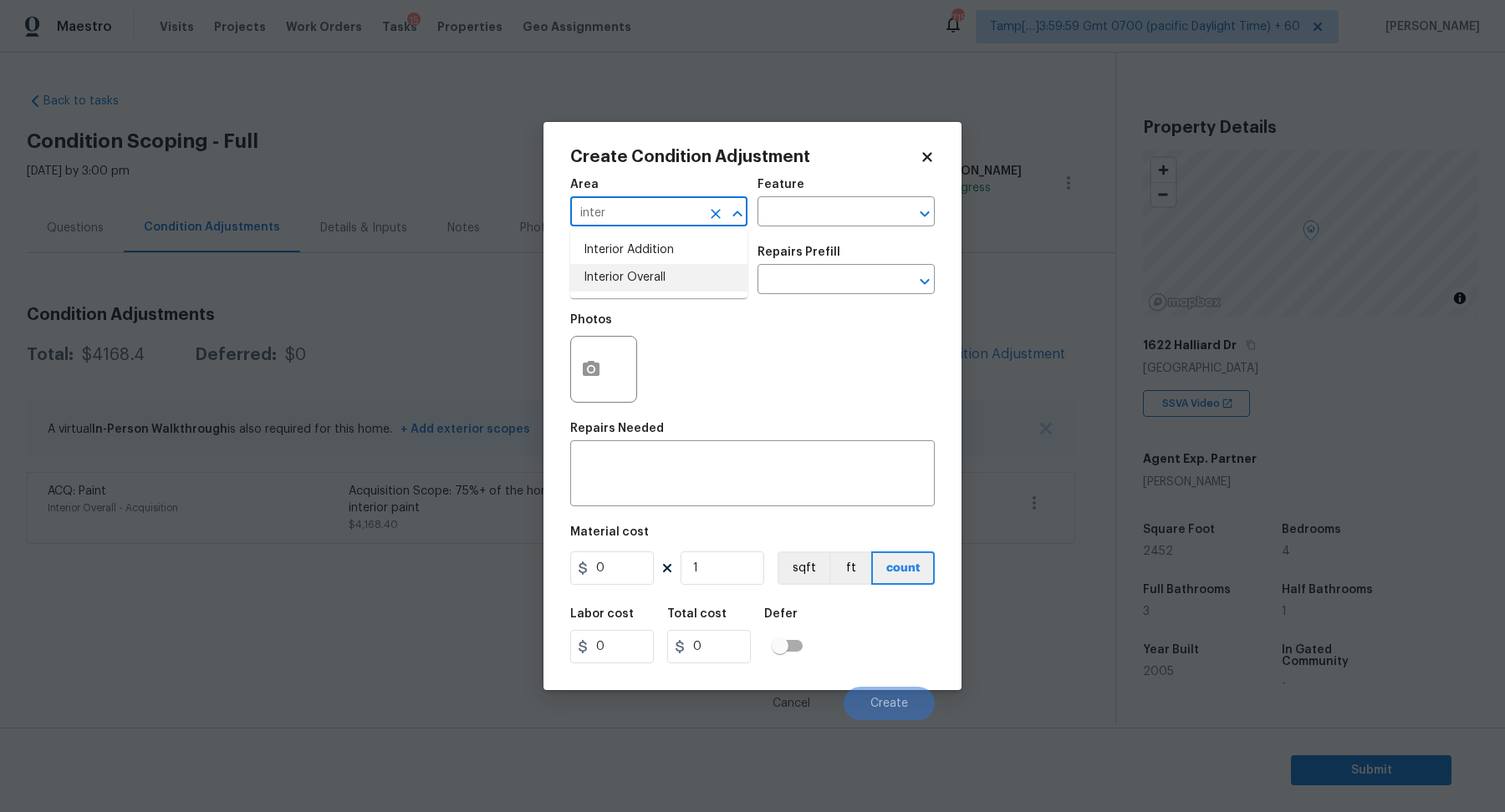
click at [656, 273] on li "Interior Overall" at bounding box center [659, 278] width 177 height 28
type input "Interior Overall"
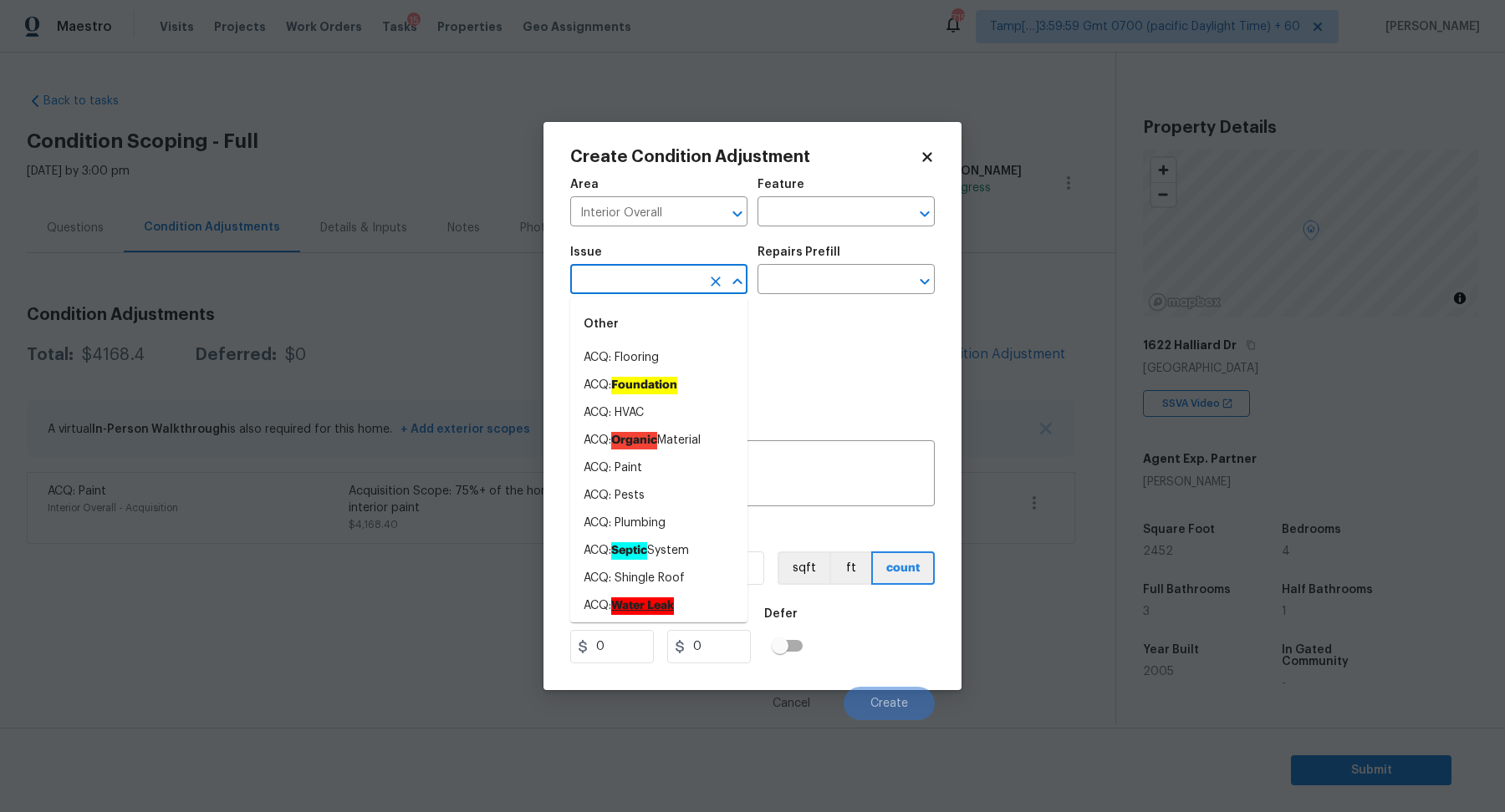
click at [656, 273] on input "text" at bounding box center [635, 282] width 130 height 26
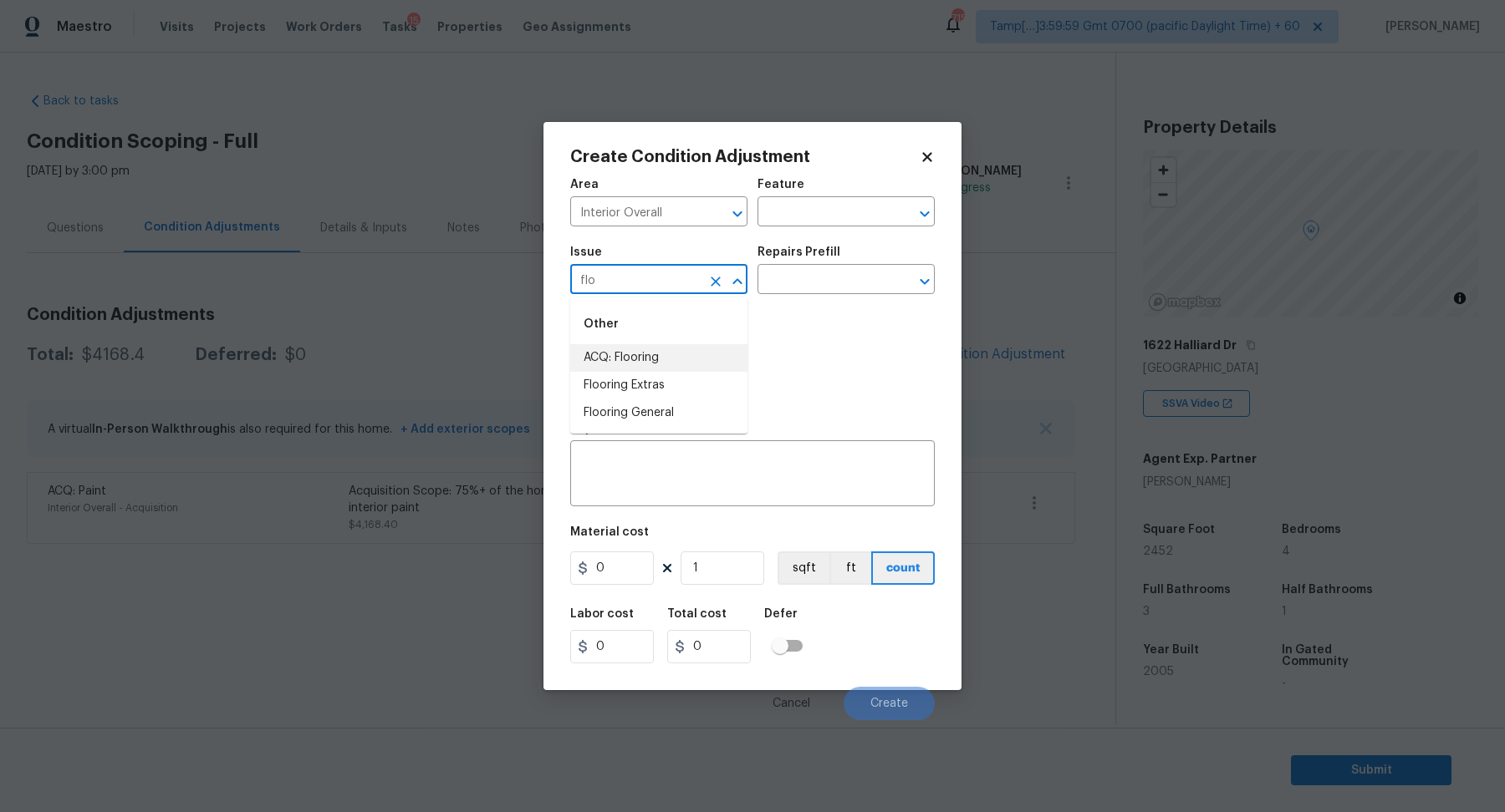
click at [664, 361] on li "ACQ: Flooring" at bounding box center [659, 358] width 177 height 28
type input "ACQ: Flooring"
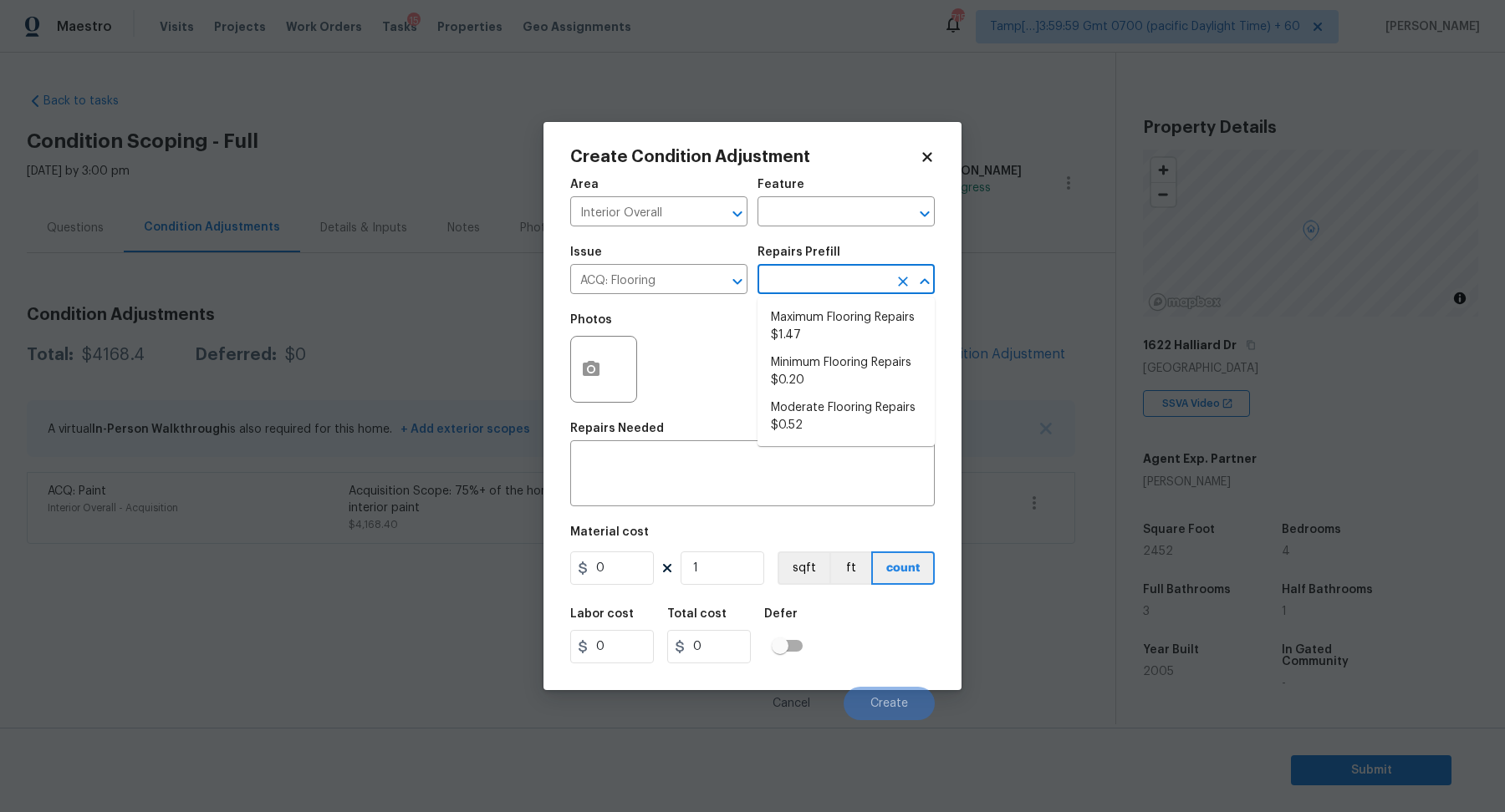
click at [818, 283] on input "text" at bounding box center [823, 282] width 130 height 26
click at [852, 329] on li "Maximum Flooring Repairs $1.47" at bounding box center [846, 327] width 177 height 45
type input "Acquisition"
type textarea "Acquisition Scope: Maximum flooring repairs"
type input "1.47"
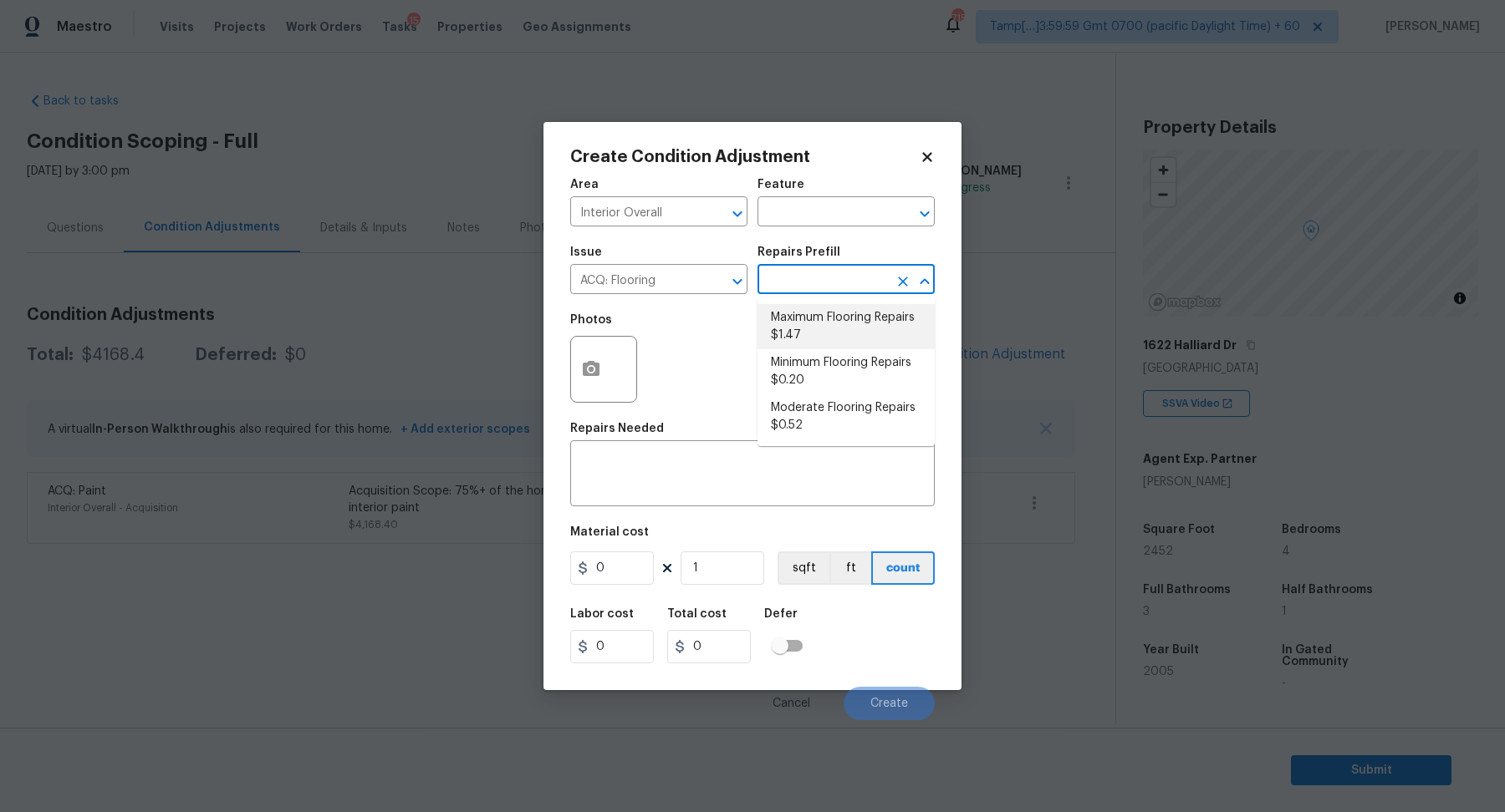
type input "1.47"
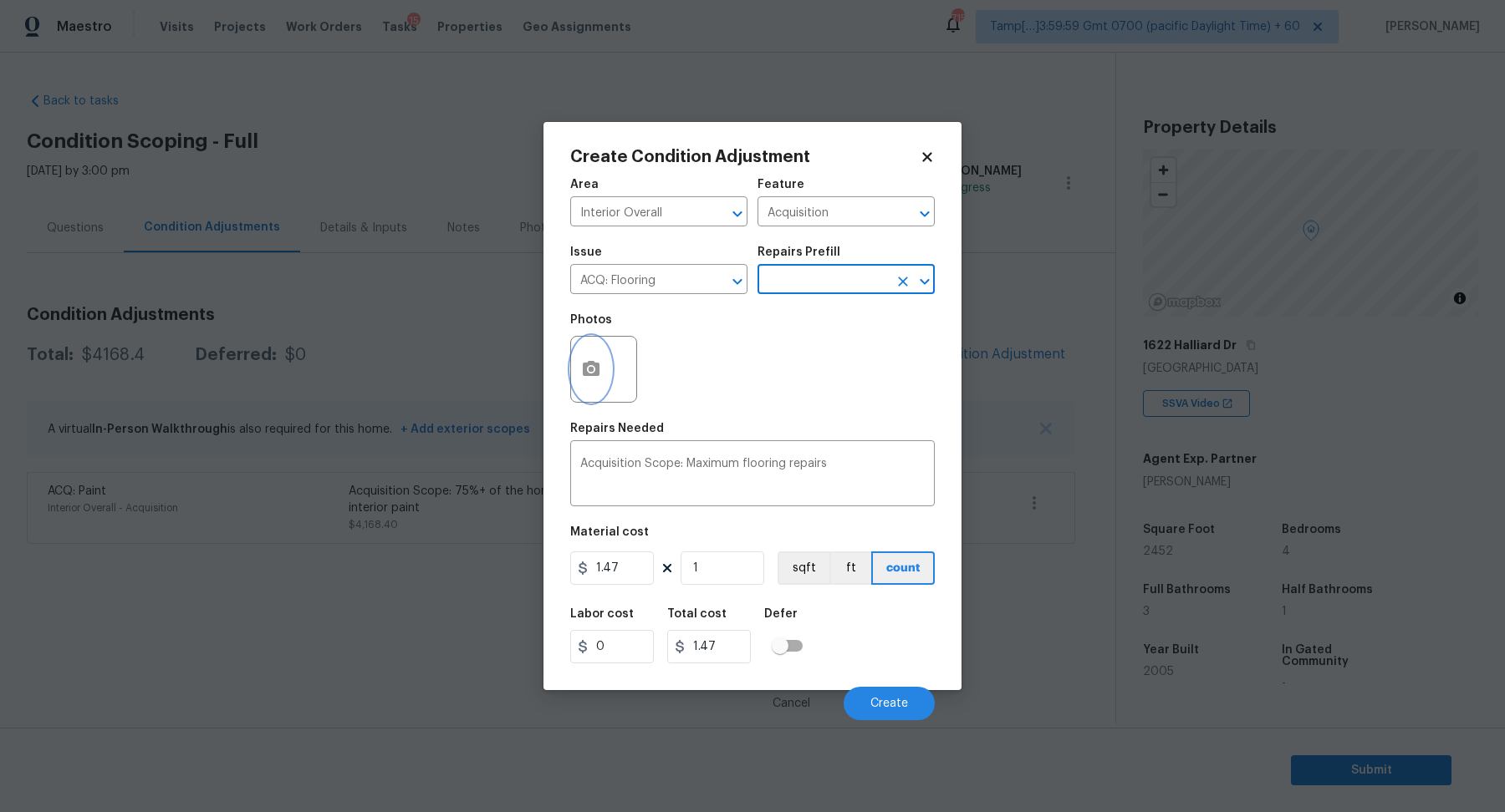
click at [596, 358] on button "button" at bounding box center [591, 369] width 40 height 65
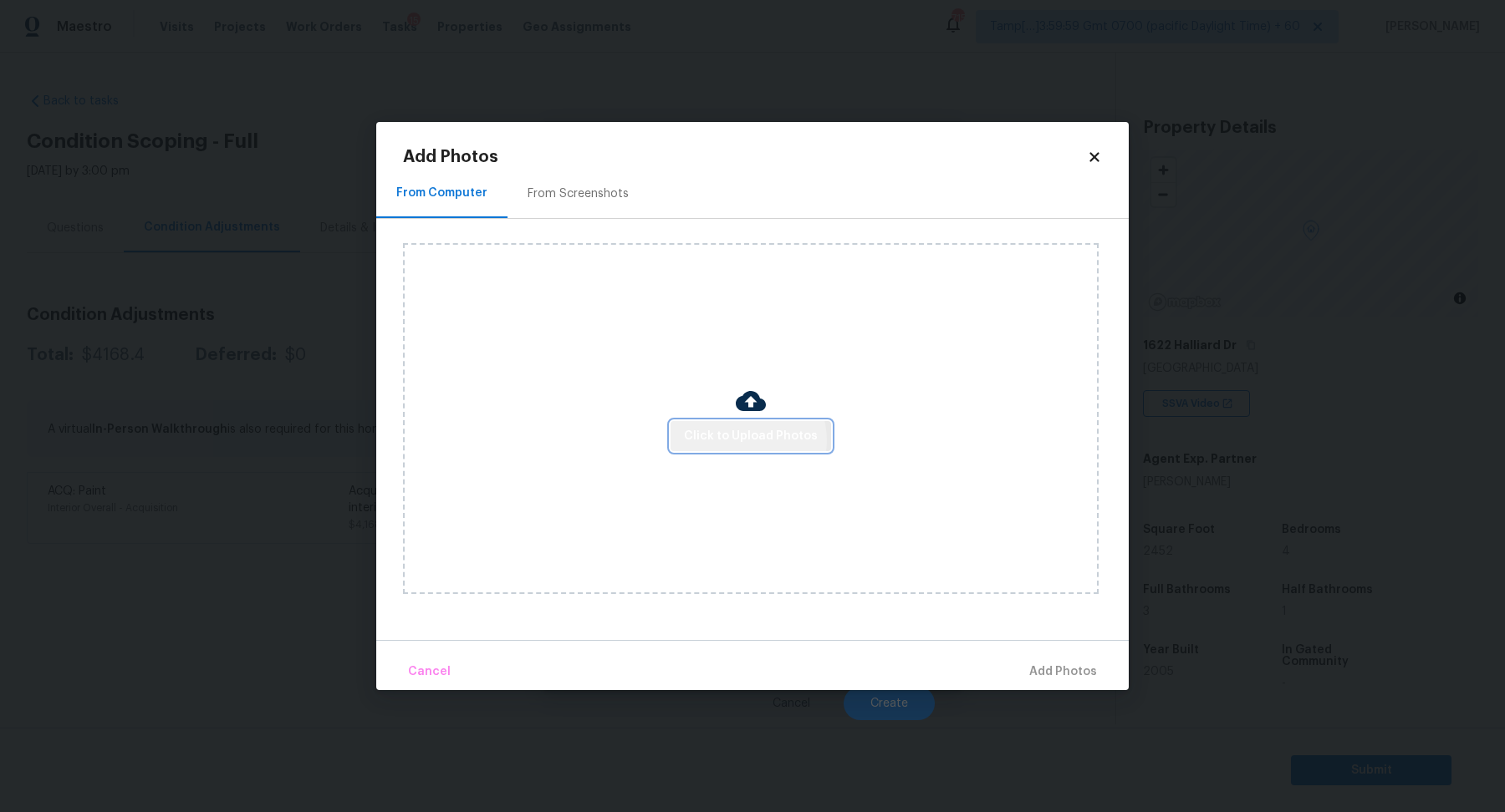
click at [750, 440] on span "Click to Upload Photos" at bounding box center [751, 437] width 134 height 21
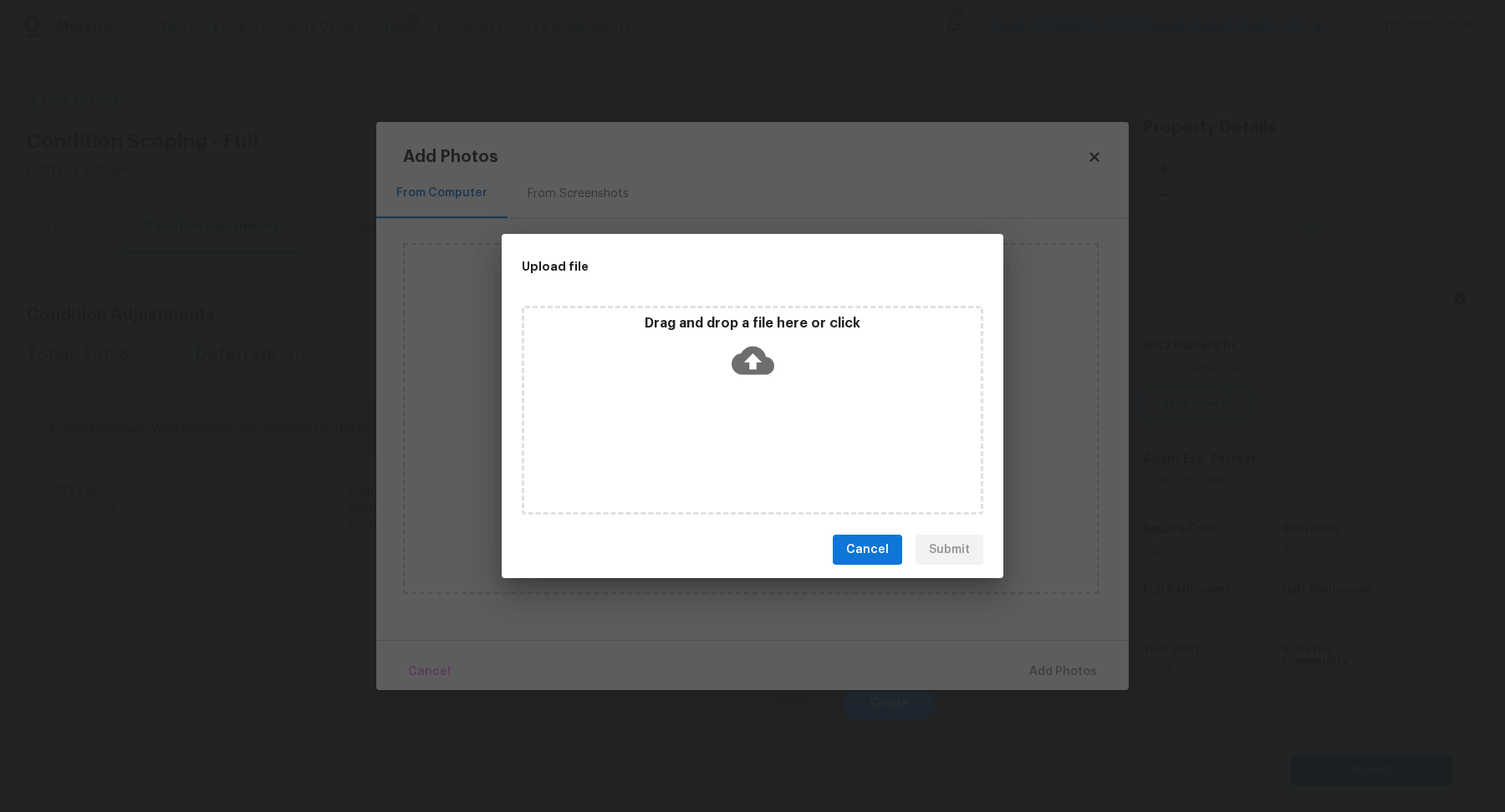
click at [755, 356] on icon at bounding box center [752, 361] width 42 height 42
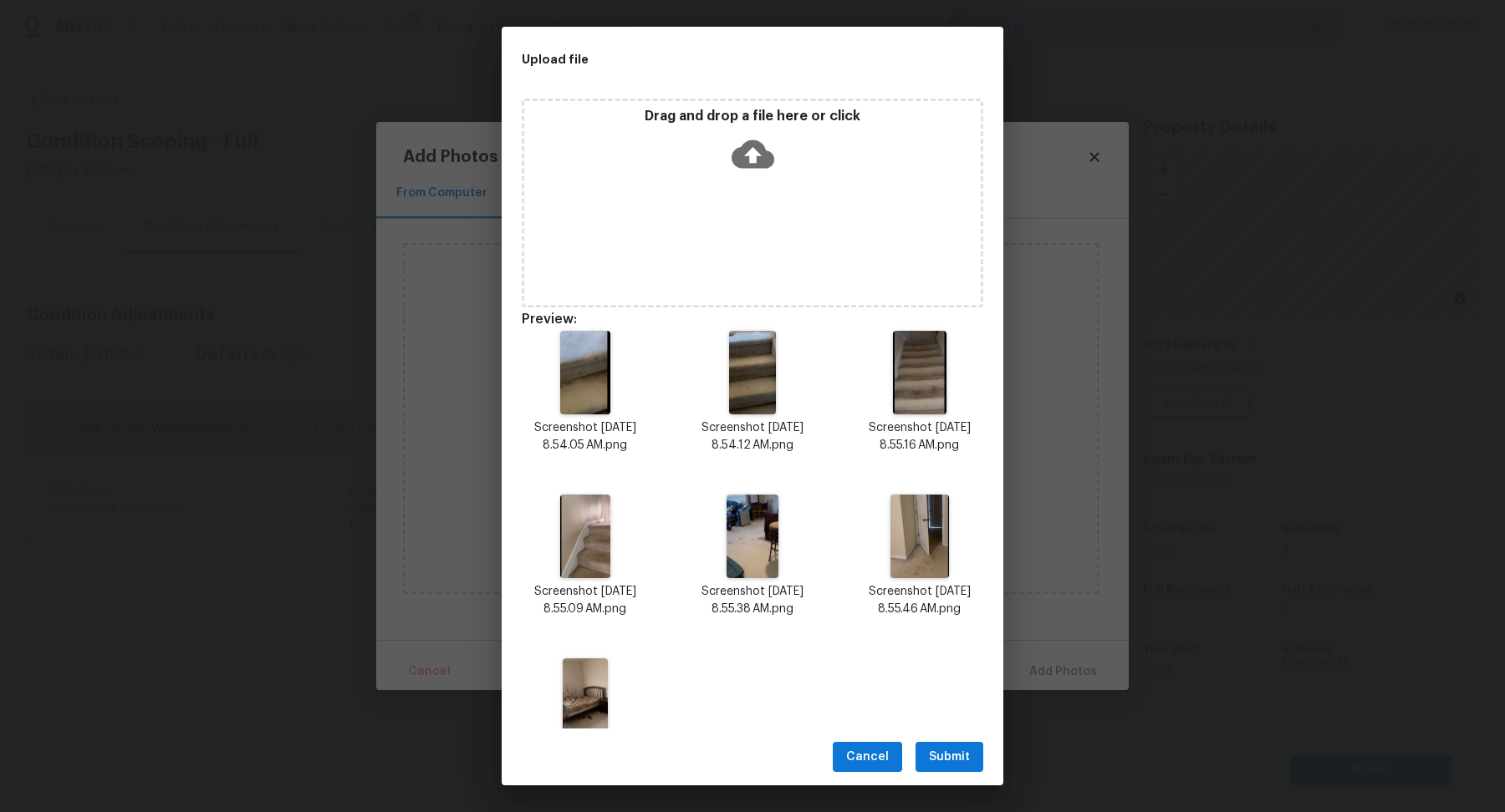
click at [973, 763] on button "Submit" at bounding box center [949, 757] width 68 height 31
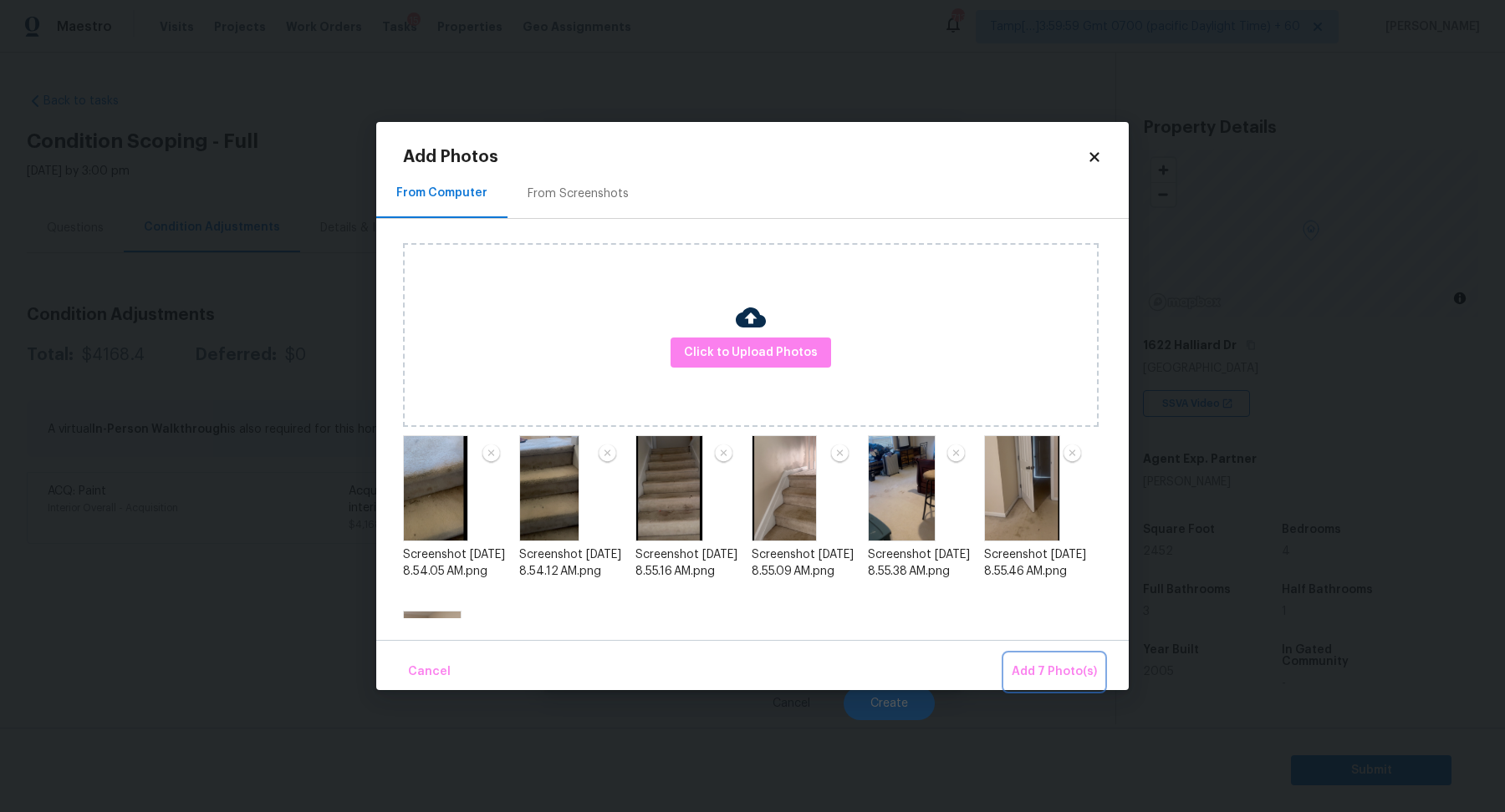
click at [1033, 687] on button "Add 7 Photo(s)" at bounding box center [1054, 672] width 99 height 36
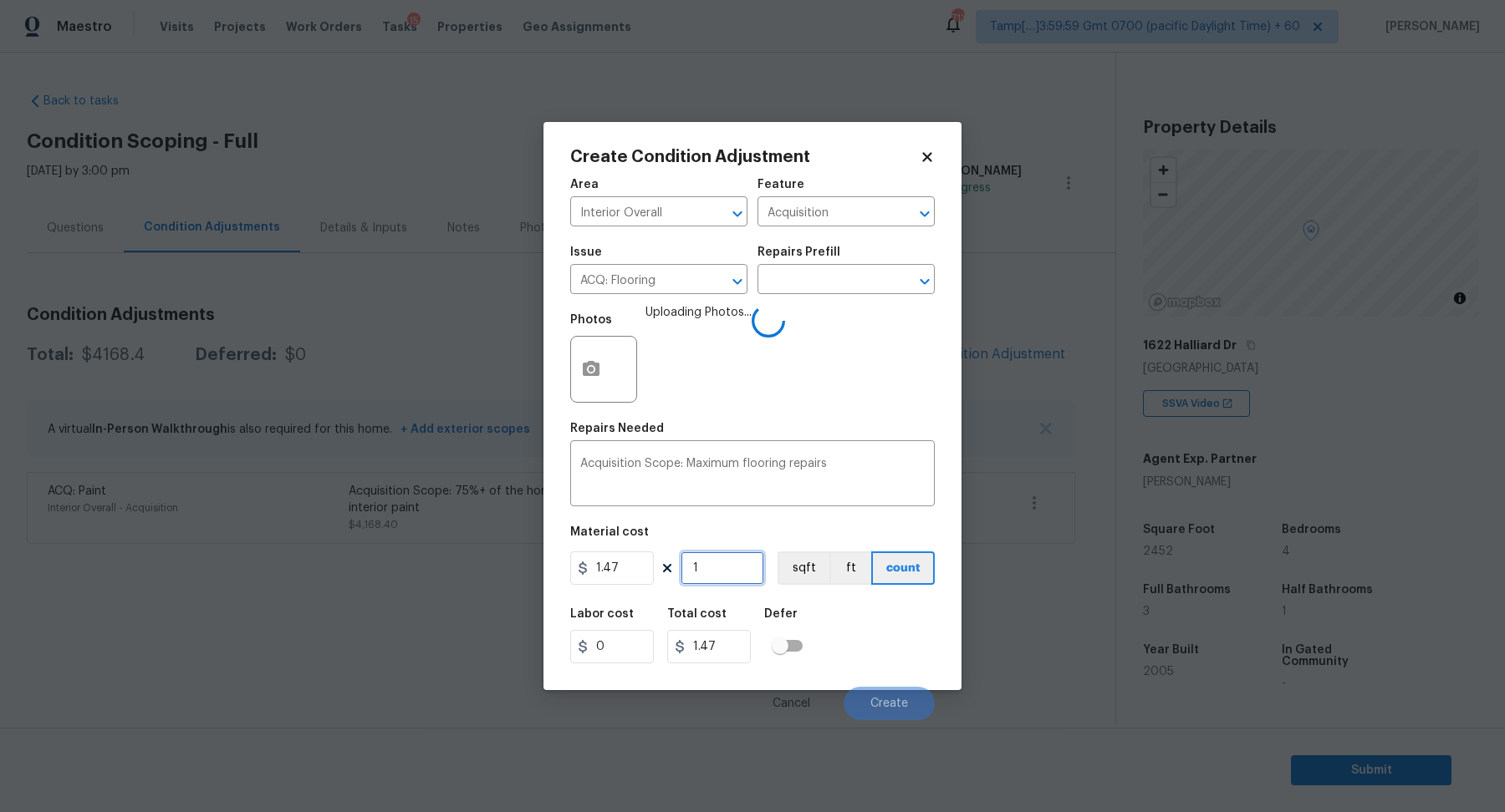
click at [720, 573] on input "1" at bounding box center [722, 568] width 83 height 34
type input "2"
type input "2.94"
type input "24"
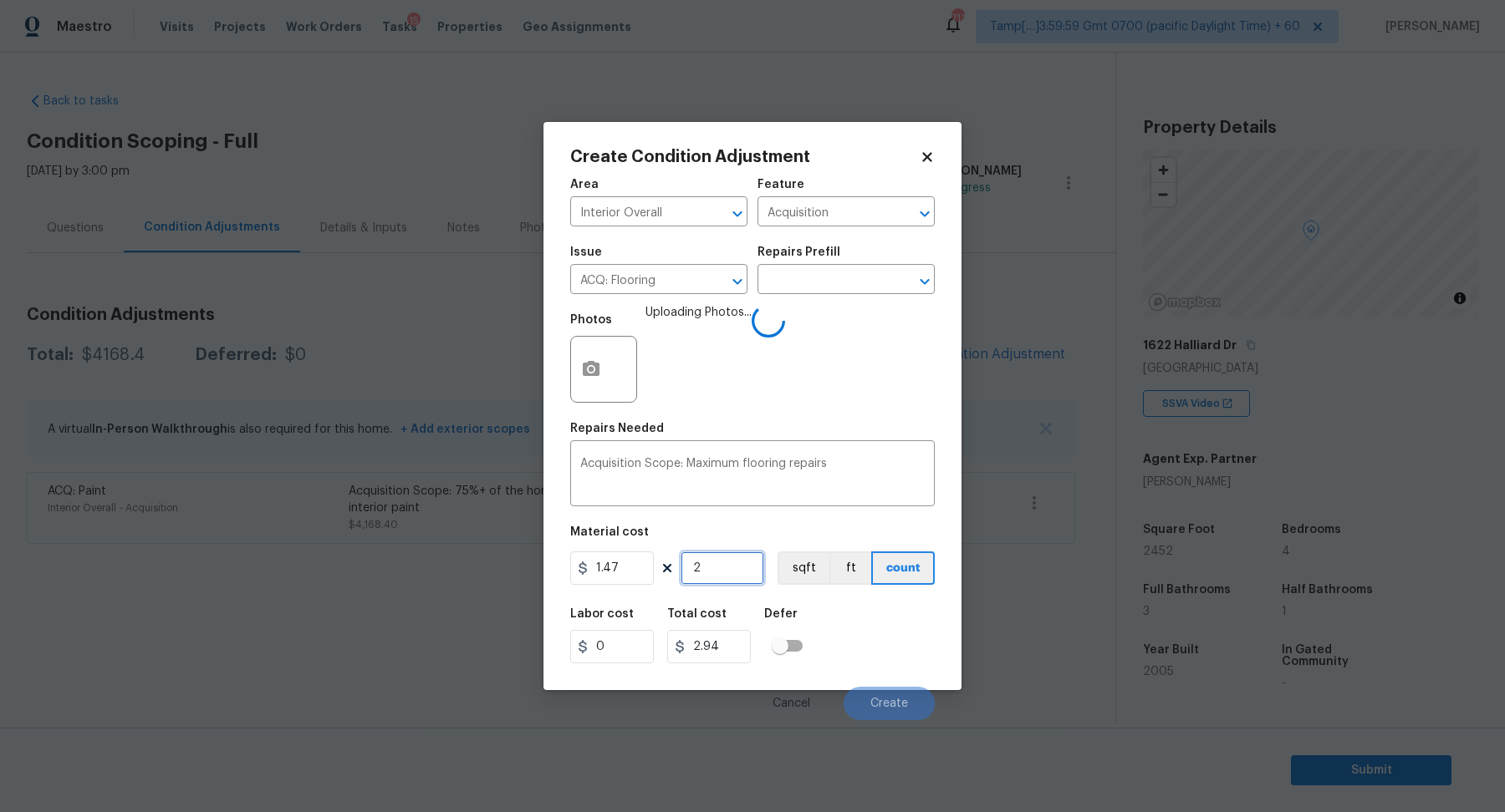
type input "35.28"
type input "245"
type input "360.15"
type input "2452"
type input "3604.44"
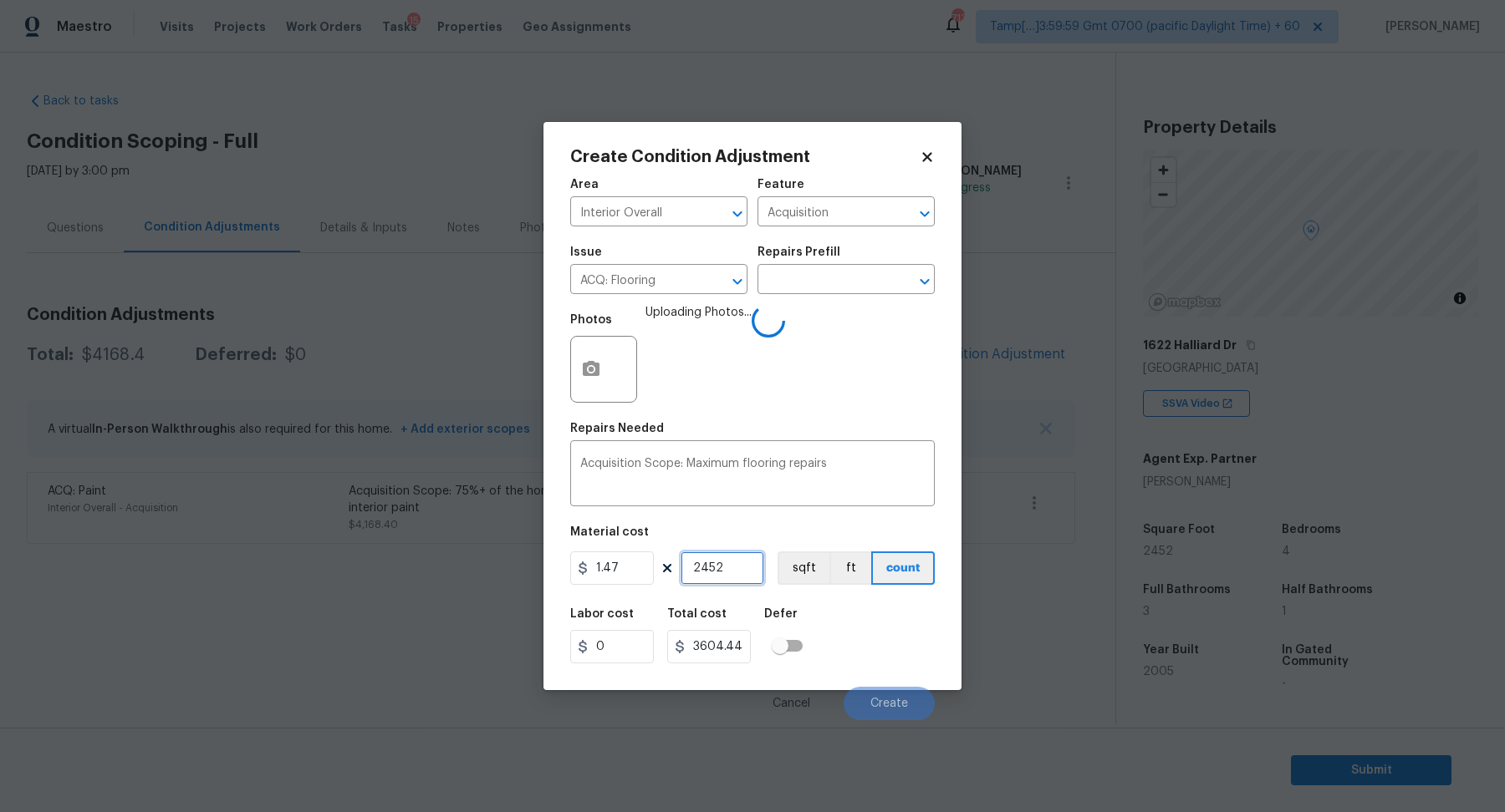
type input "2452"
click at [872, 640] on div "Labor cost 0 Total cost 3604.44 Defer" at bounding box center [752, 636] width 364 height 75
click at [881, 642] on div "Labor cost 0 Total cost 3604.44 Defer" at bounding box center [752, 636] width 364 height 75
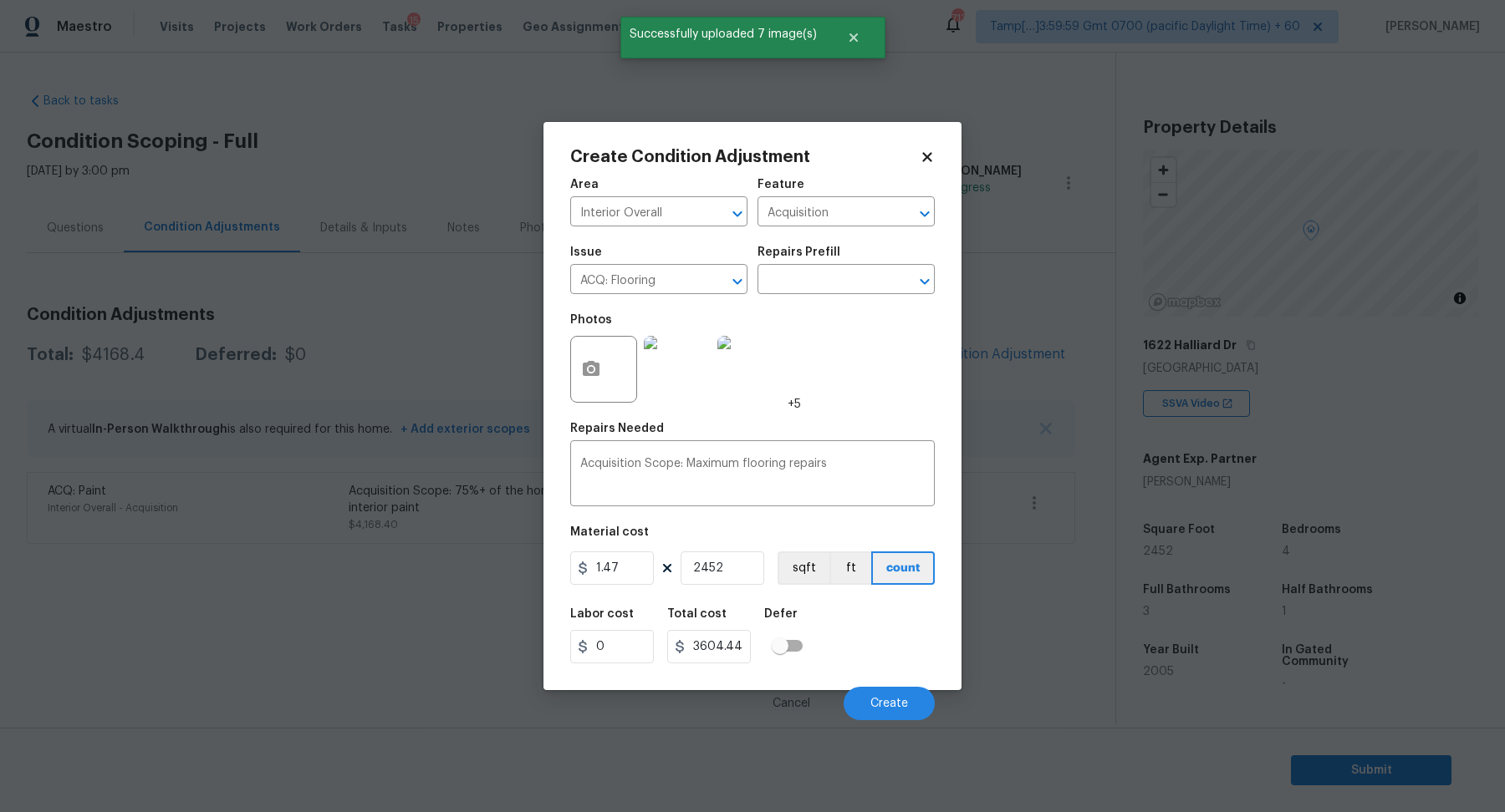
click at [866, 615] on div "Labor cost 0 Total cost 3604.44 Defer" at bounding box center [752, 636] width 364 height 75
click at [889, 704] on span "Create" at bounding box center [889, 704] width 37 height 12
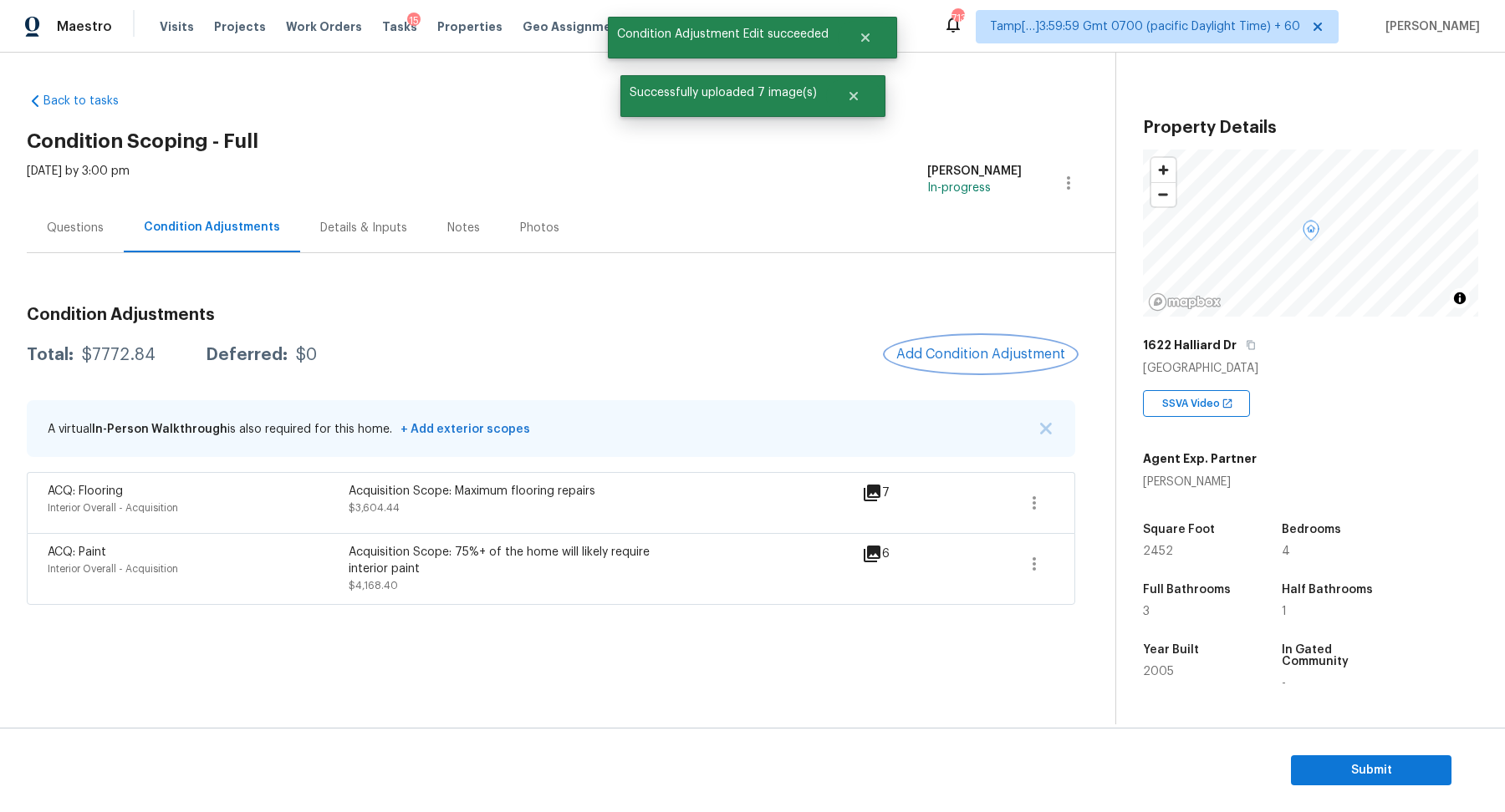
click at [1011, 367] on button "Add Condition Adjustment" at bounding box center [981, 354] width 189 height 36
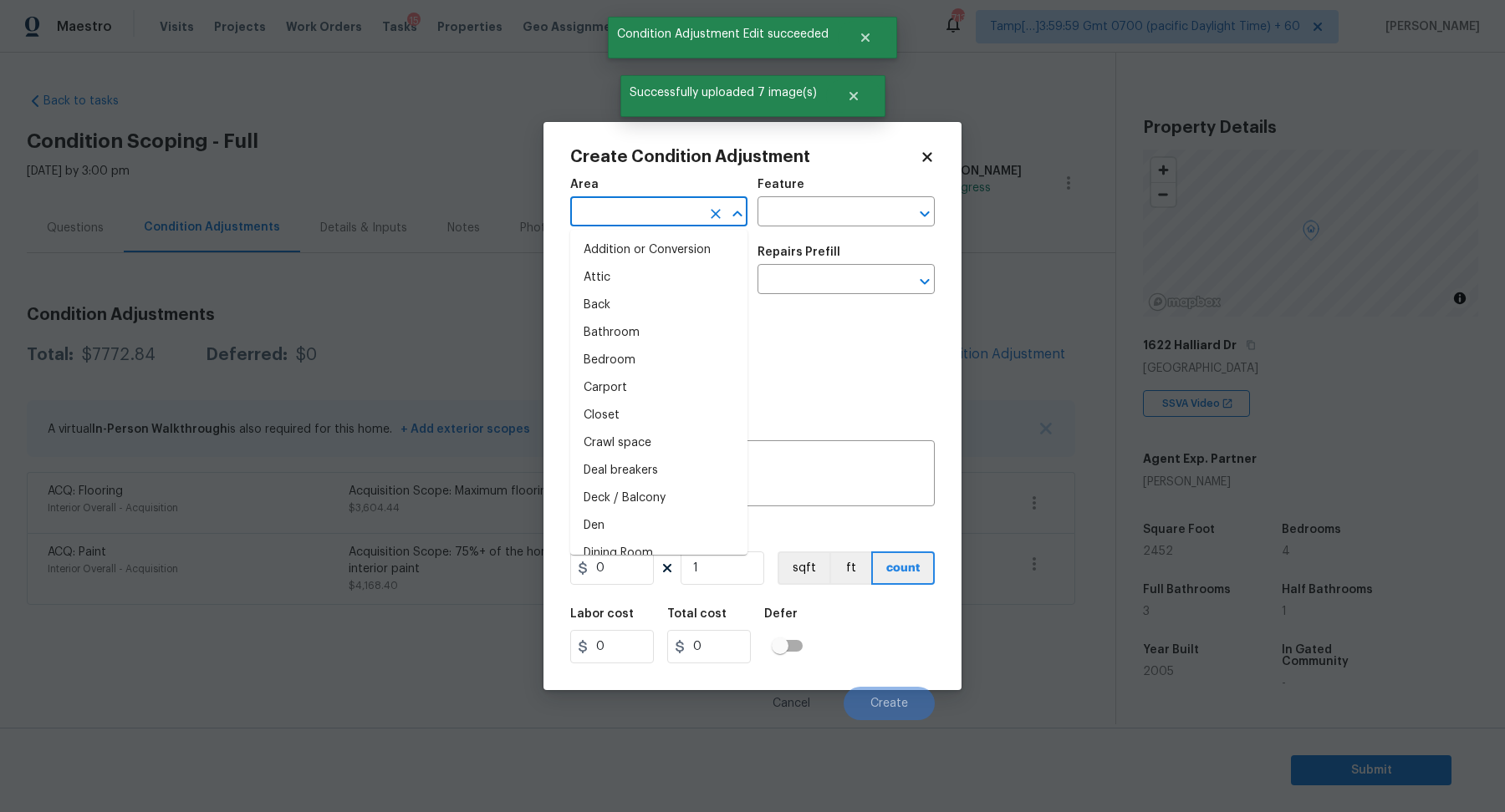
click at [650, 219] on input "text" at bounding box center [635, 213] width 130 height 26
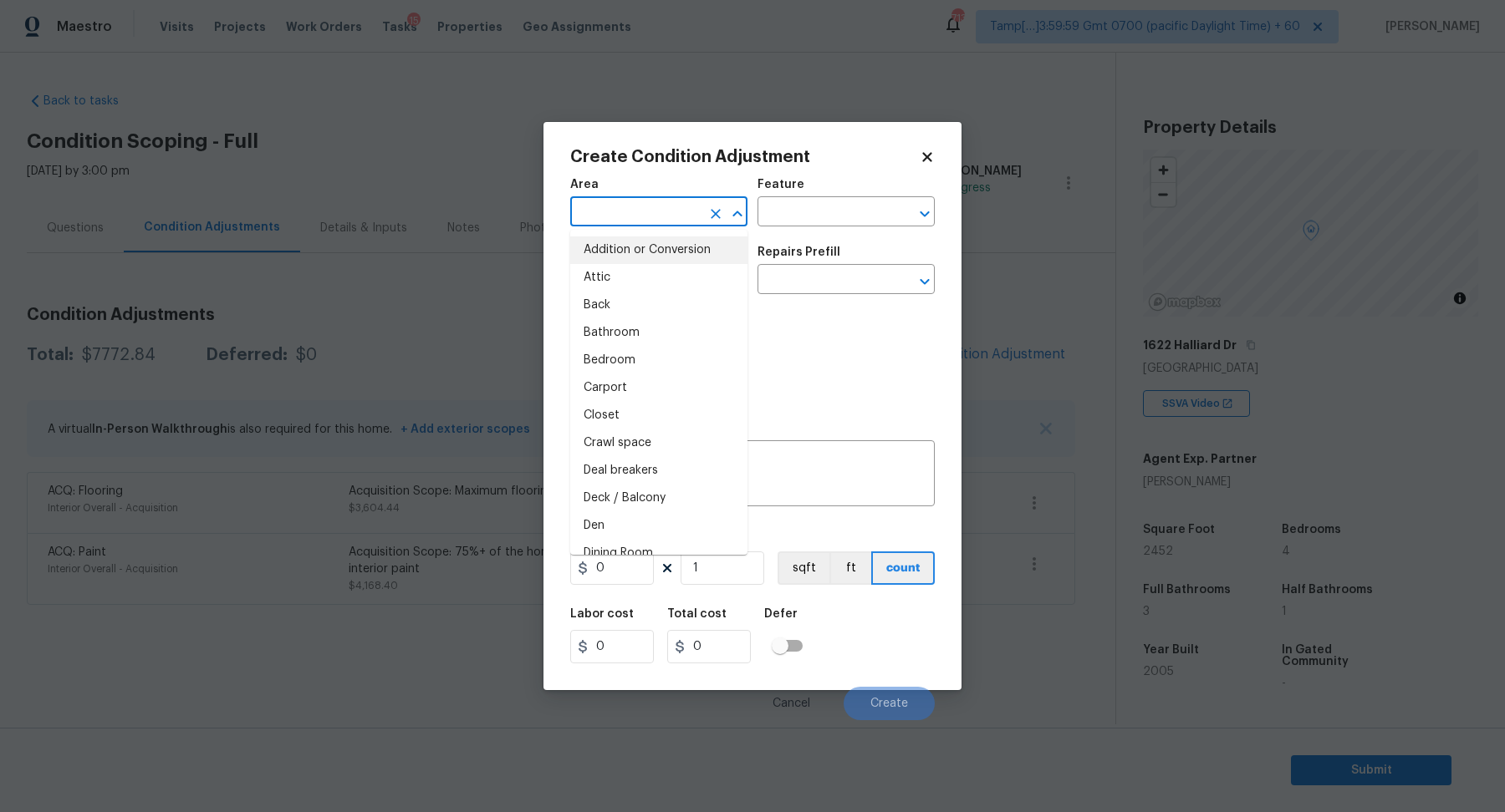
click at [622, 205] on input "text" at bounding box center [635, 213] width 130 height 26
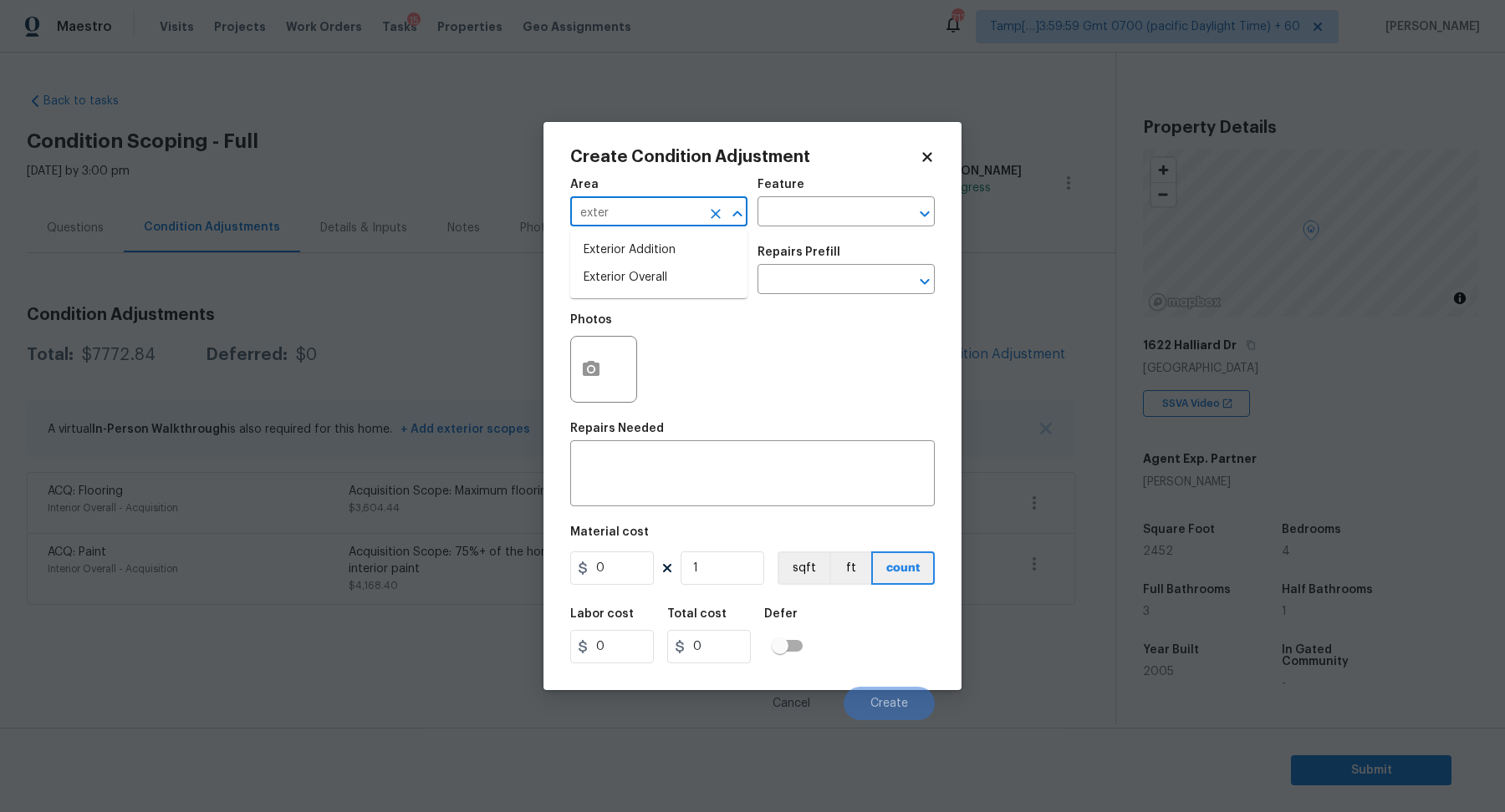
click at [629, 284] on li "Exterior Overall" at bounding box center [659, 278] width 177 height 28
type input "Exterior Overall"
click at [629, 284] on input "text" at bounding box center [635, 282] width 130 height 26
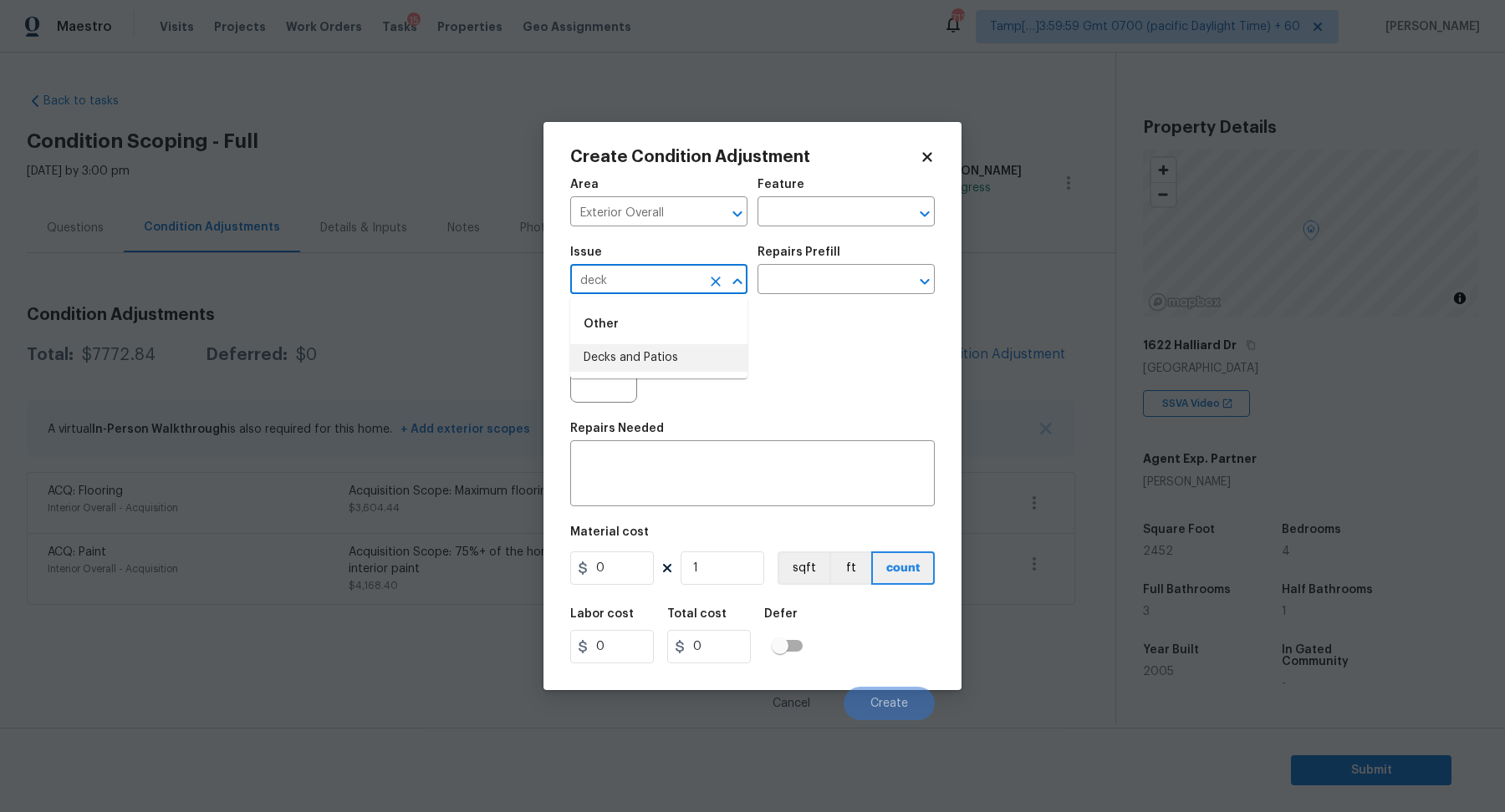
click at [661, 361] on li "Decks and Patios" at bounding box center [659, 358] width 177 height 28
type input "Decks and Patios"
click at [675, 193] on div "Area" at bounding box center [659, 189] width 177 height 22
click at [673, 211] on input "Exterior Overall" at bounding box center [635, 213] width 130 height 26
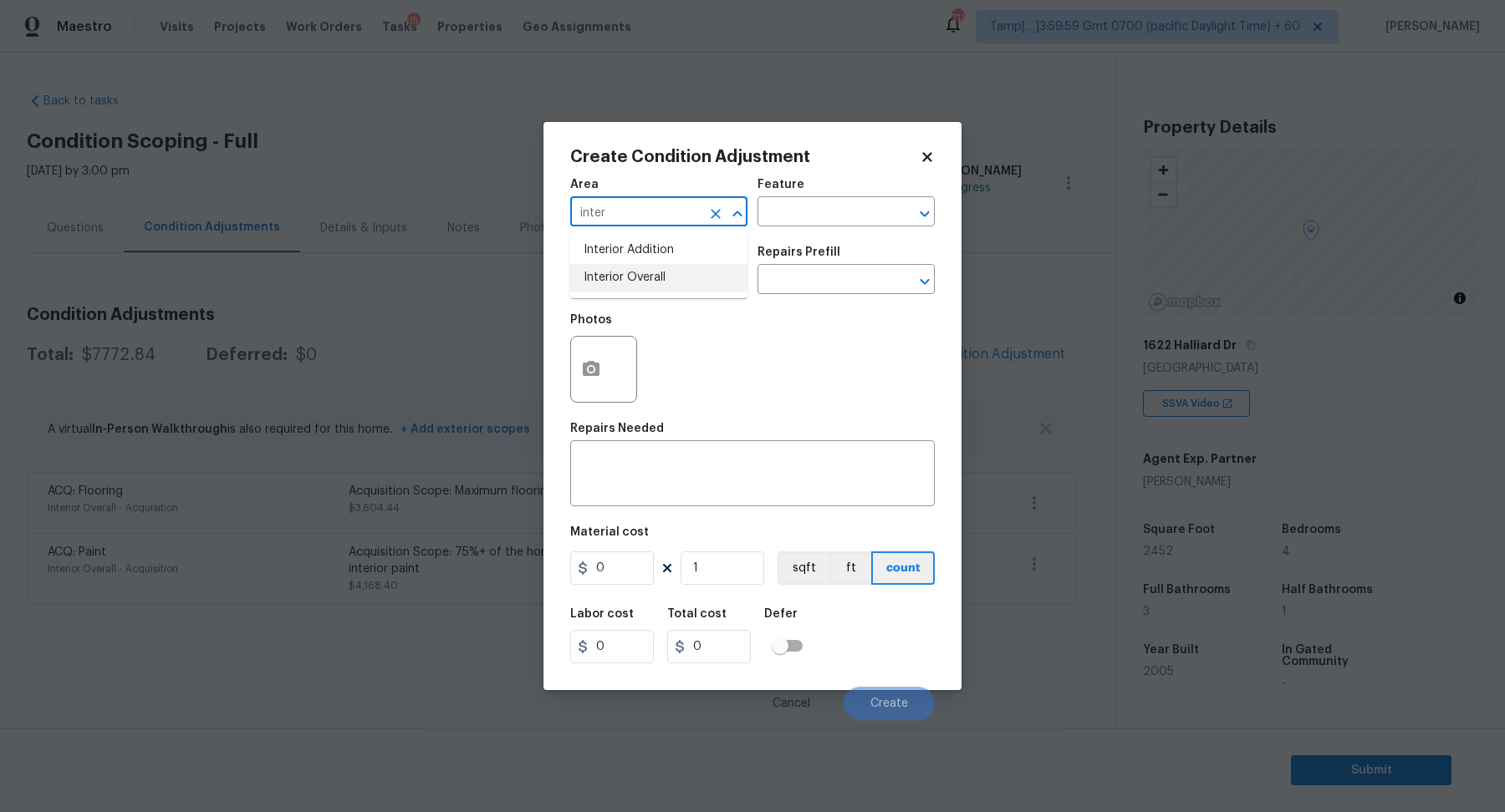
click at [614, 275] on li "Interior Overall" at bounding box center [659, 278] width 177 height 28
type input "Interior Overall"
click at [614, 275] on input "Decks and Patios" at bounding box center [635, 282] width 130 height 26
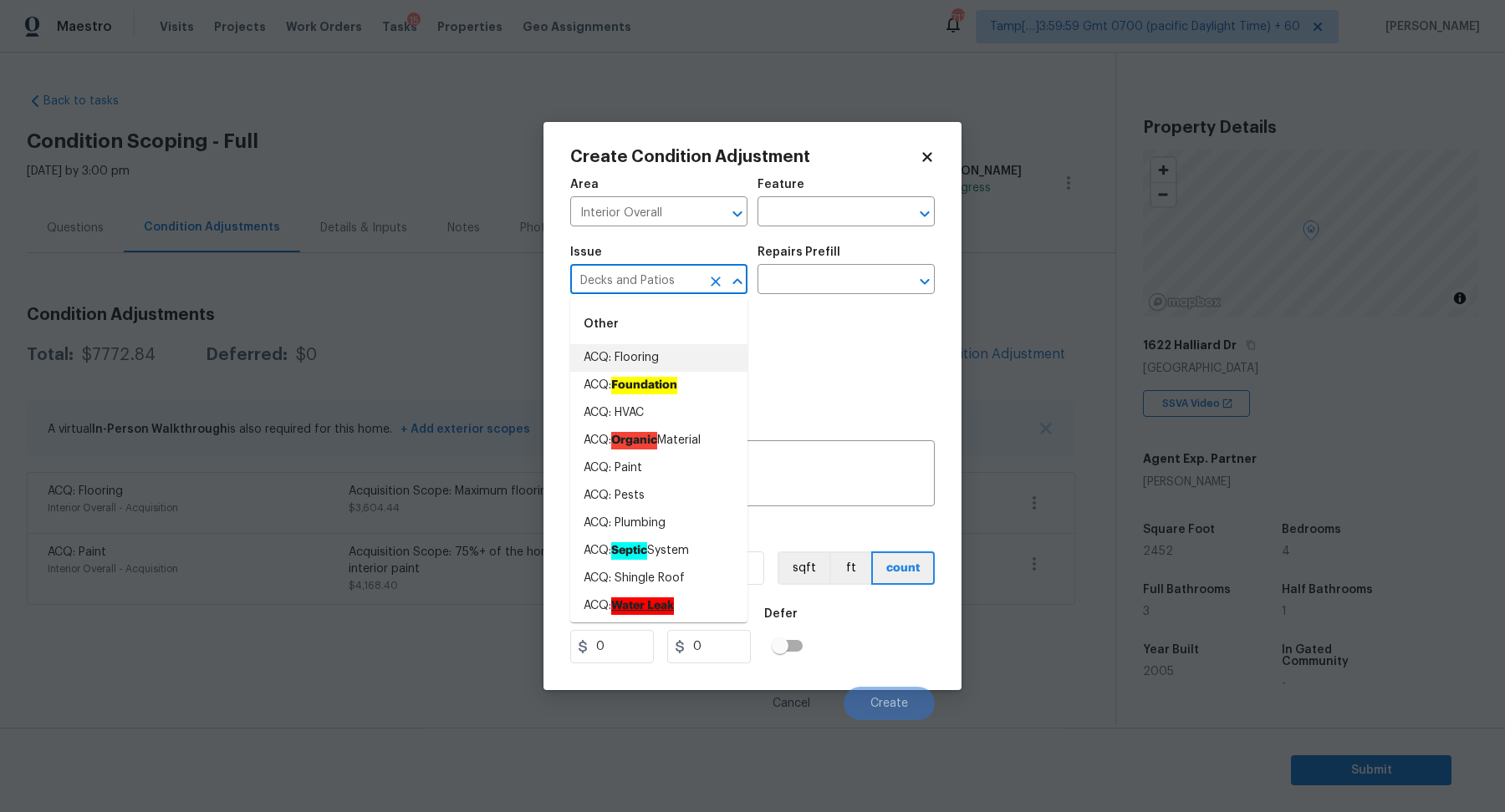
click at [614, 275] on input "Decks and Patios" at bounding box center [635, 282] width 130 height 26
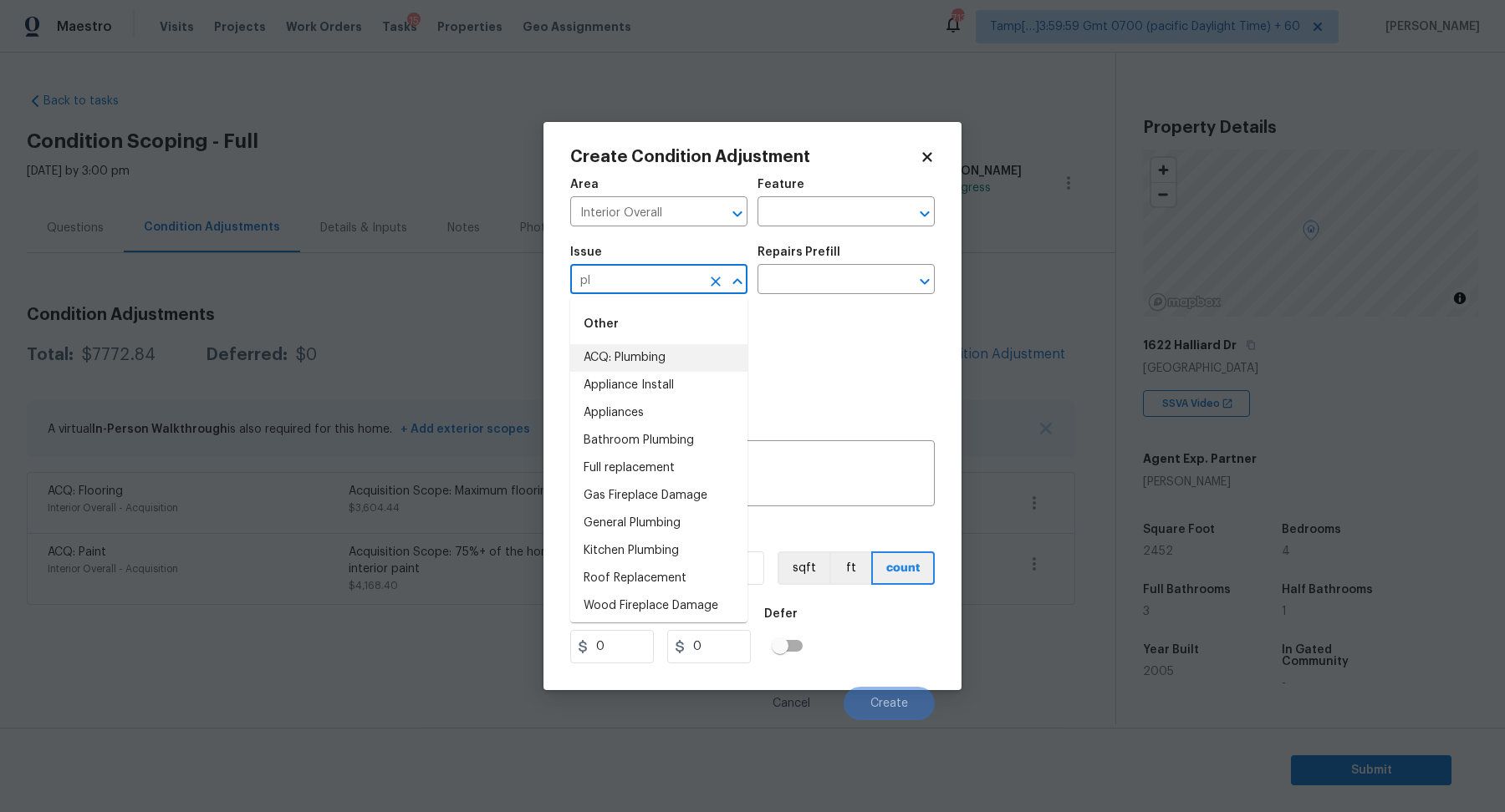
click at [612, 364] on li "ACQ: Plumbing" at bounding box center [659, 358] width 177 height 28
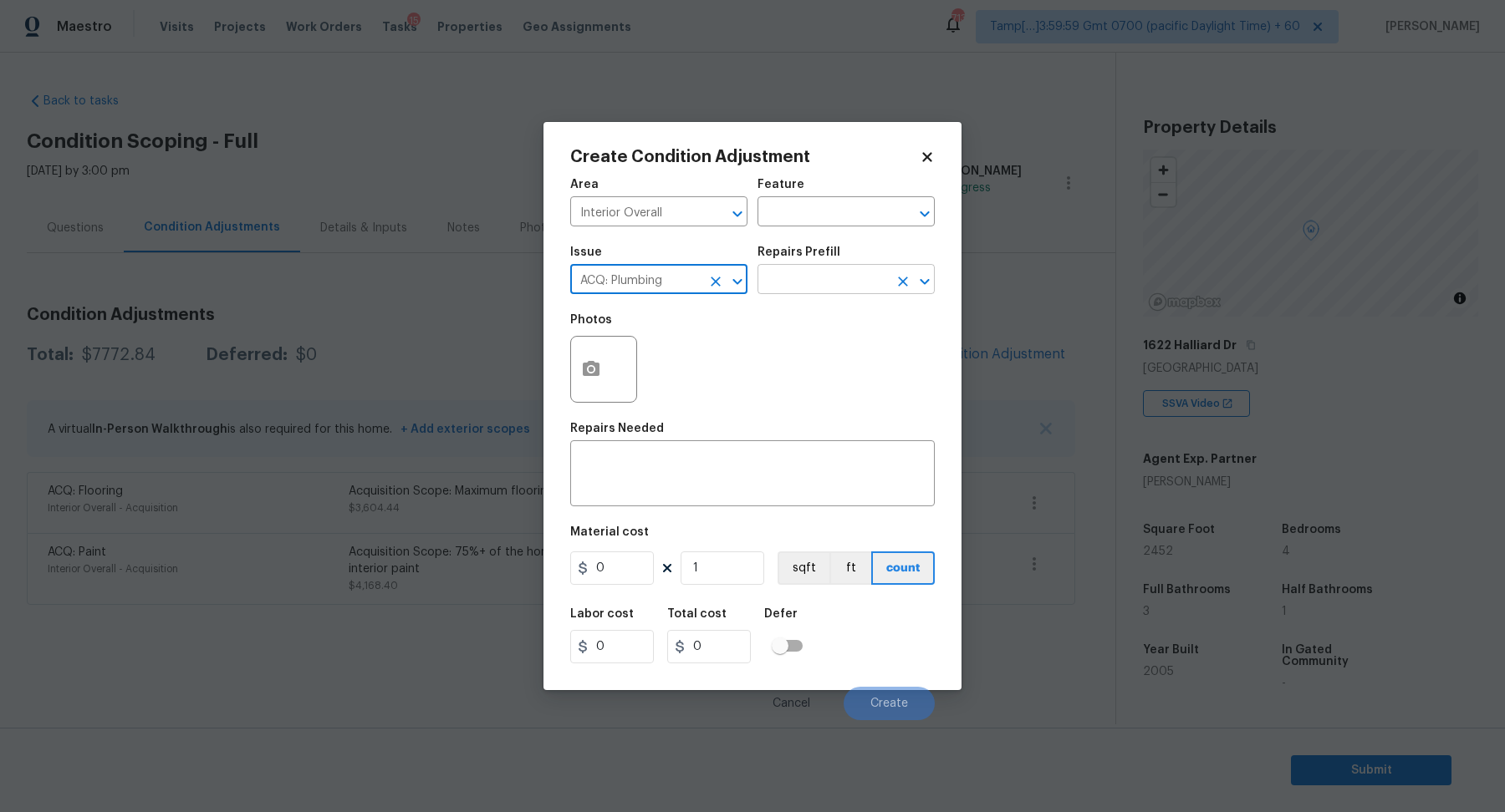
click at [848, 280] on input "text" at bounding box center [823, 282] width 130 height 26
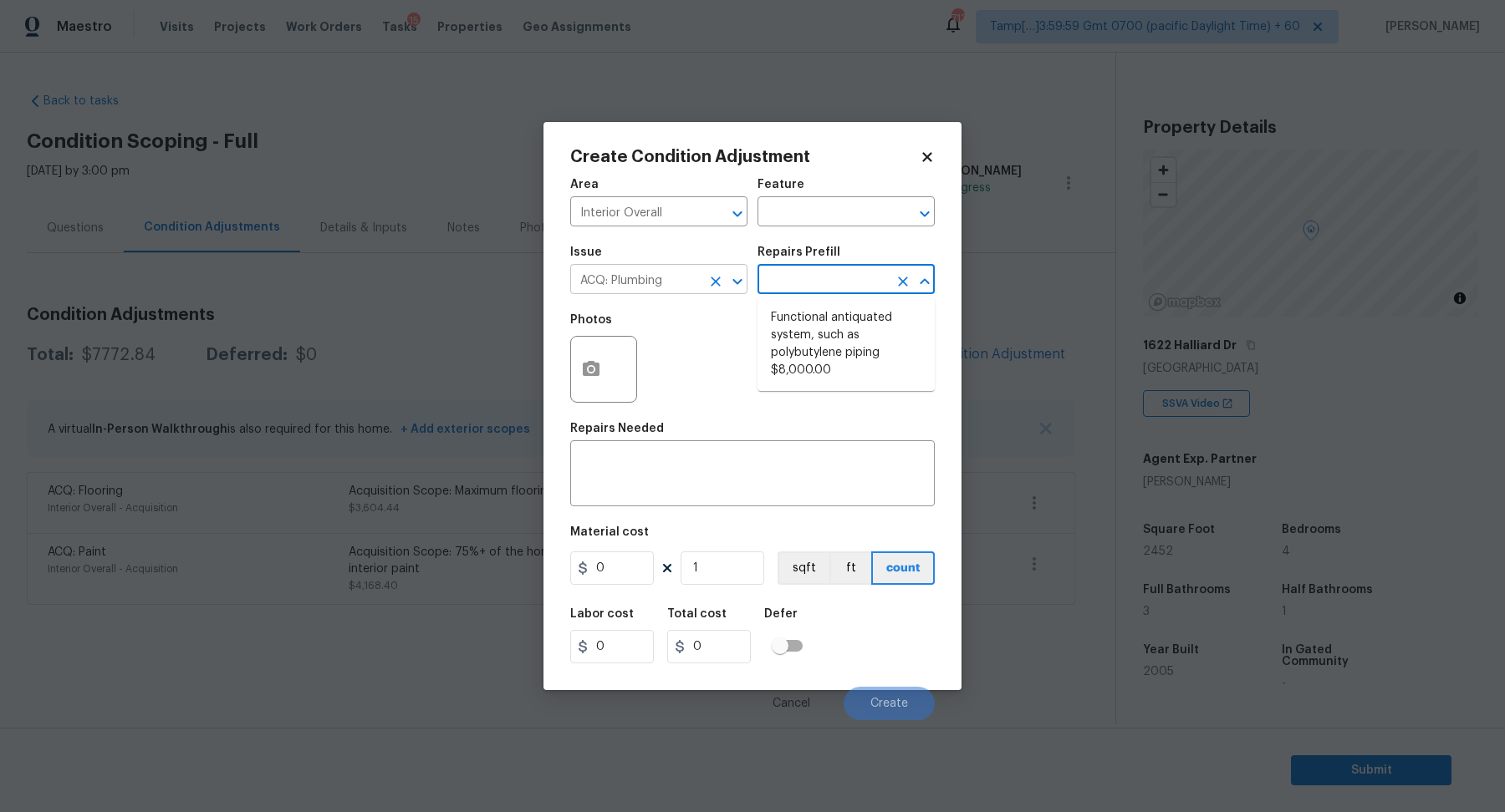
click at [669, 291] on input "ACQ: Plumbing" at bounding box center [635, 282] width 130 height 26
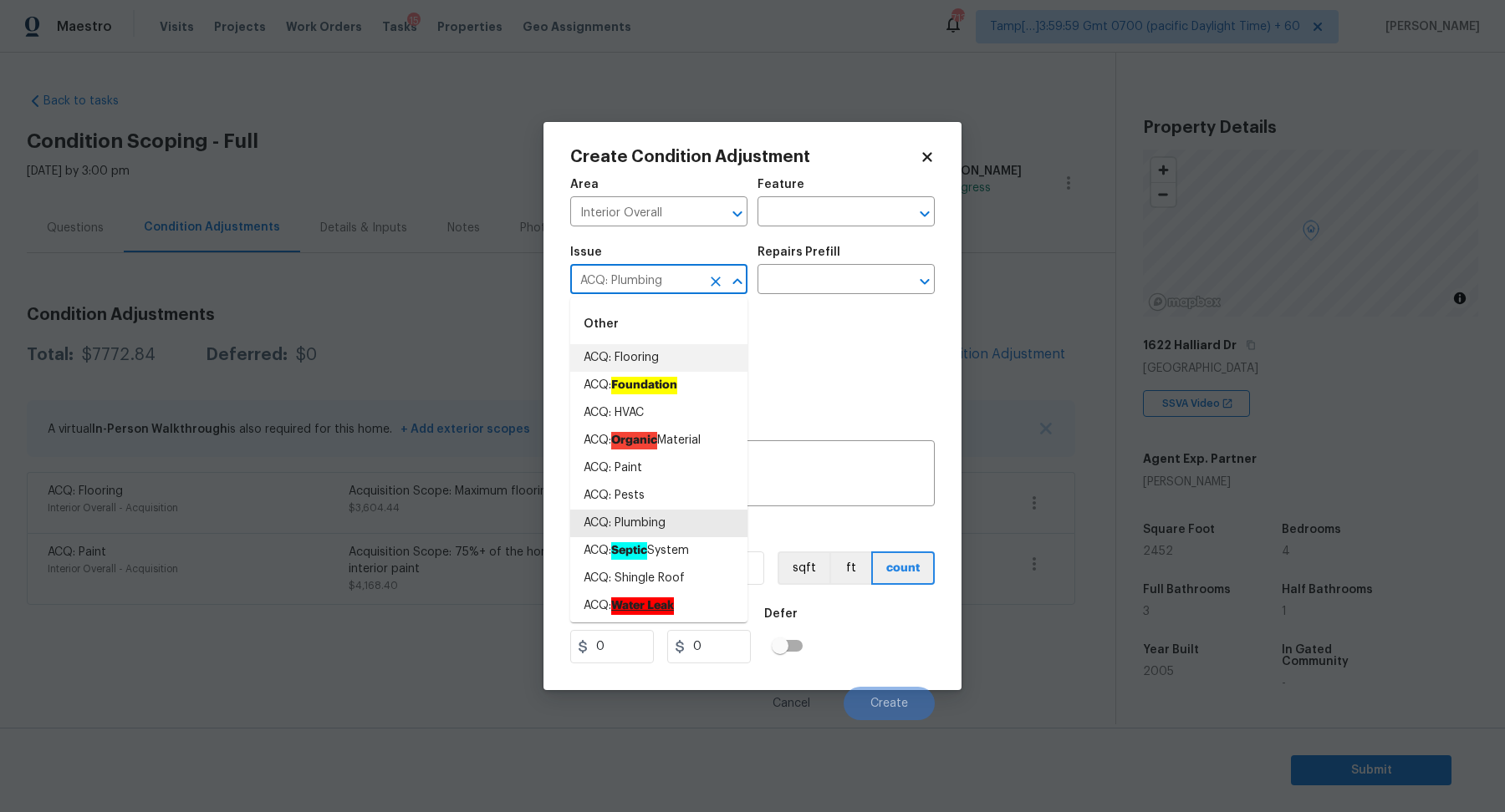
click at [669, 291] on input "ACQ: Plumbing" at bounding box center [635, 282] width 130 height 26
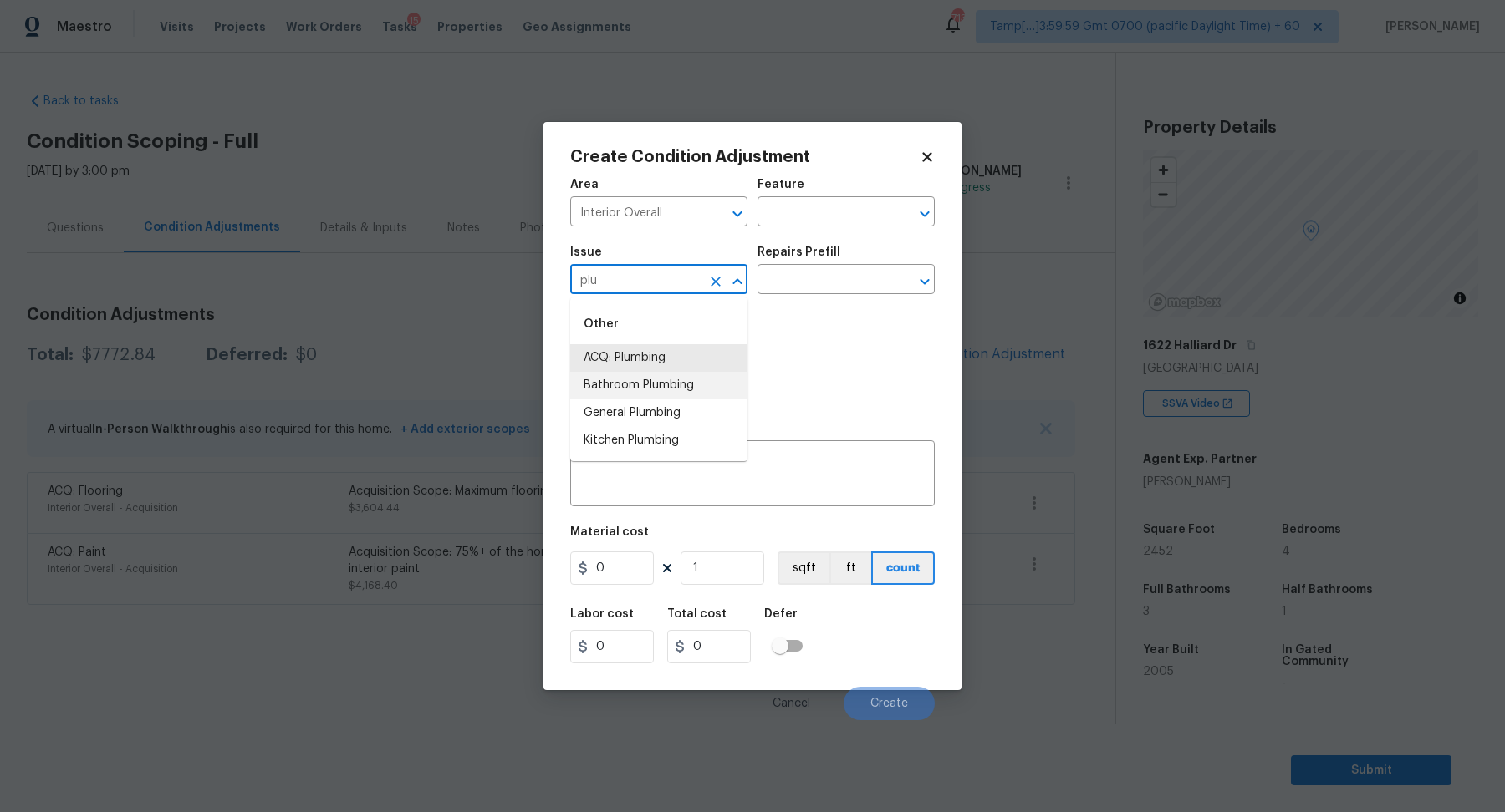
click at [628, 387] on li "Bathroom Plumbing" at bounding box center [659, 386] width 177 height 28
type input "Bathroom Plumbing"
click at [832, 276] on input "text" at bounding box center [823, 282] width 130 height 26
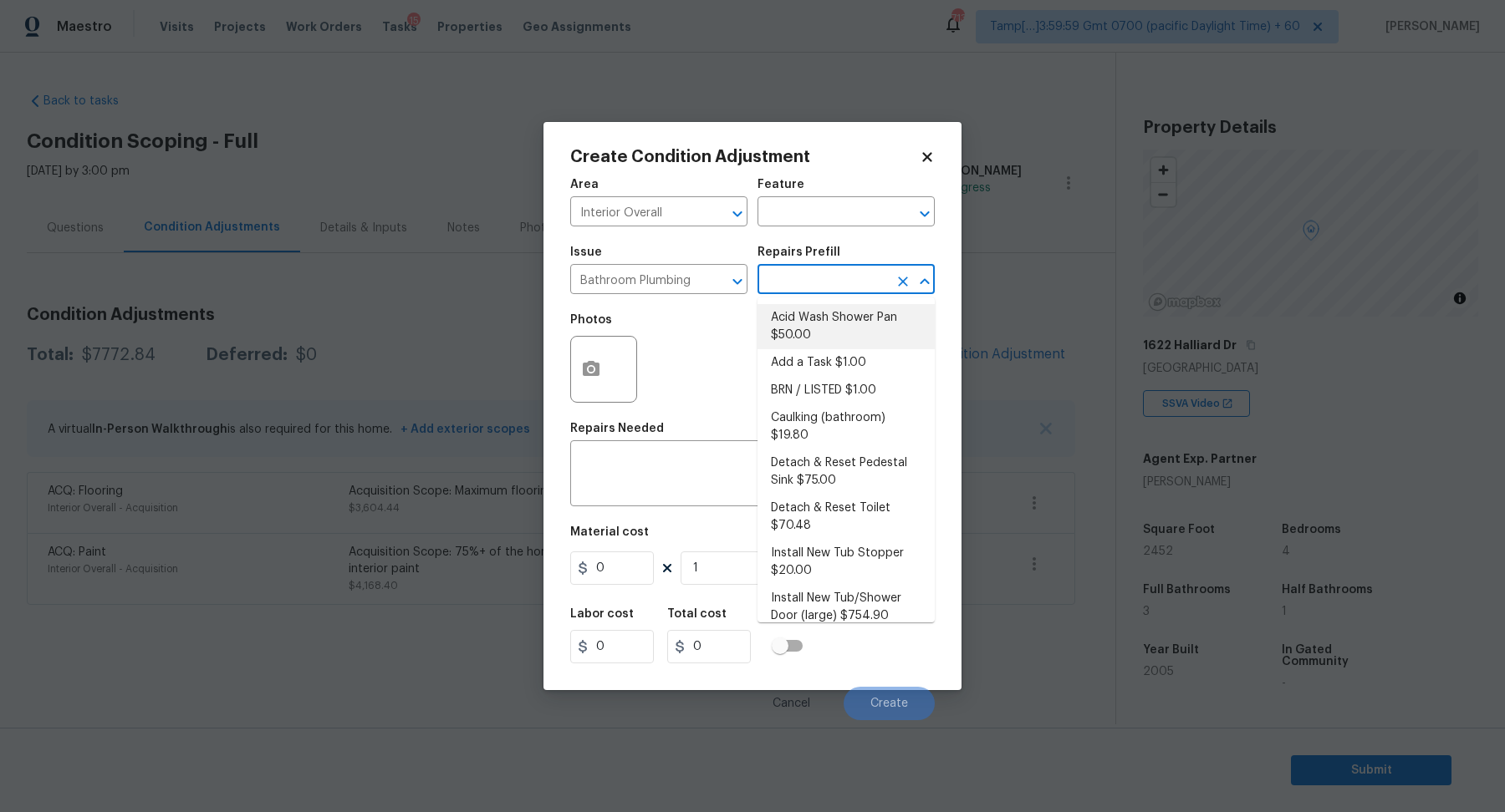
click at [824, 311] on li "Acid Wash Shower Pan $50.00" at bounding box center [846, 327] width 177 height 45
type input "Plumbing"
type textarea "Prep and acid wash/deep clean the shower pan."
type input "50"
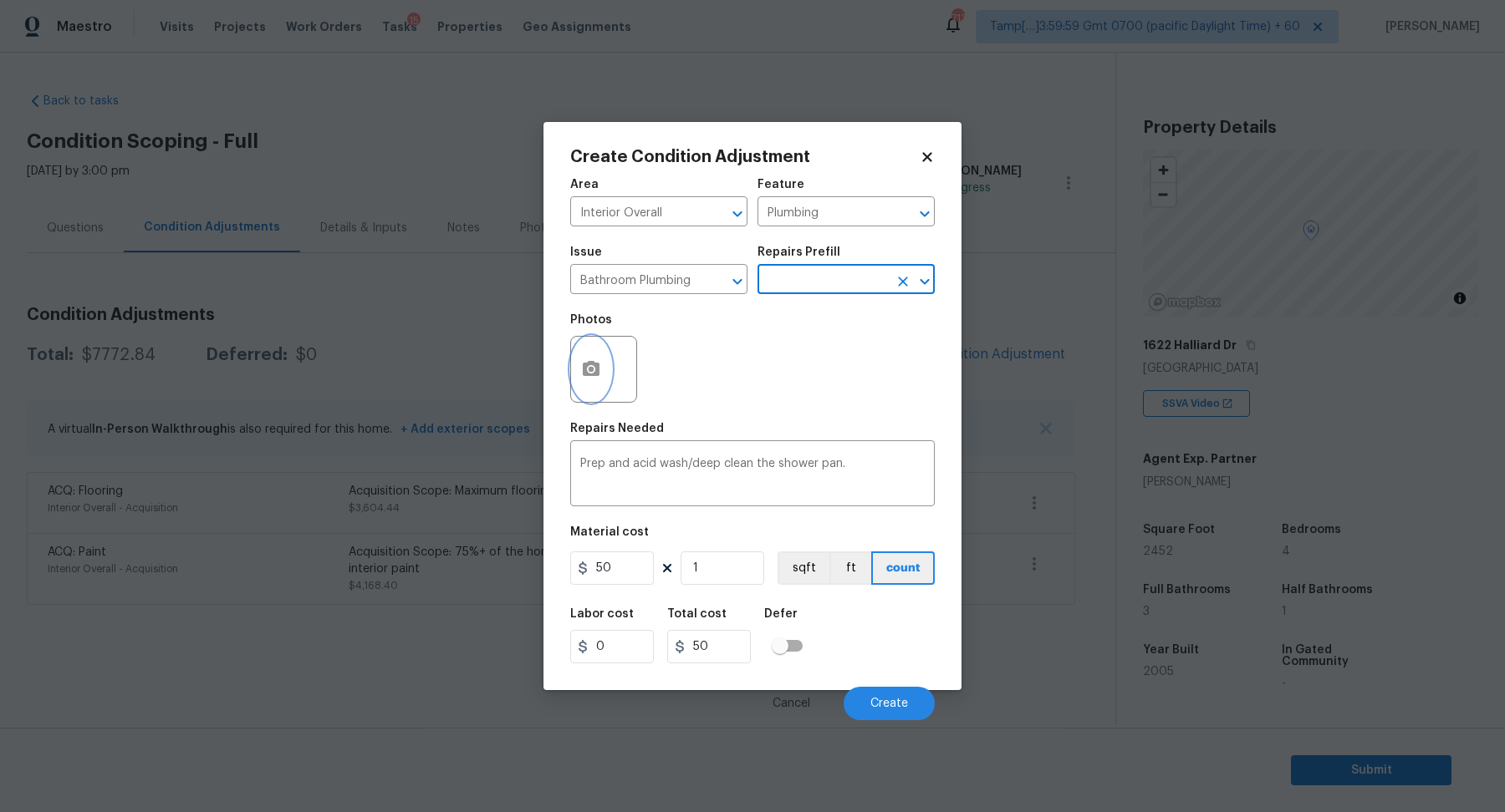
click at [583, 372] on icon "button" at bounding box center [590, 368] width 16 height 15
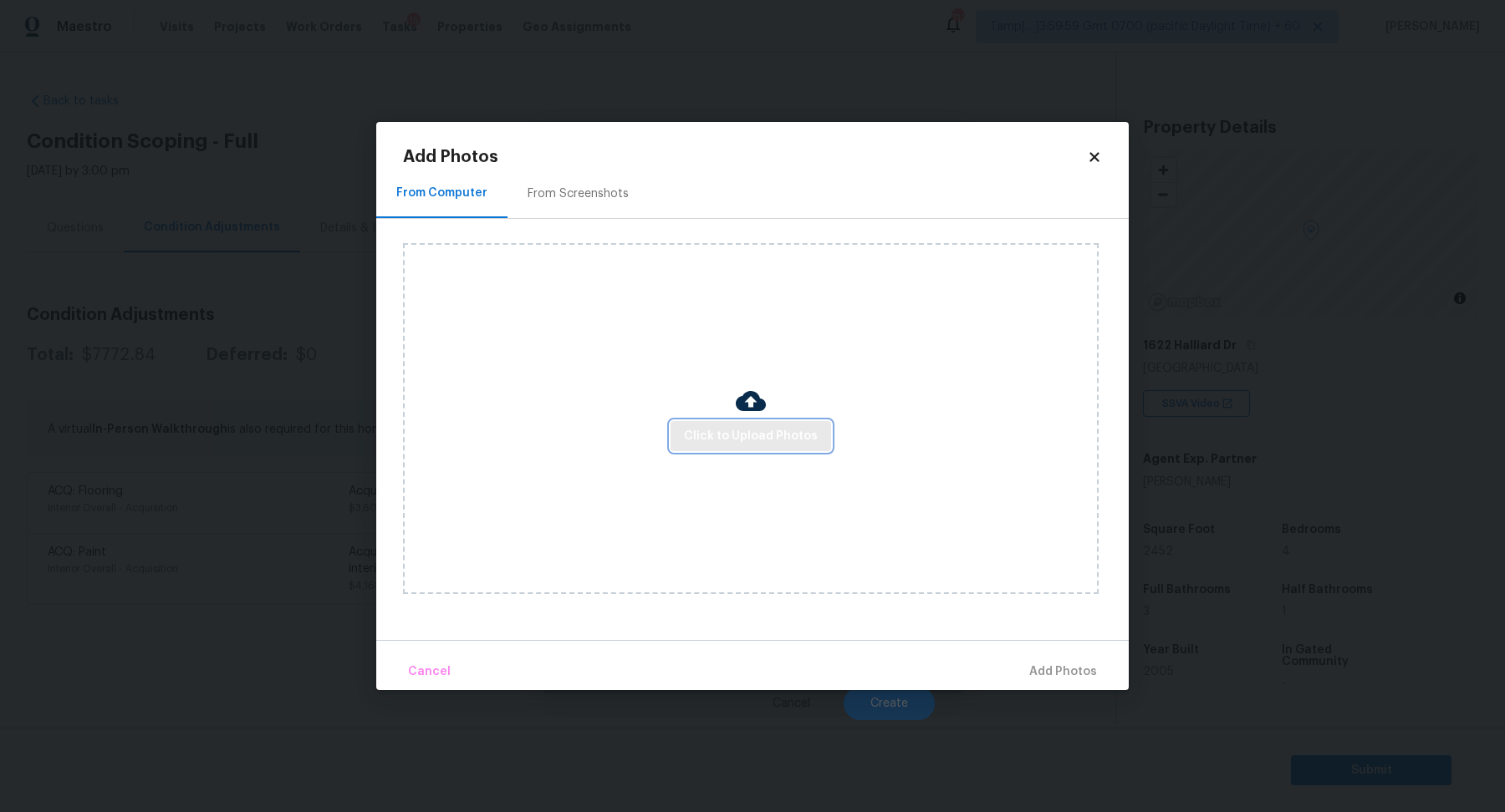
click at [705, 432] on span "Click to Upload Photos" at bounding box center [751, 437] width 134 height 21
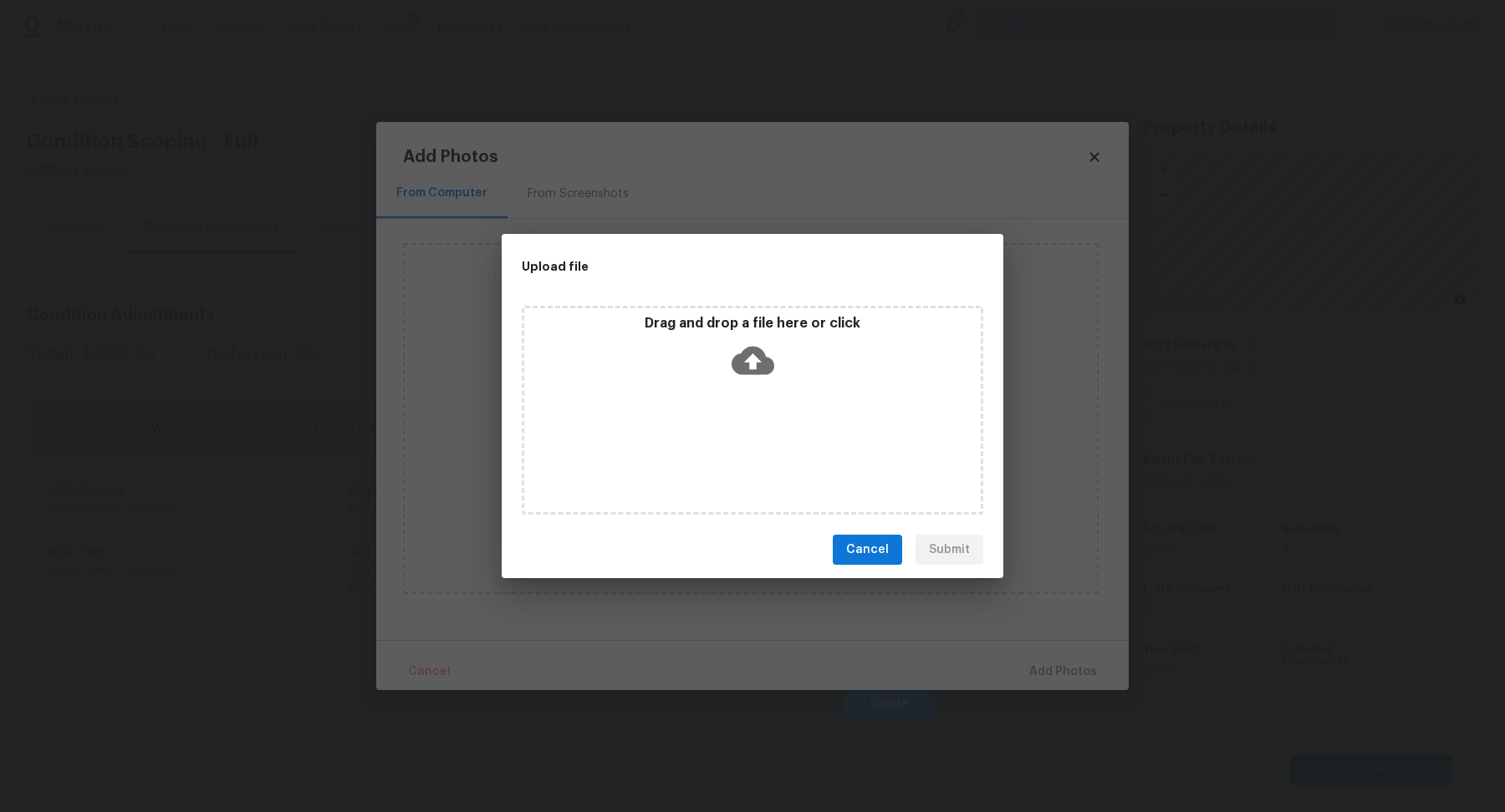
click at [807, 341] on div "Drag and drop a file here or click" at bounding box center [752, 351] width 457 height 72
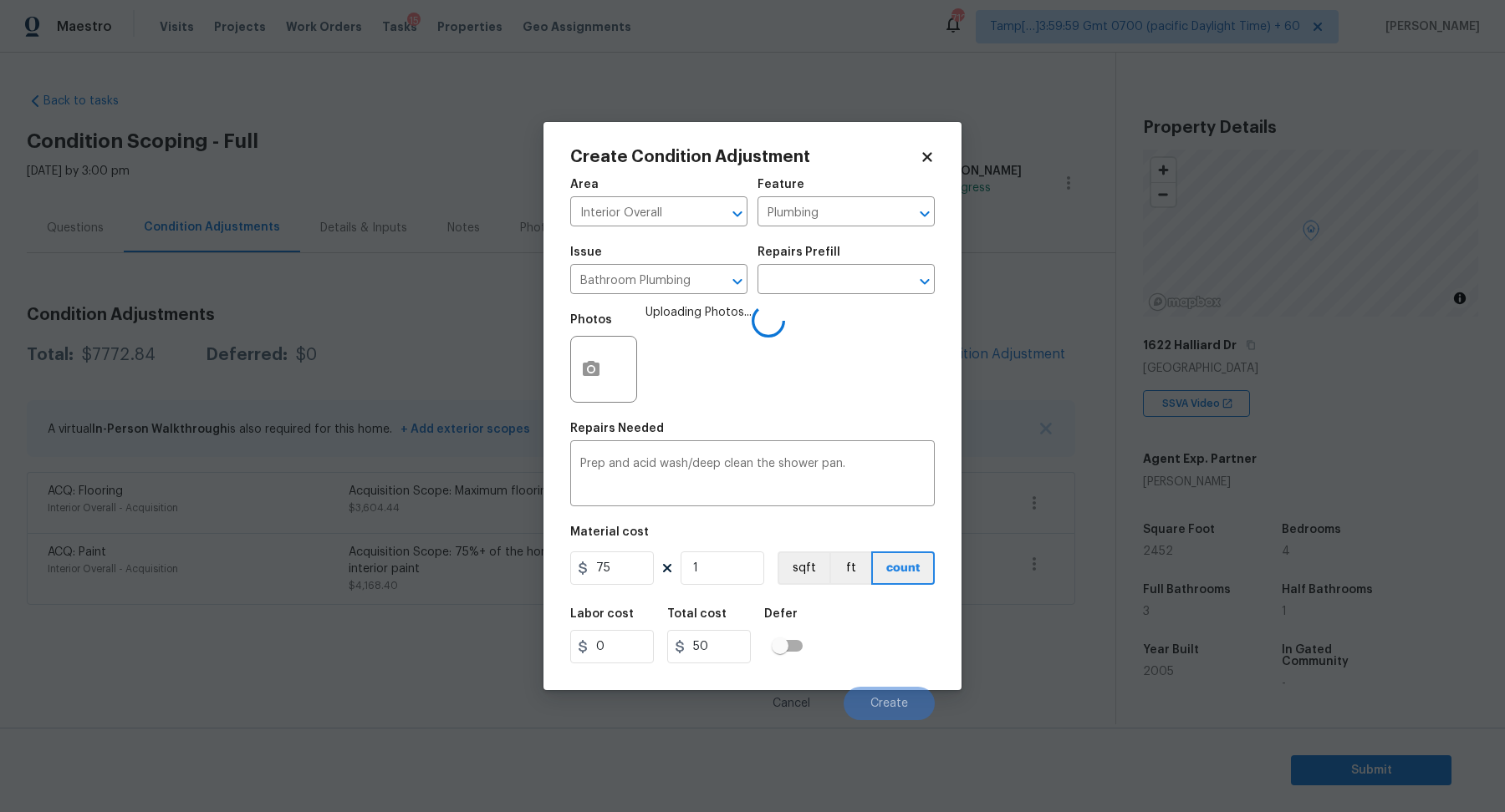
type input "75"
click at [869, 638] on div "Labor cost 0 Total cost 75 Defer" at bounding box center [752, 636] width 364 height 75
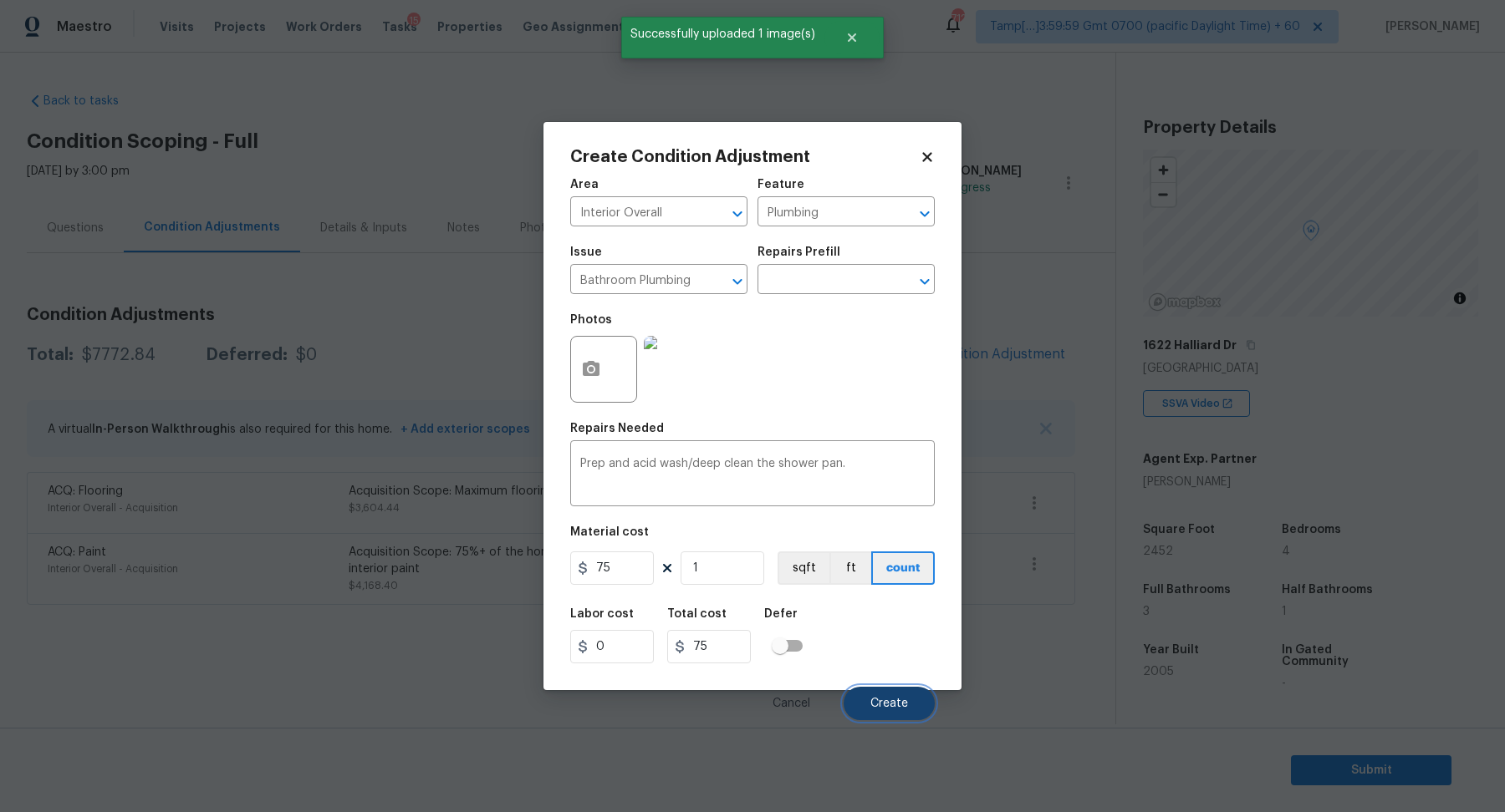
click at [896, 690] on button "Create" at bounding box center [889, 704] width 91 height 34
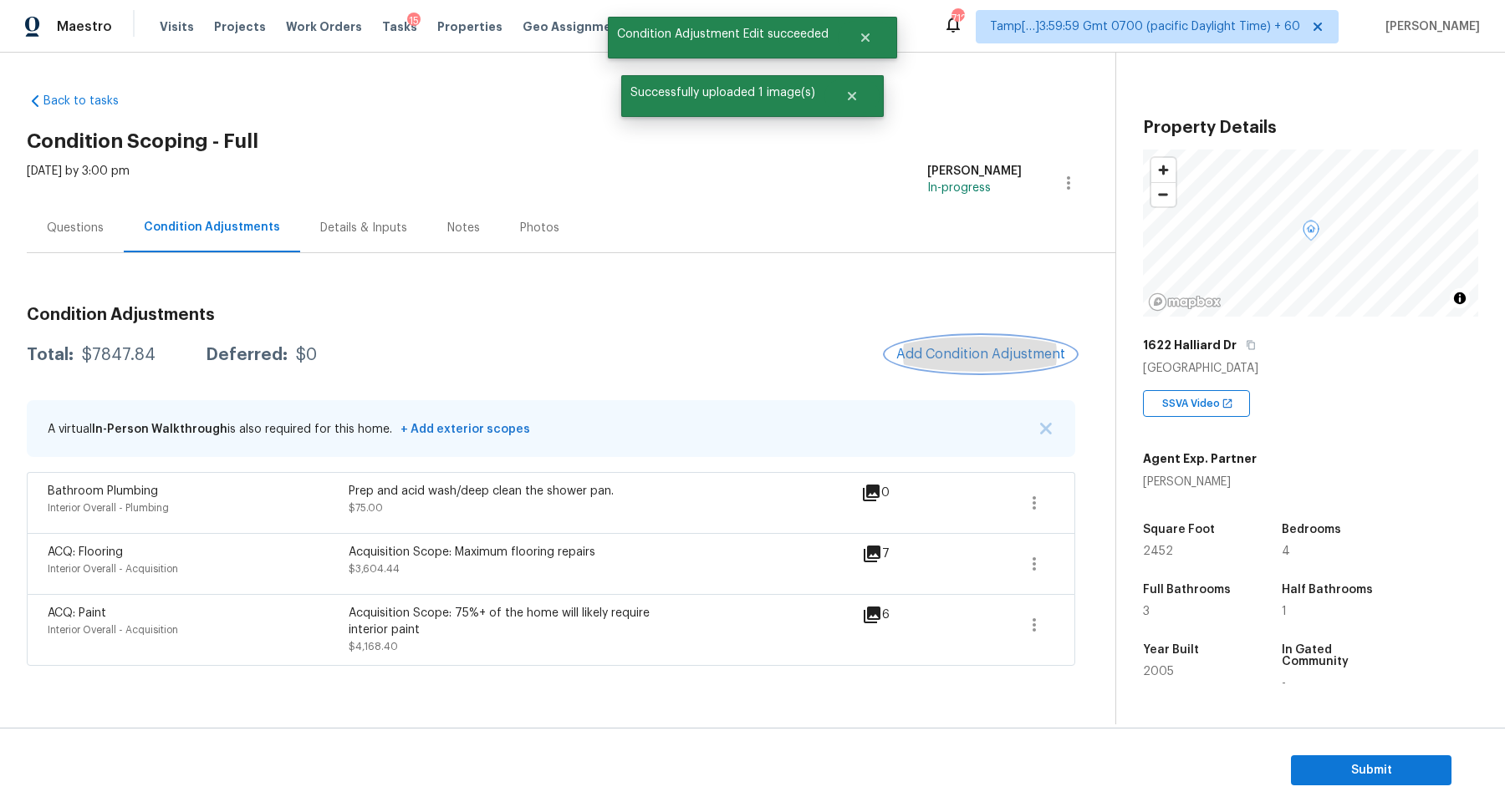
click at [962, 351] on span "Add Condition Adjustment" at bounding box center [981, 354] width 169 height 15
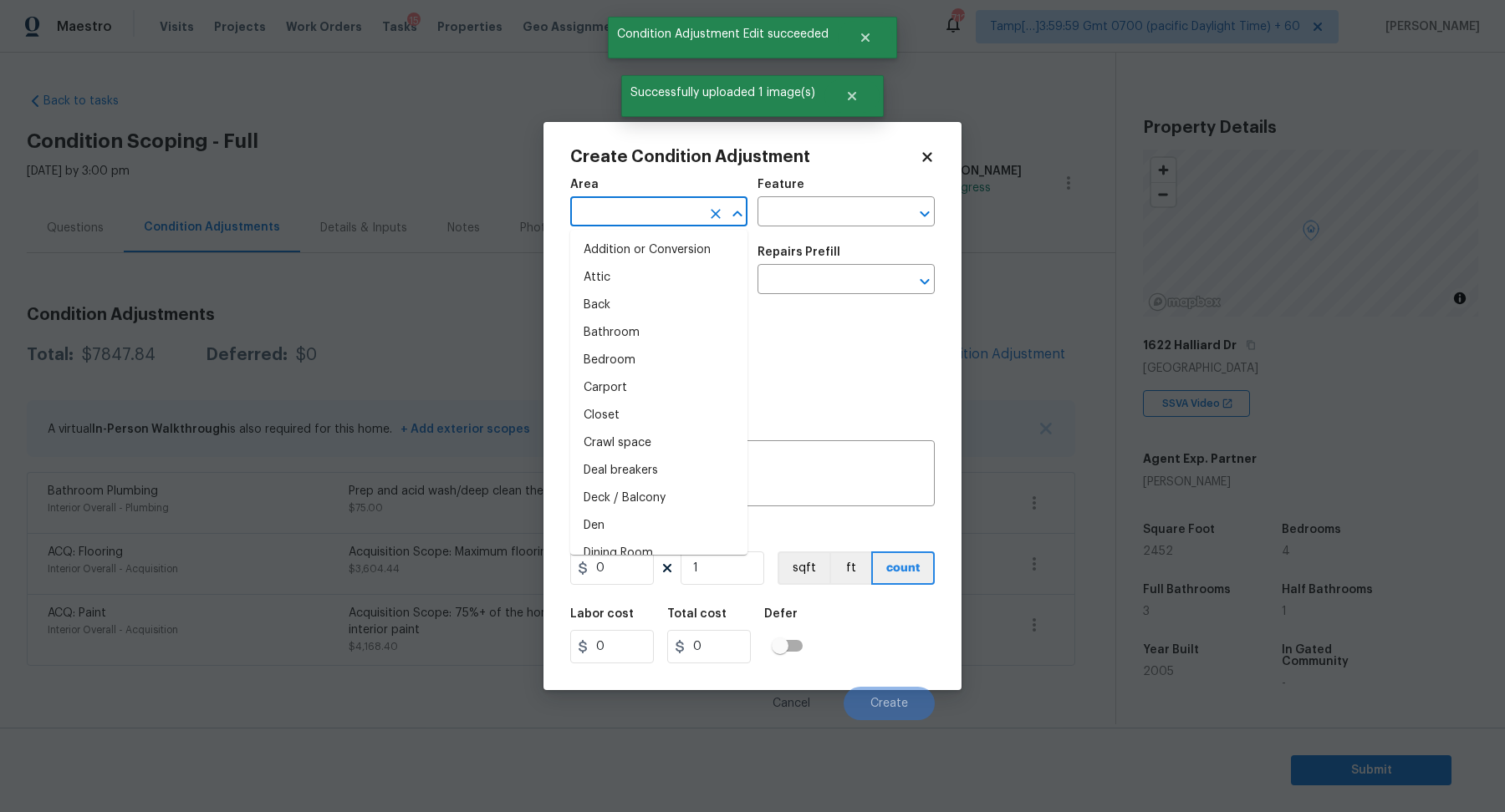
click at [647, 207] on input "text" at bounding box center [635, 213] width 130 height 26
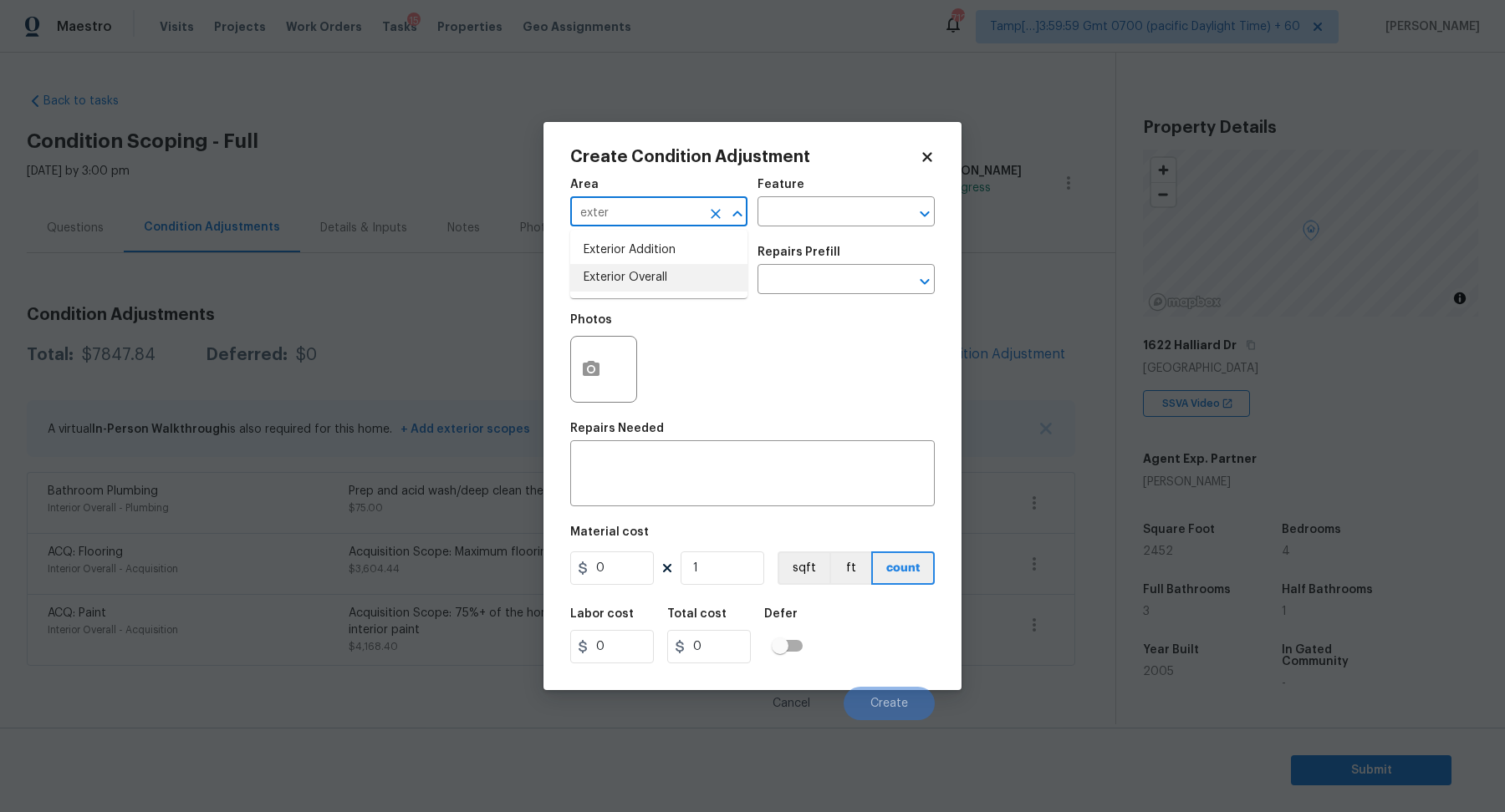
click at [629, 276] on li "Exterior Overall" at bounding box center [659, 278] width 177 height 28
type input "Exterior Overall"
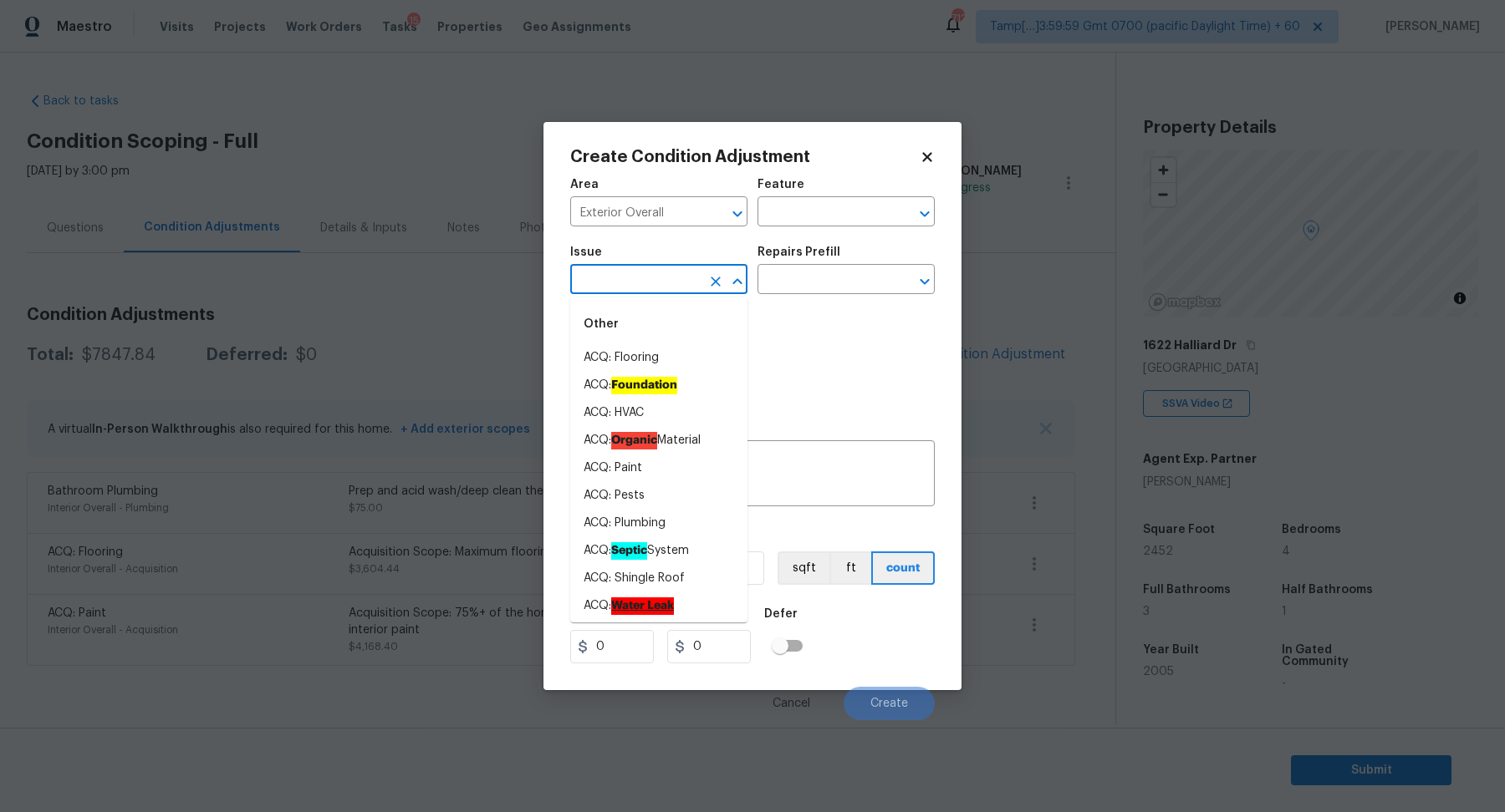
click at [629, 276] on input "text" at bounding box center [635, 282] width 130 height 26
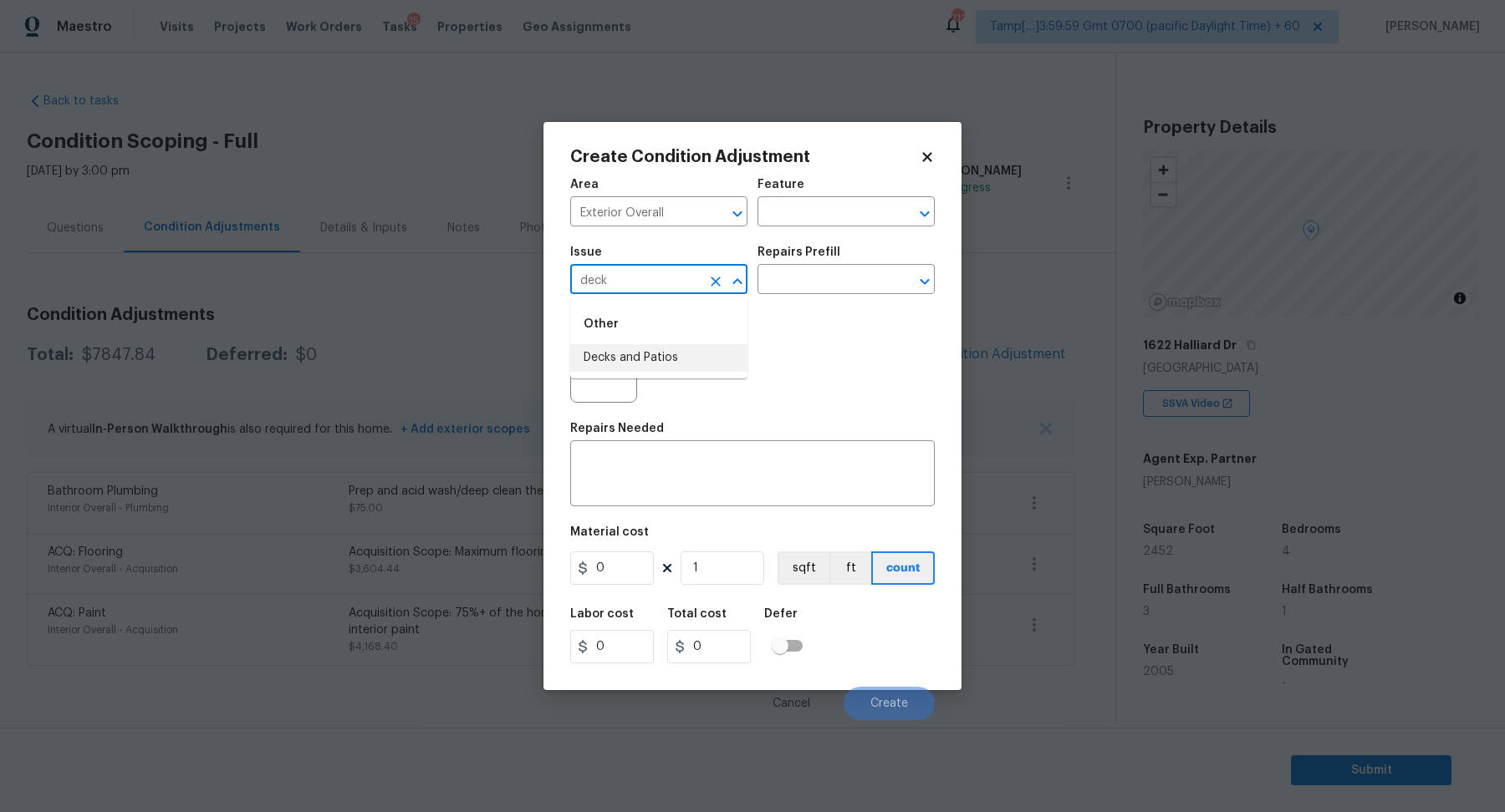
click at [682, 358] on li "Decks and Patios" at bounding box center [659, 358] width 177 height 28
type input "Decks and Patios"
click at [599, 369] on icon "button" at bounding box center [590, 368] width 16 height 15
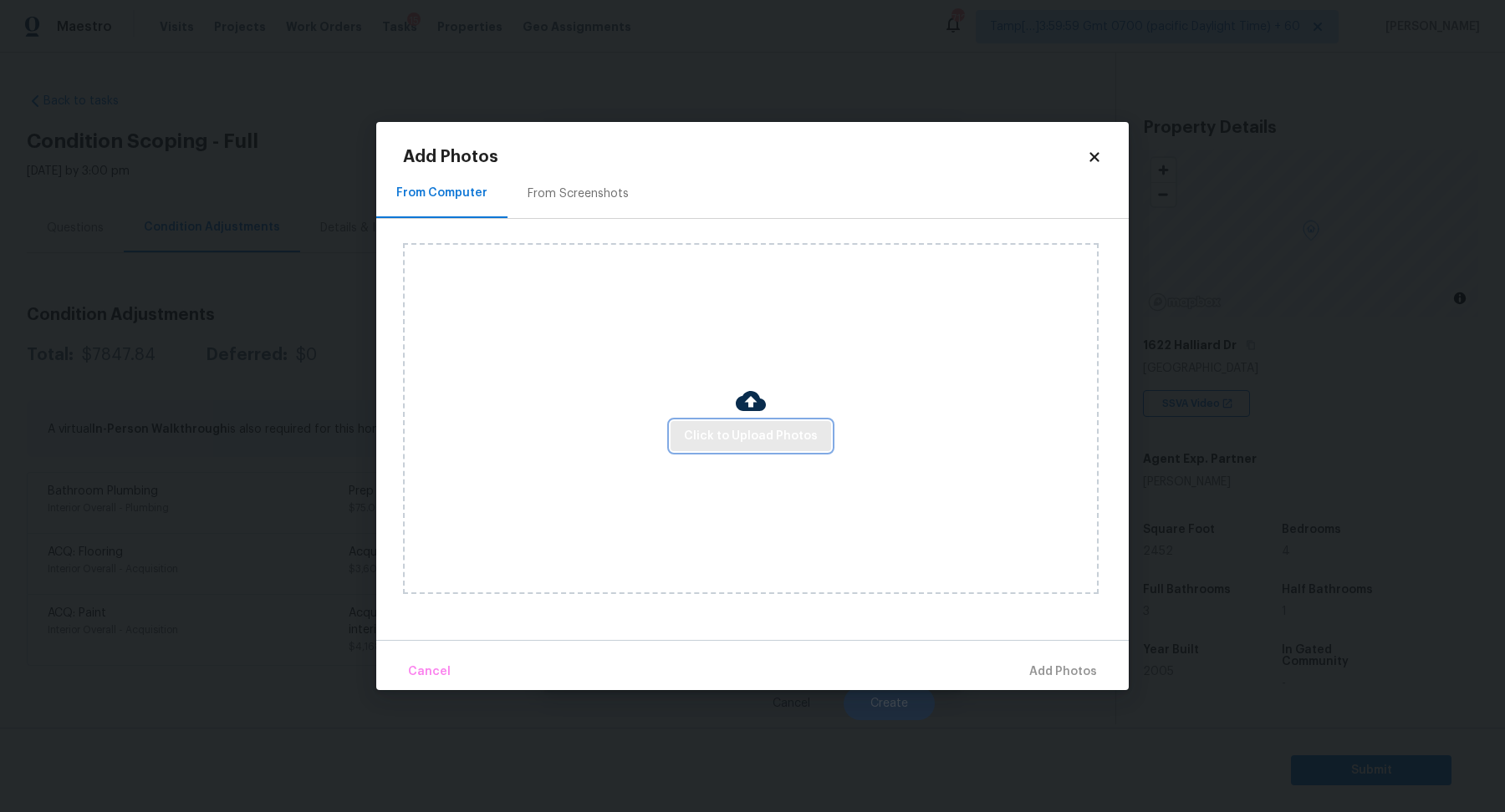
click at [745, 443] on span "Click to Upload Photos" at bounding box center [751, 437] width 134 height 21
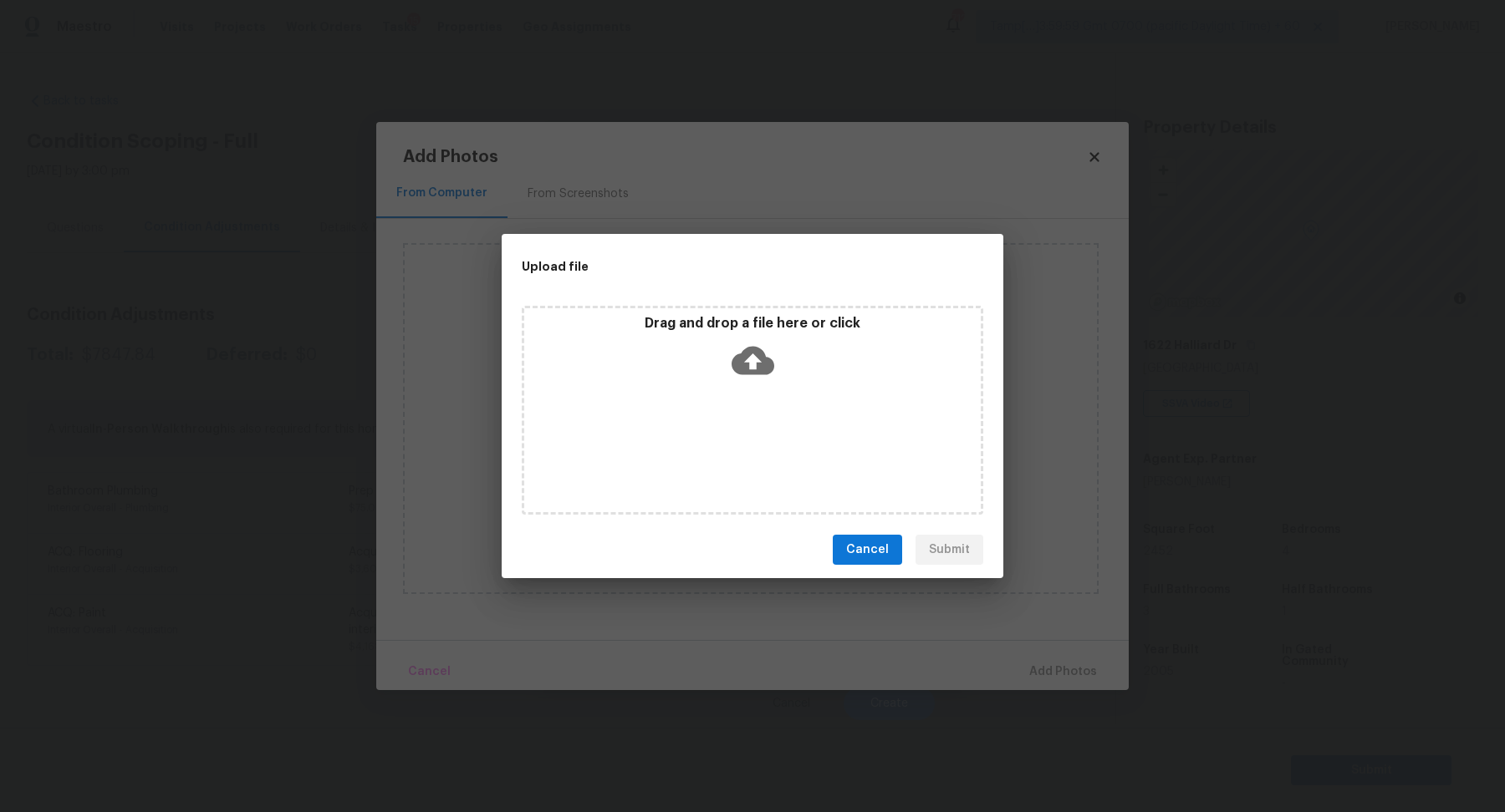
click at [772, 400] on div "Drag and drop a file here or click" at bounding box center [752, 410] width 461 height 209
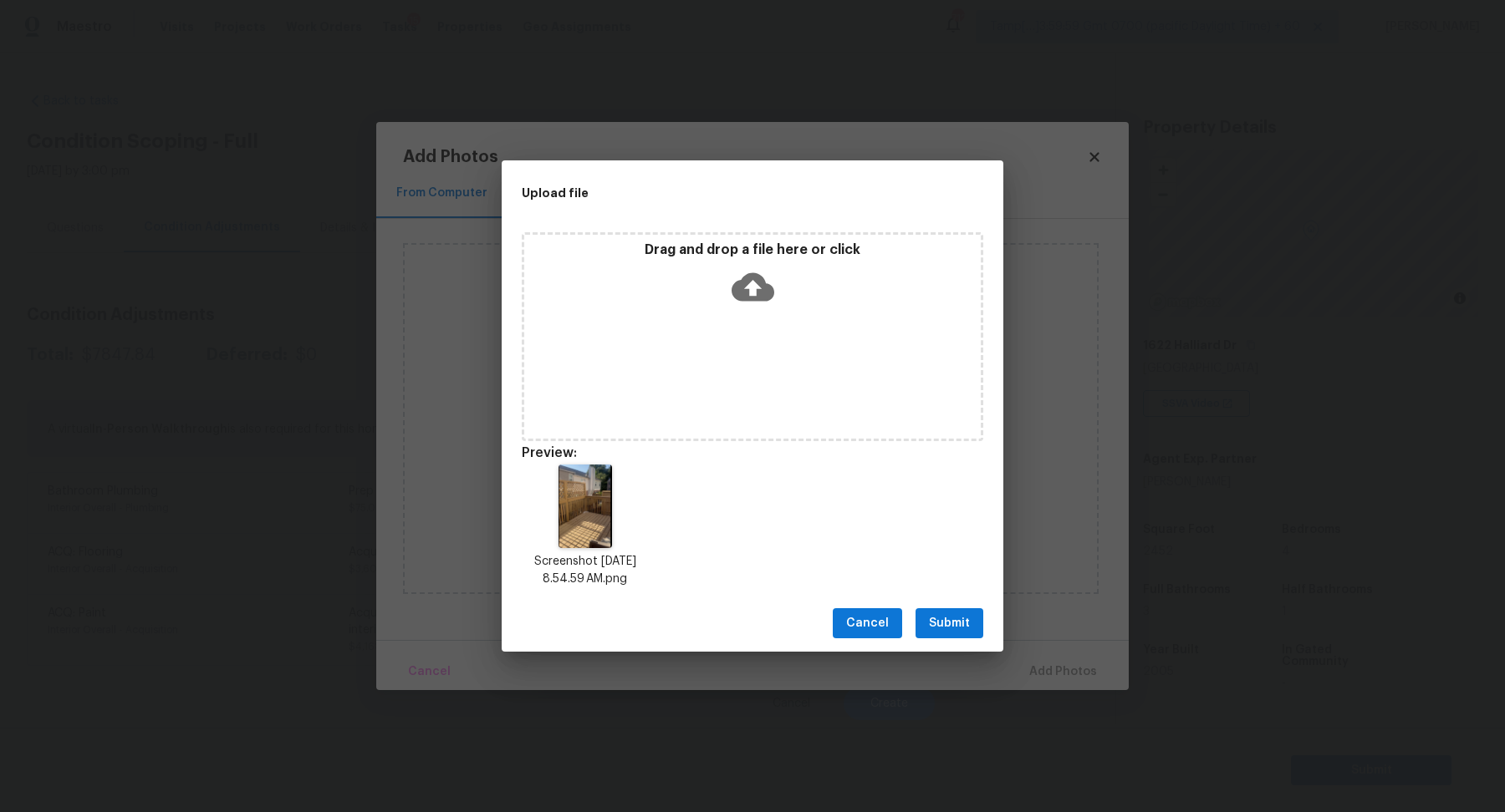
click at [967, 635] on button "Submit" at bounding box center [949, 624] width 68 height 31
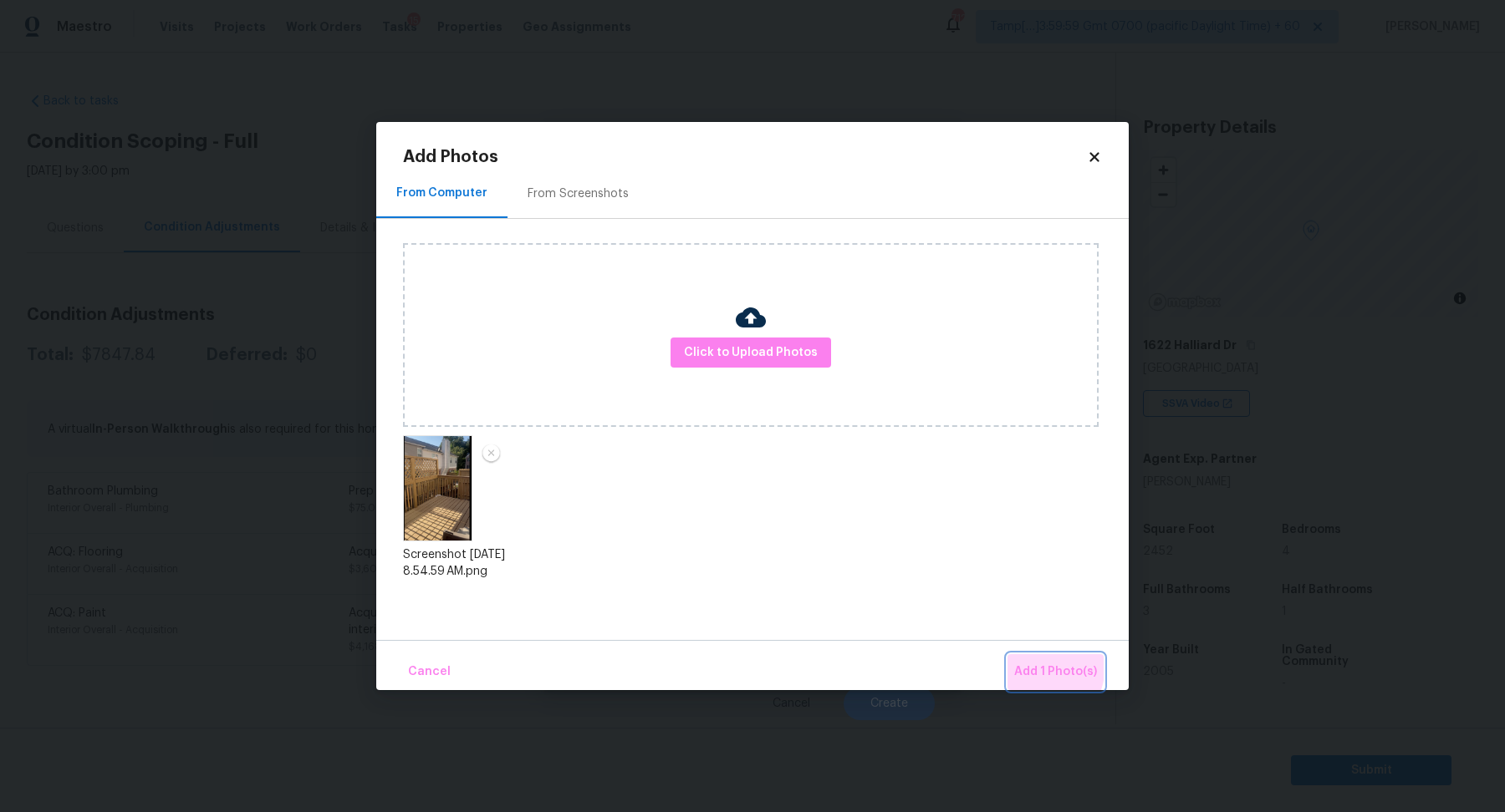
click at [1021, 664] on span "Add 1 Photo(s)" at bounding box center [1055, 672] width 82 height 21
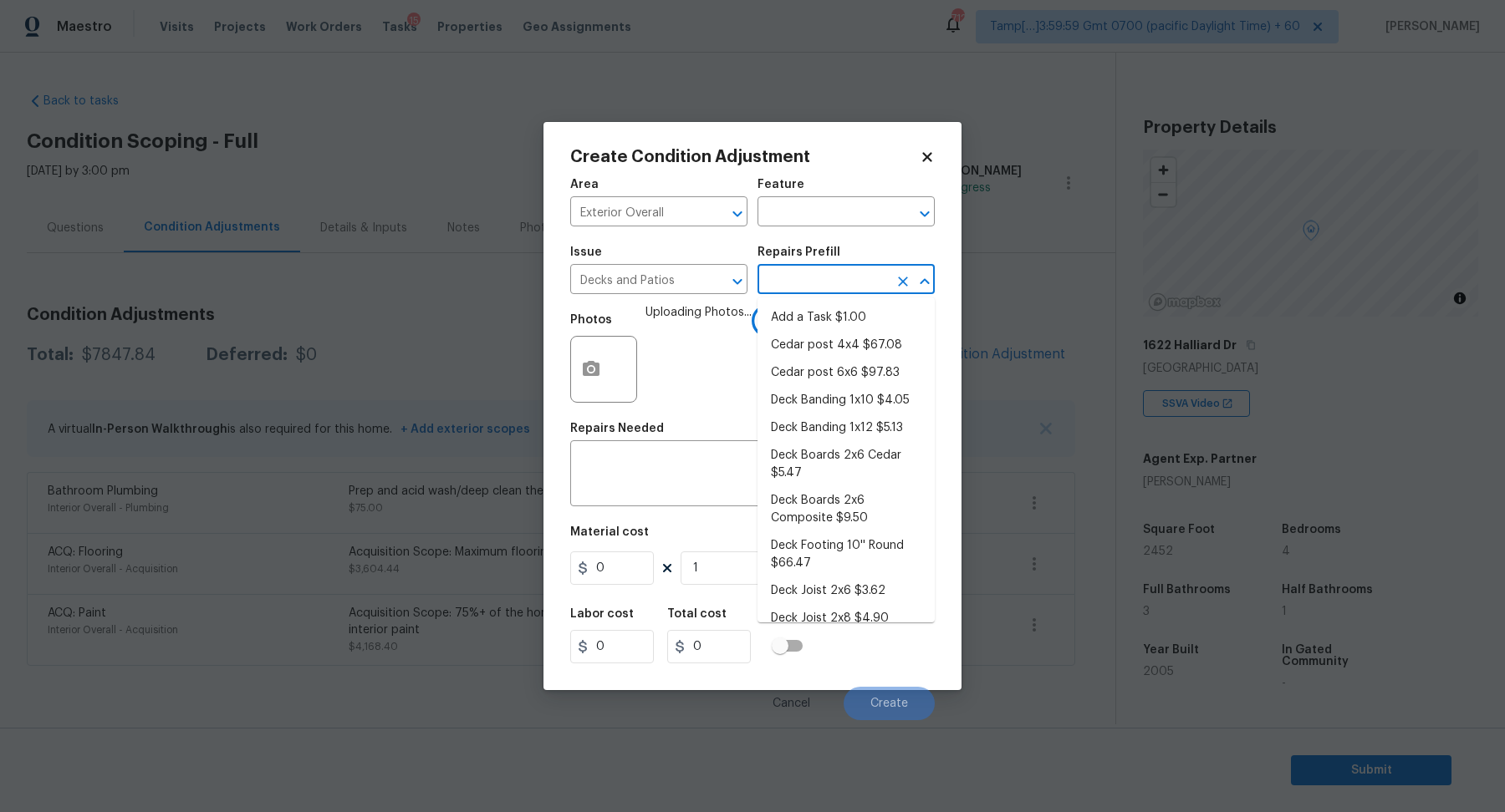
click at [826, 289] on input "text" at bounding box center [823, 282] width 130 height 26
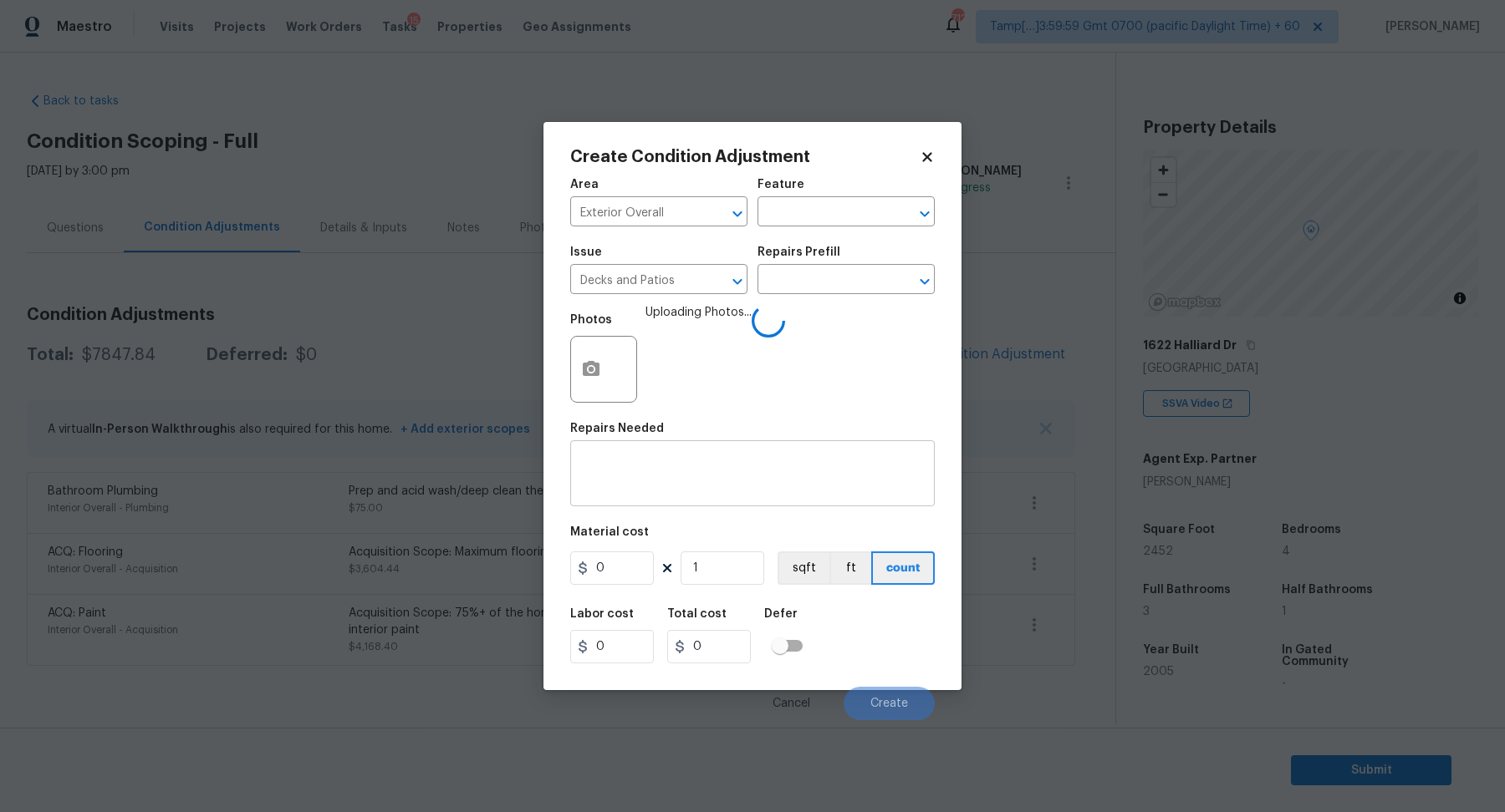
click at [631, 497] on div "x ​" at bounding box center [752, 475] width 364 height 62
type textarea "Repaint the decking"
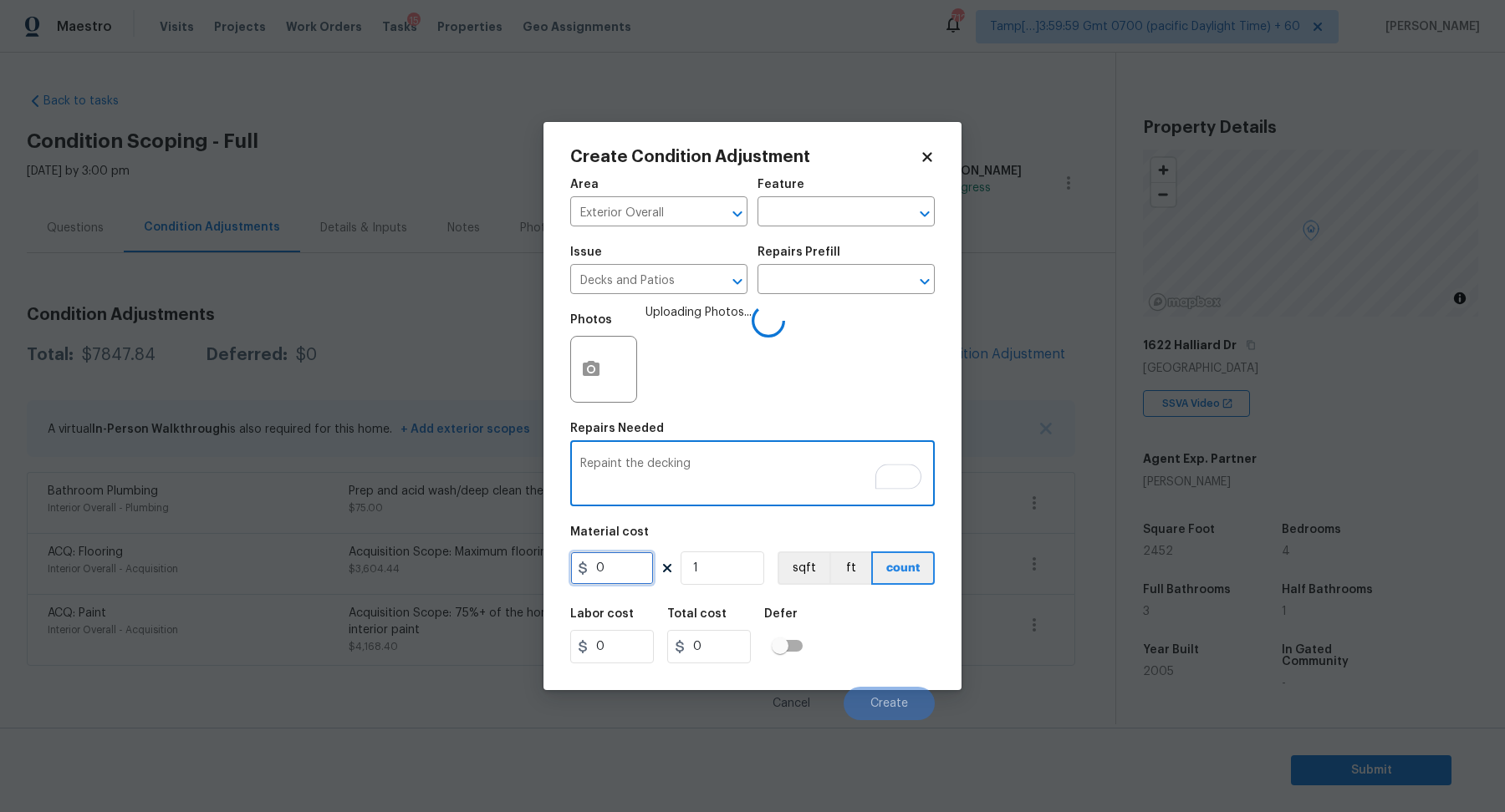
click at [633, 569] on input "0" at bounding box center [612, 568] width 83 height 34
type input "500"
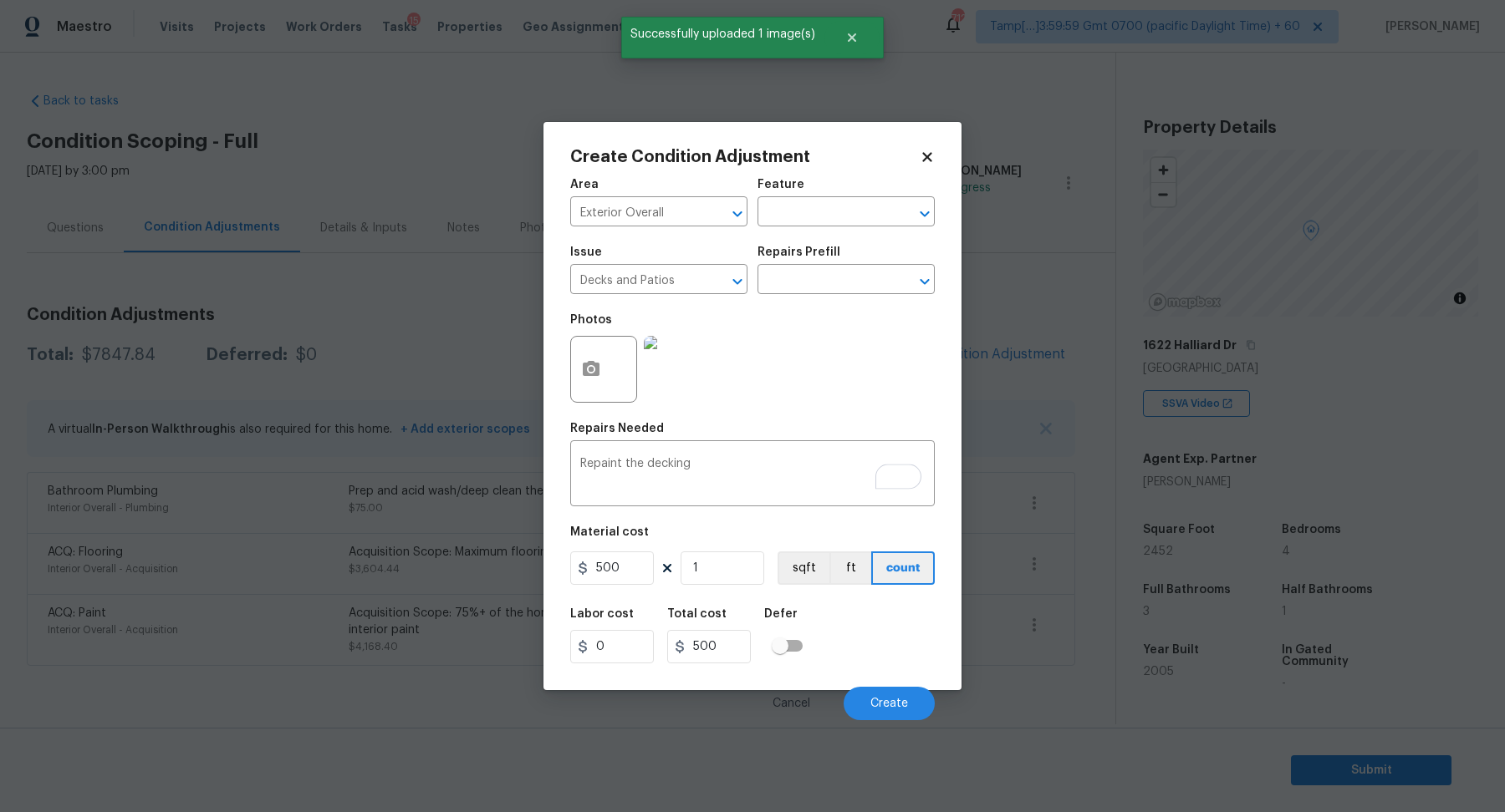
click at [816, 605] on div "Labor cost 0 Total cost 500 Defer" at bounding box center [752, 636] width 364 height 75
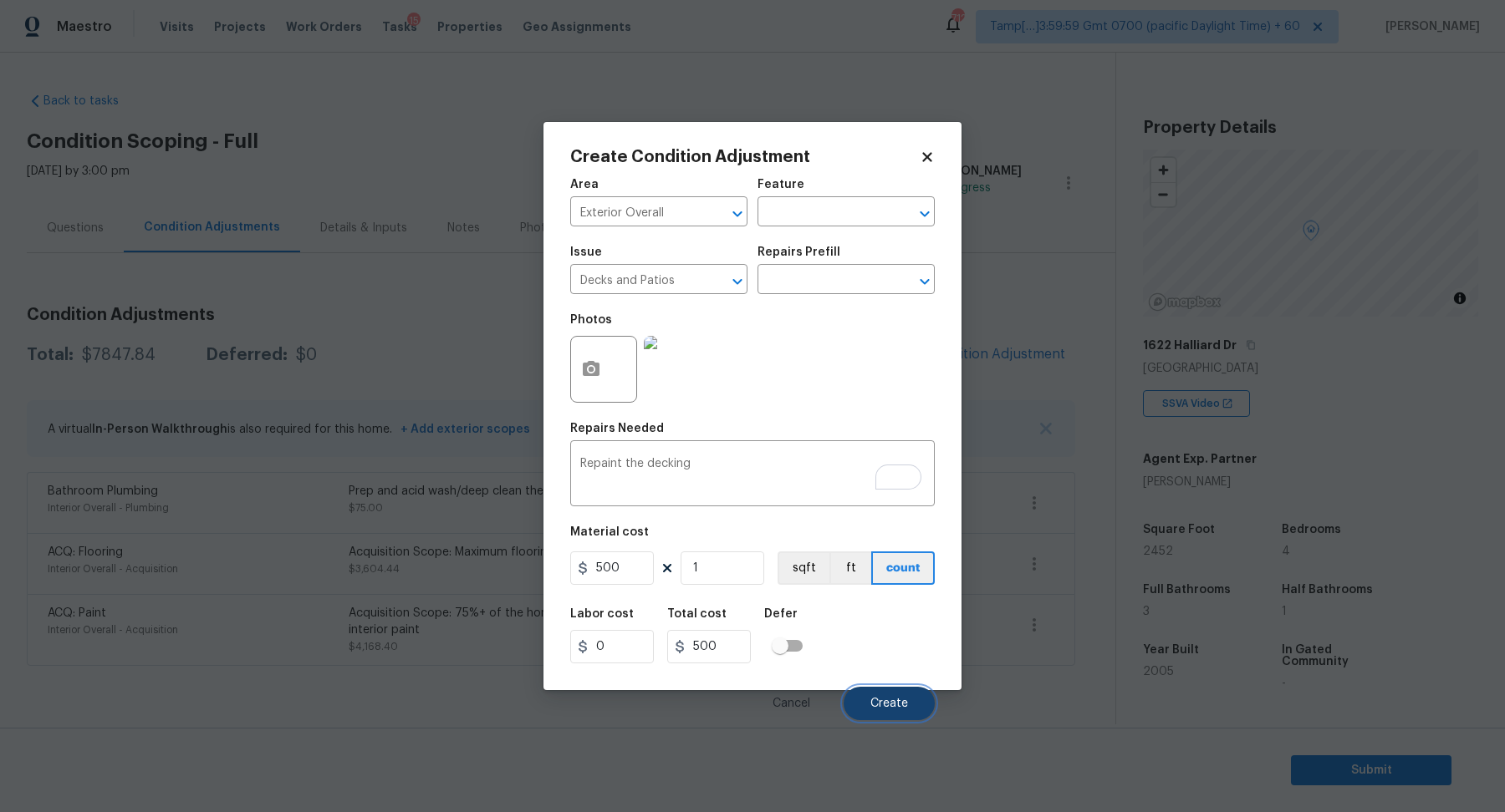
click at [882, 692] on button "Create" at bounding box center [889, 704] width 91 height 34
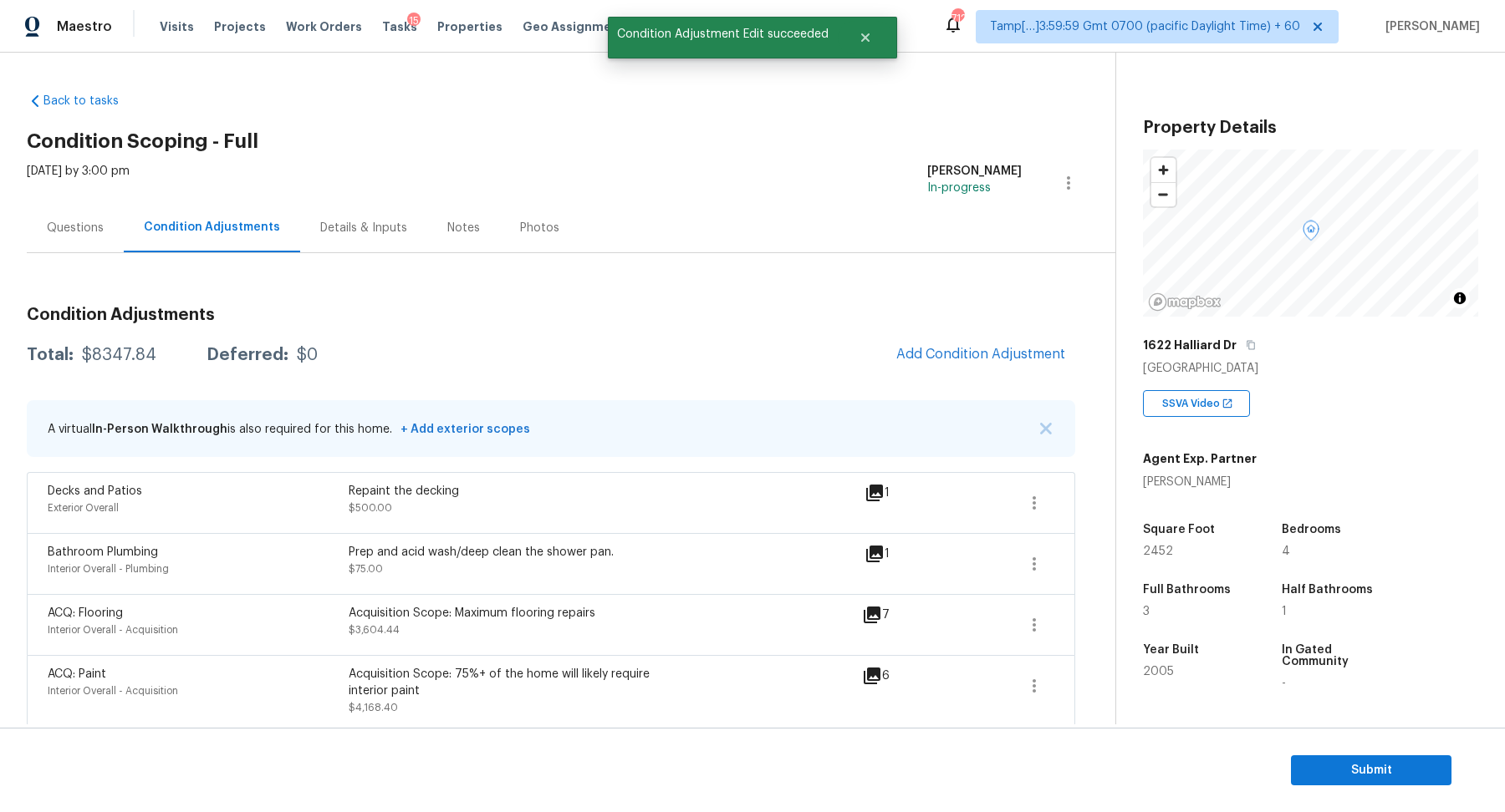
click at [128, 352] on div "$8347.84" at bounding box center [120, 354] width 75 height 16
copy div "$8347.84"
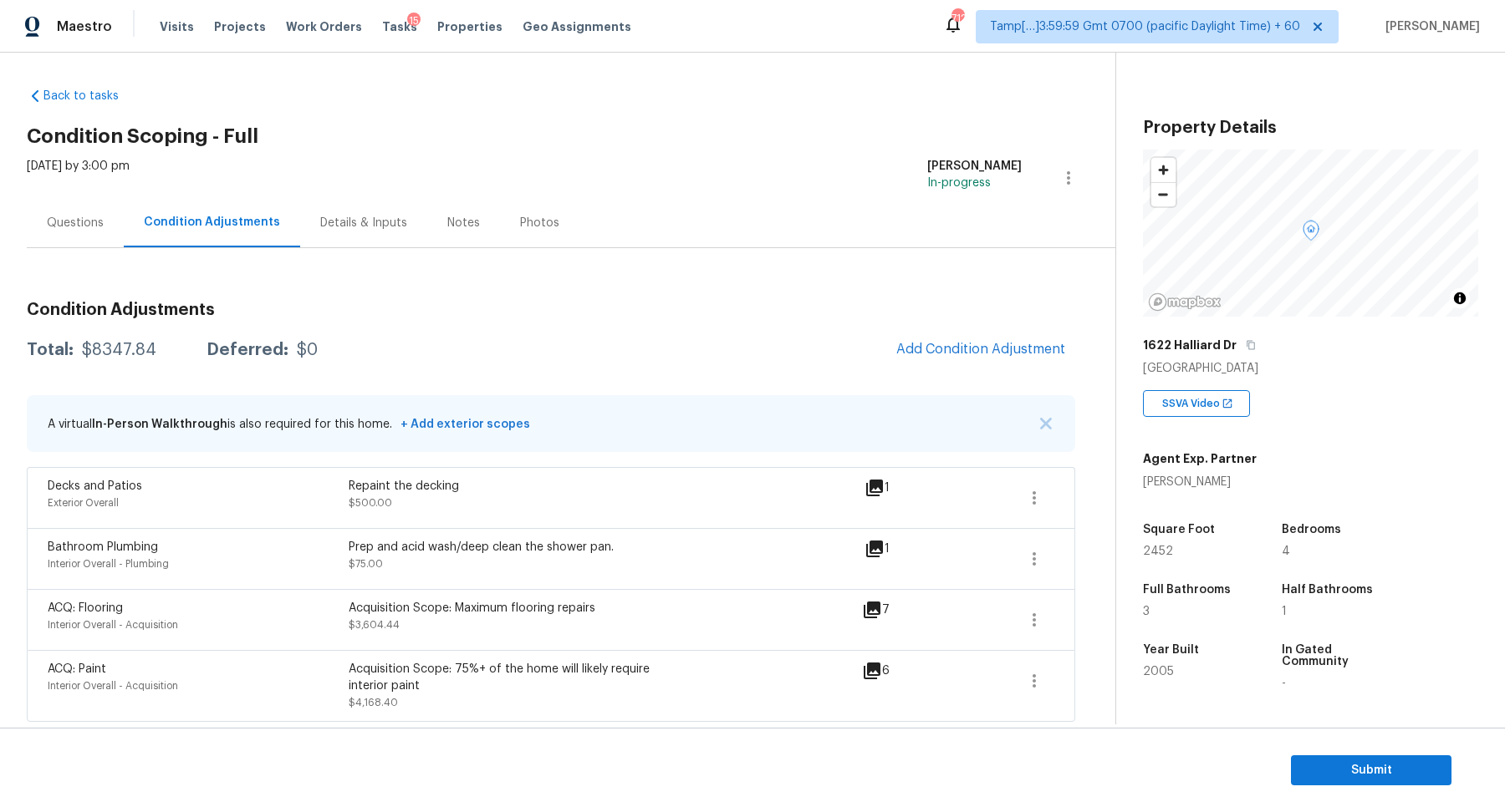
click at [82, 236] on div "Questions" at bounding box center [75, 223] width 97 height 49
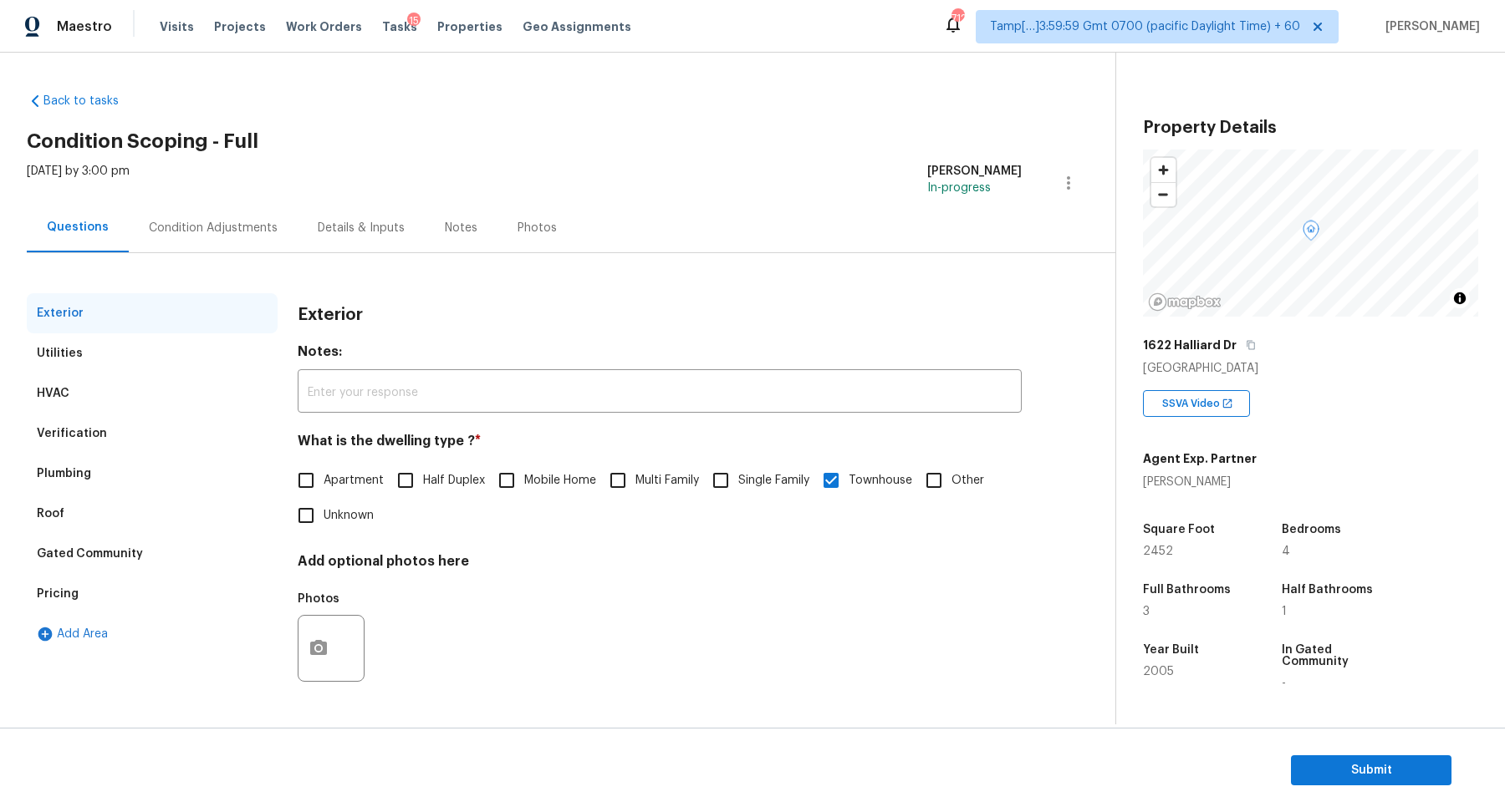
click at [165, 426] on div "Verification" at bounding box center [152, 433] width 251 height 40
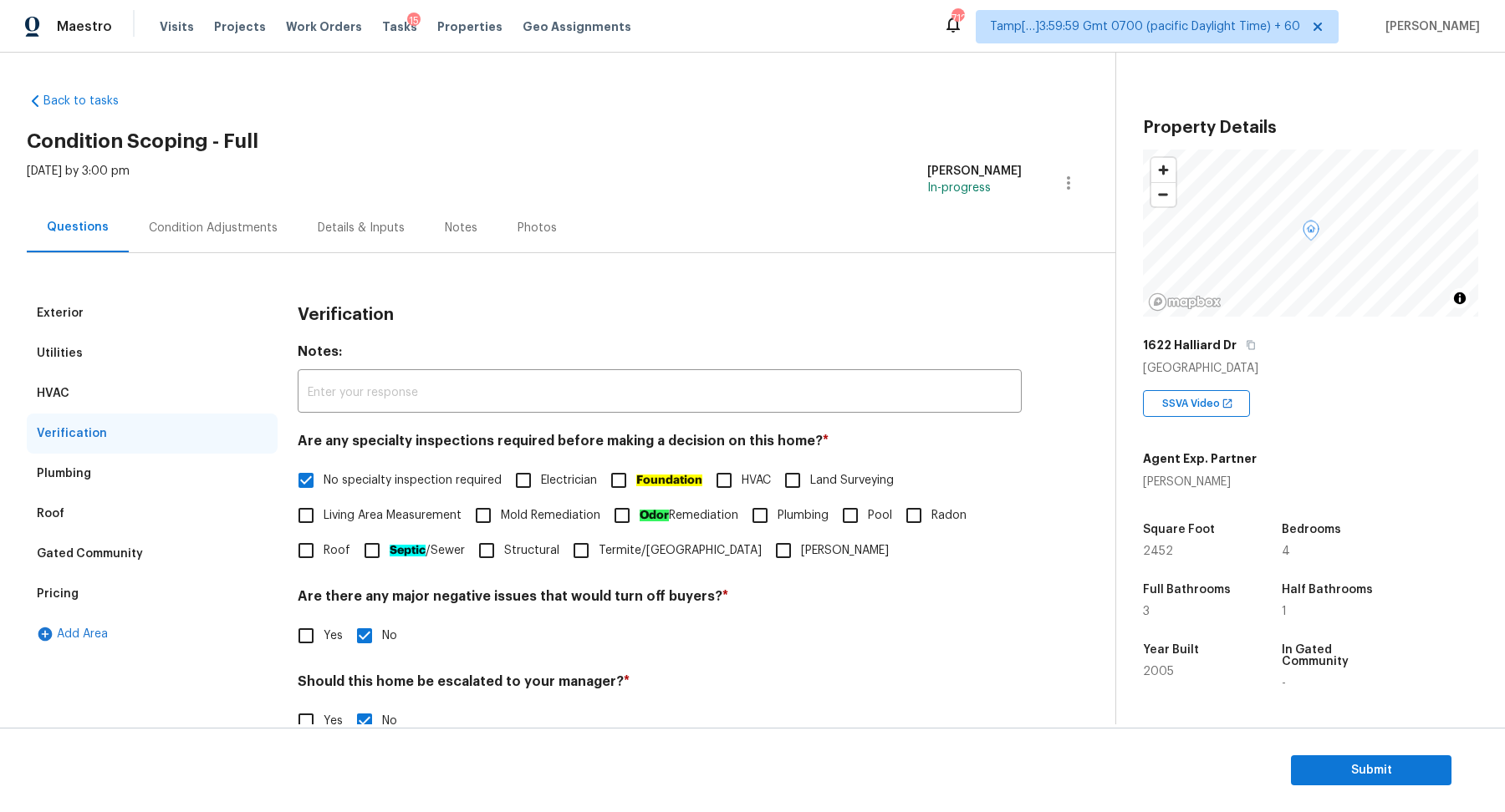
scroll to position [140, 0]
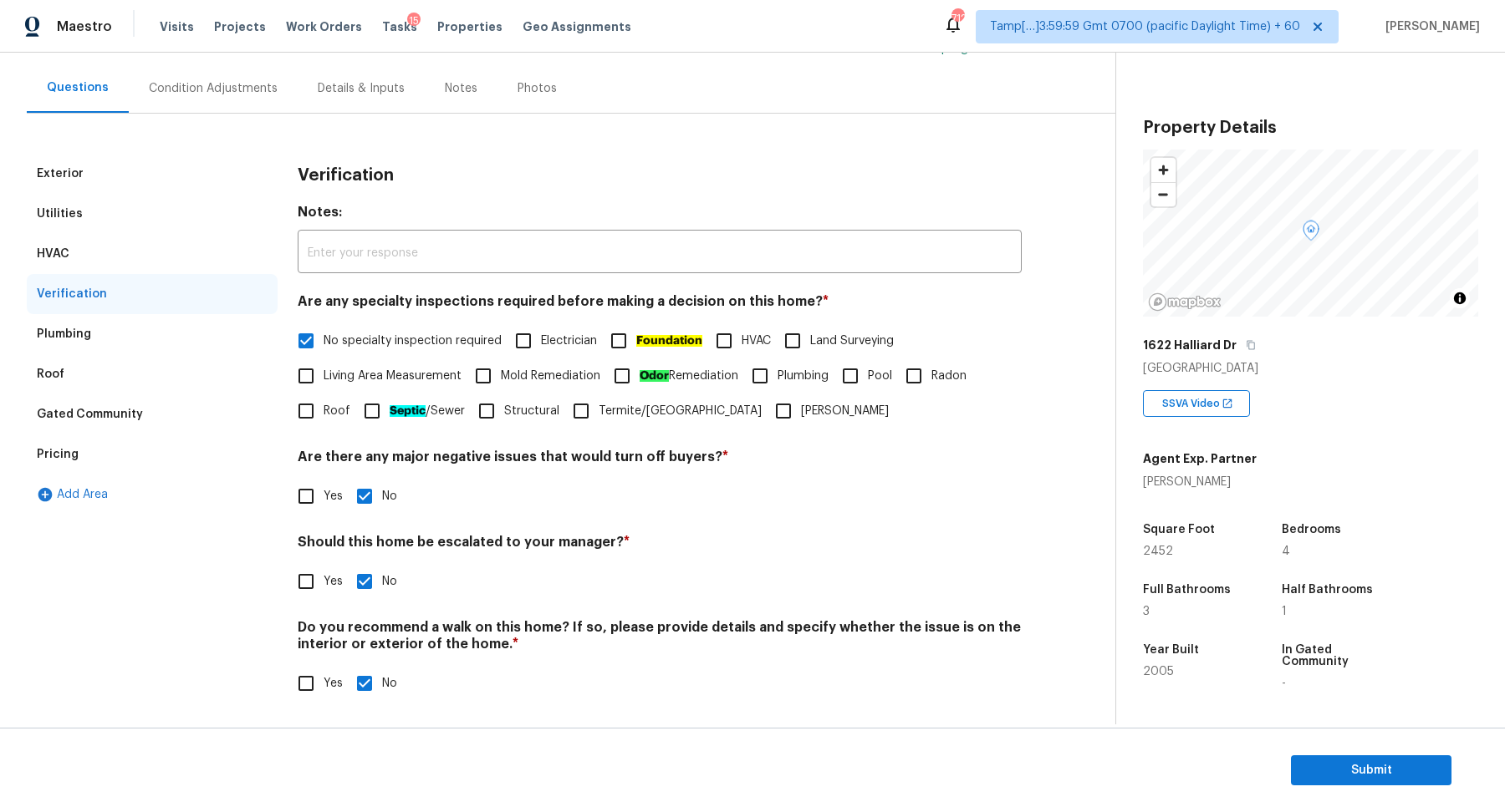
click at [89, 443] on div "Pricing" at bounding box center [152, 455] width 251 height 40
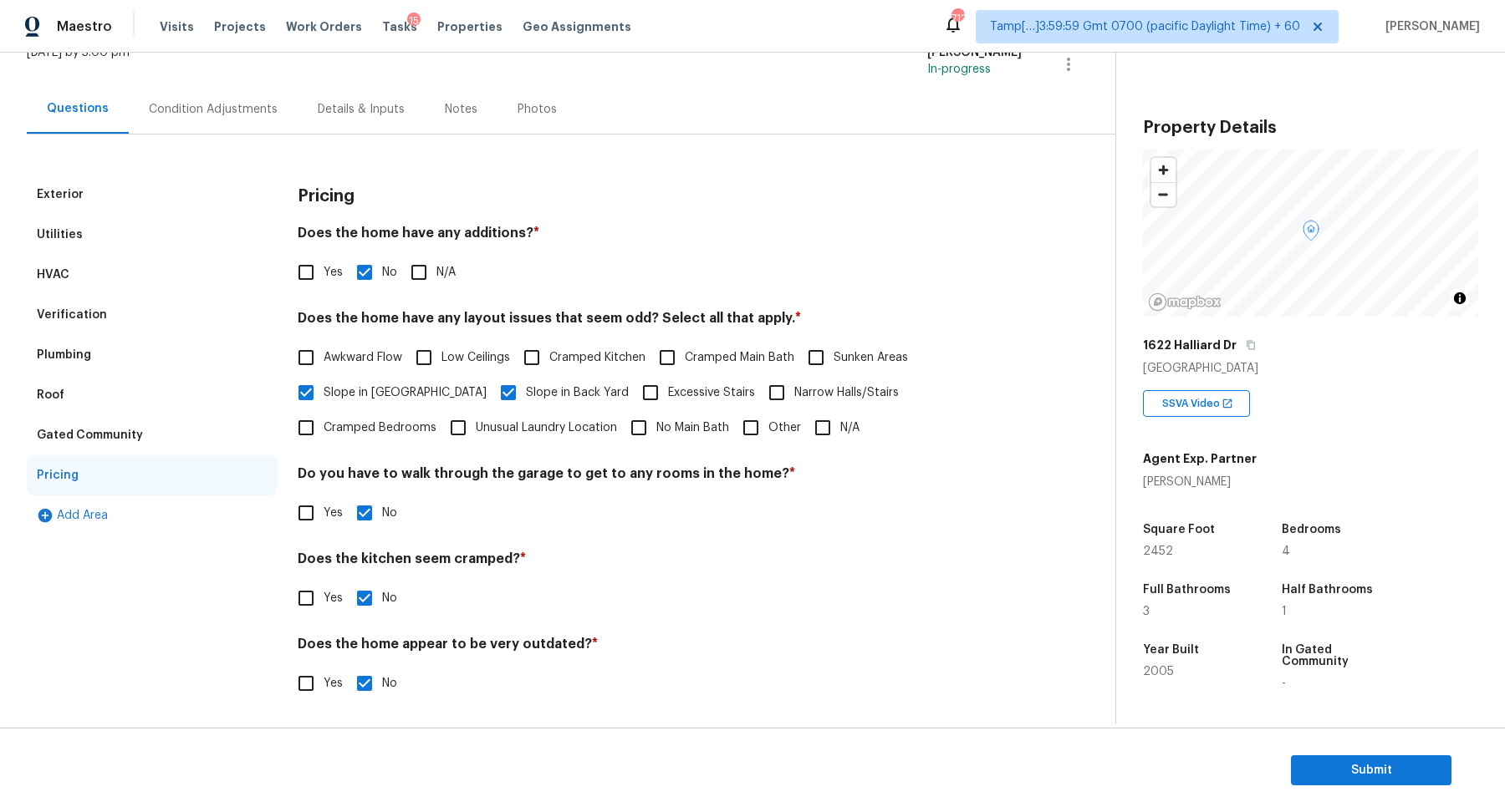
click at [225, 97] on div "Condition Adjustments" at bounding box center [213, 108] width 169 height 49
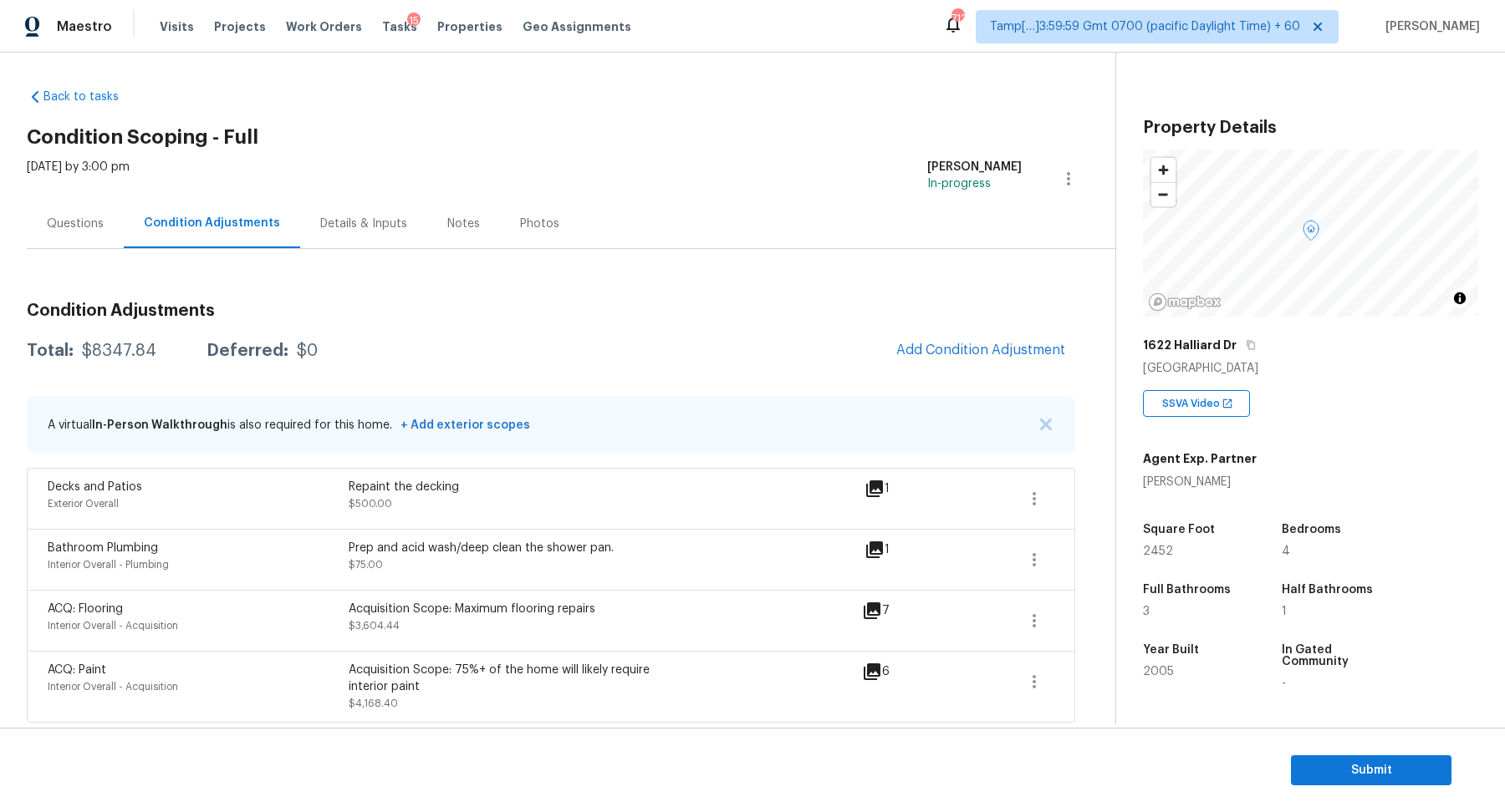
scroll to position [5, 0]
click at [1352, 771] on span "Submit" at bounding box center [1371, 771] width 134 height 21
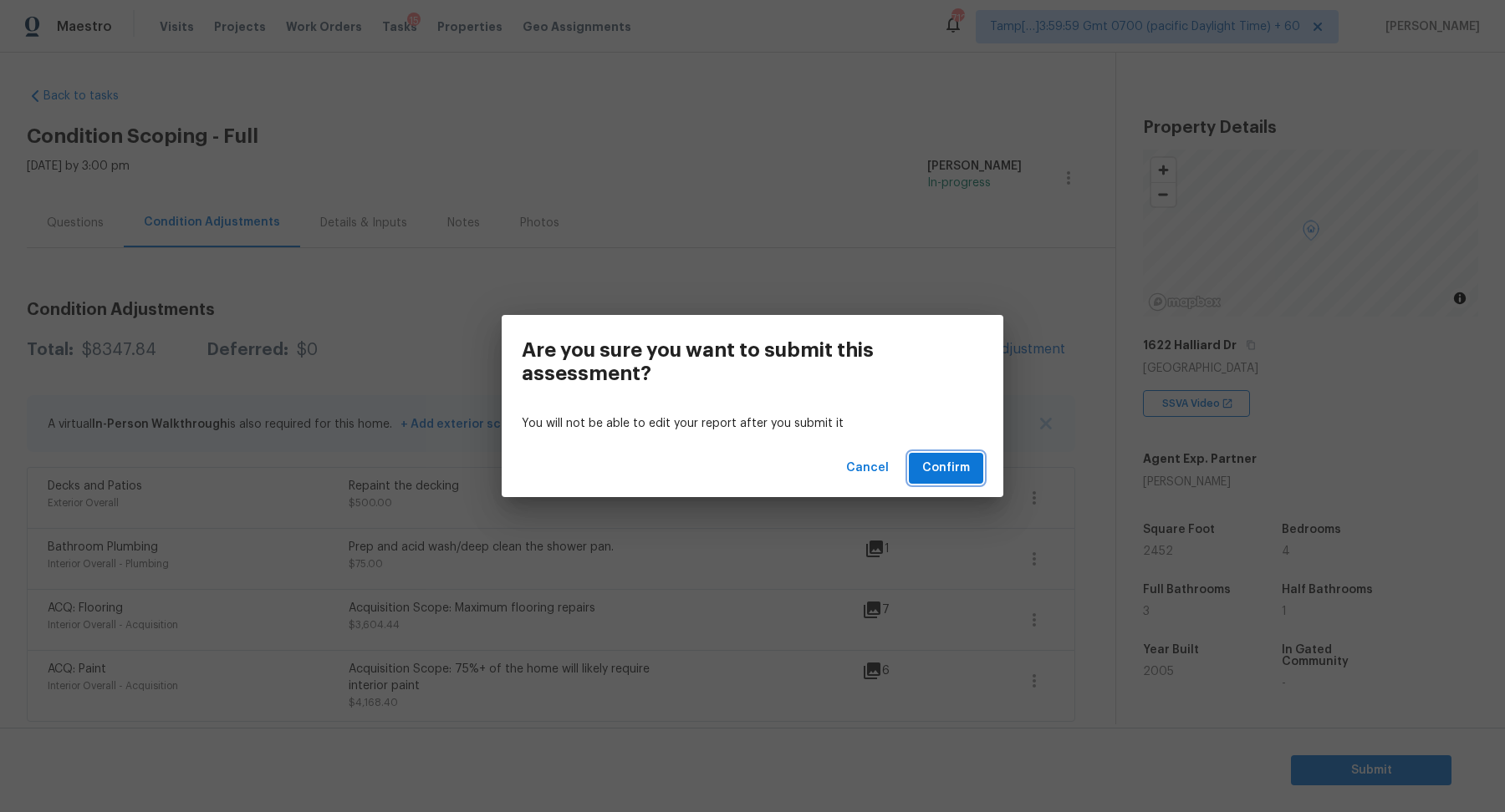
click at [960, 475] on span "Confirm" at bounding box center [946, 469] width 48 height 21
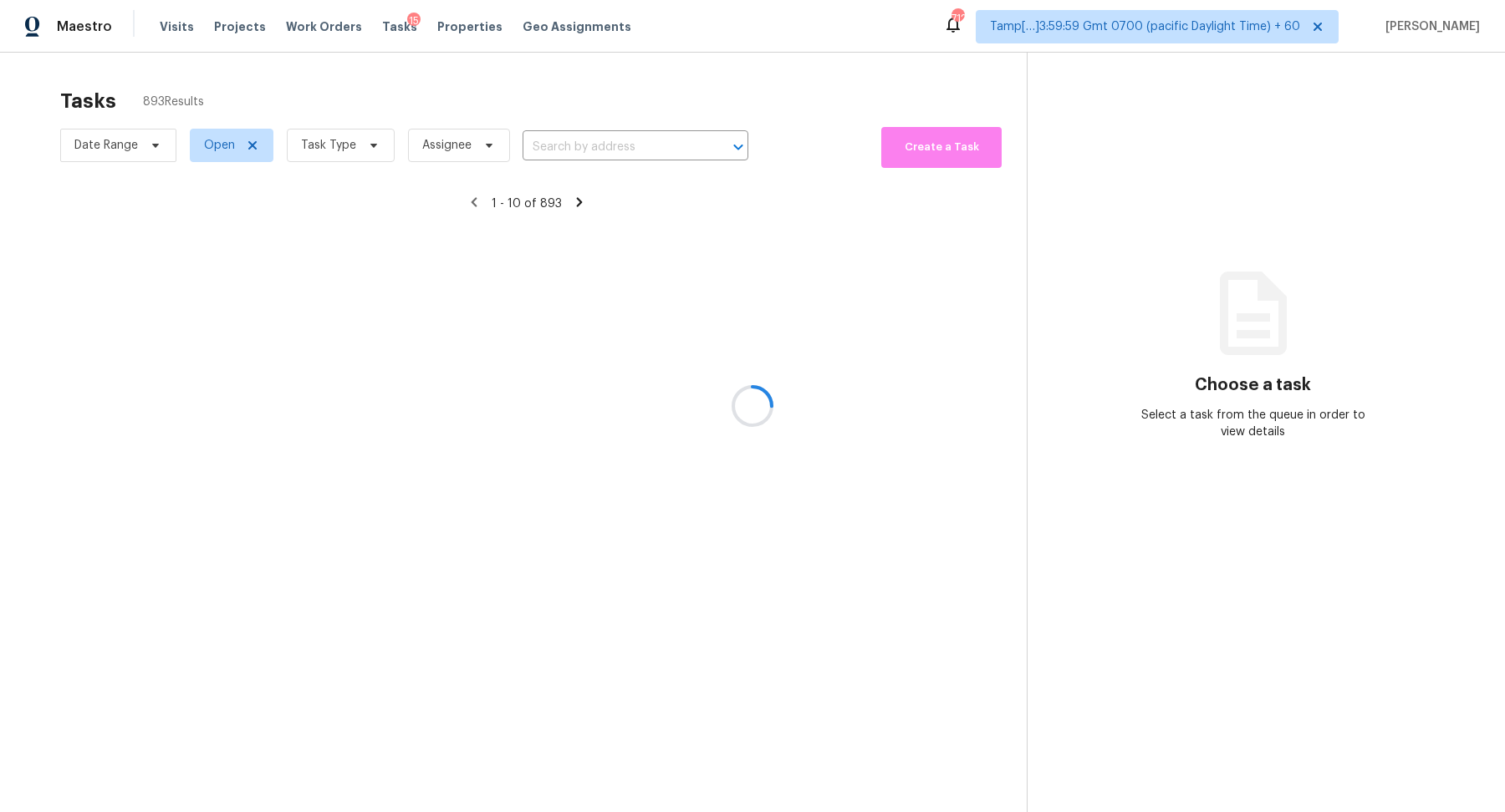
click at [568, 138] on div at bounding box center [752, 406] width 1505 height 812
